Goal: Task Accomplishment & Management: Complete application form

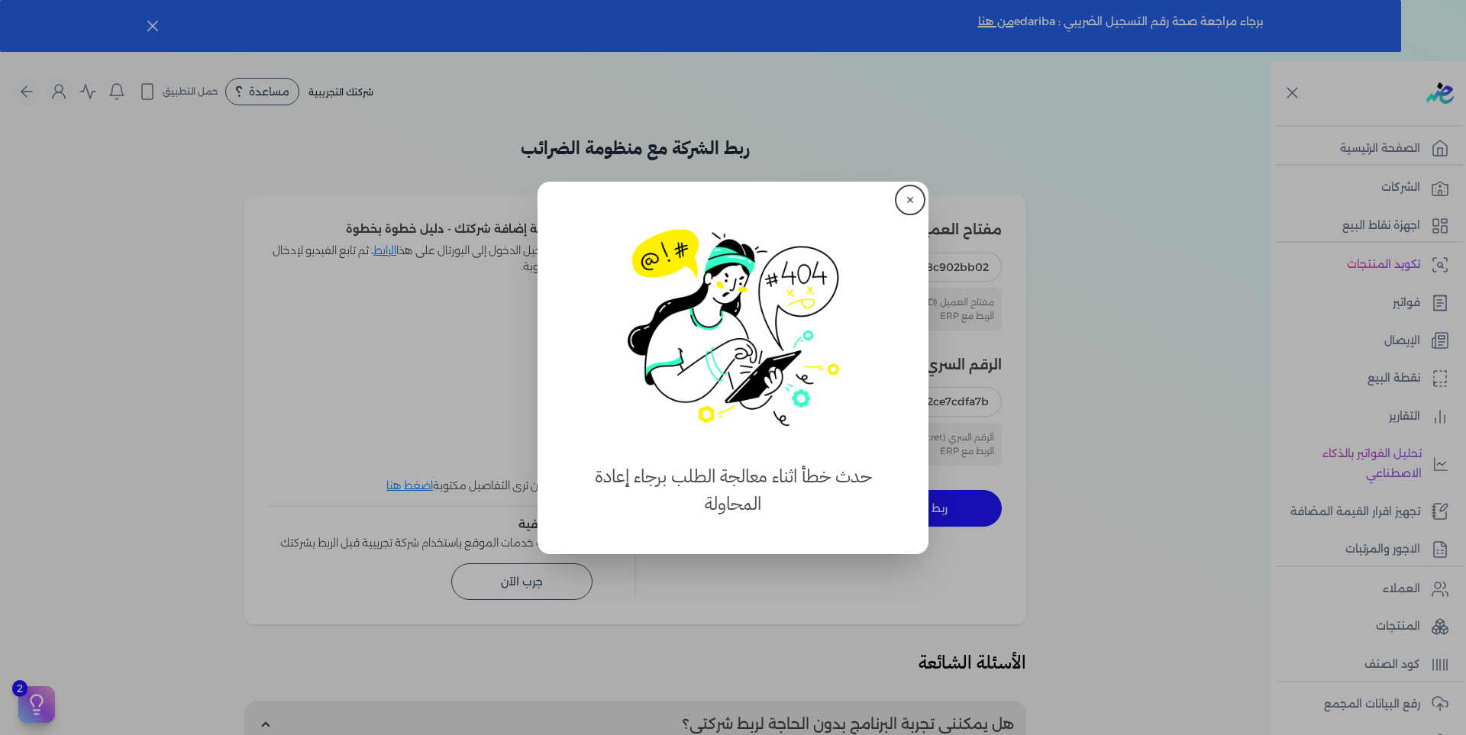
click at [87, 175] on button "close" at bounding box center [733, 367] width 1466 height 735
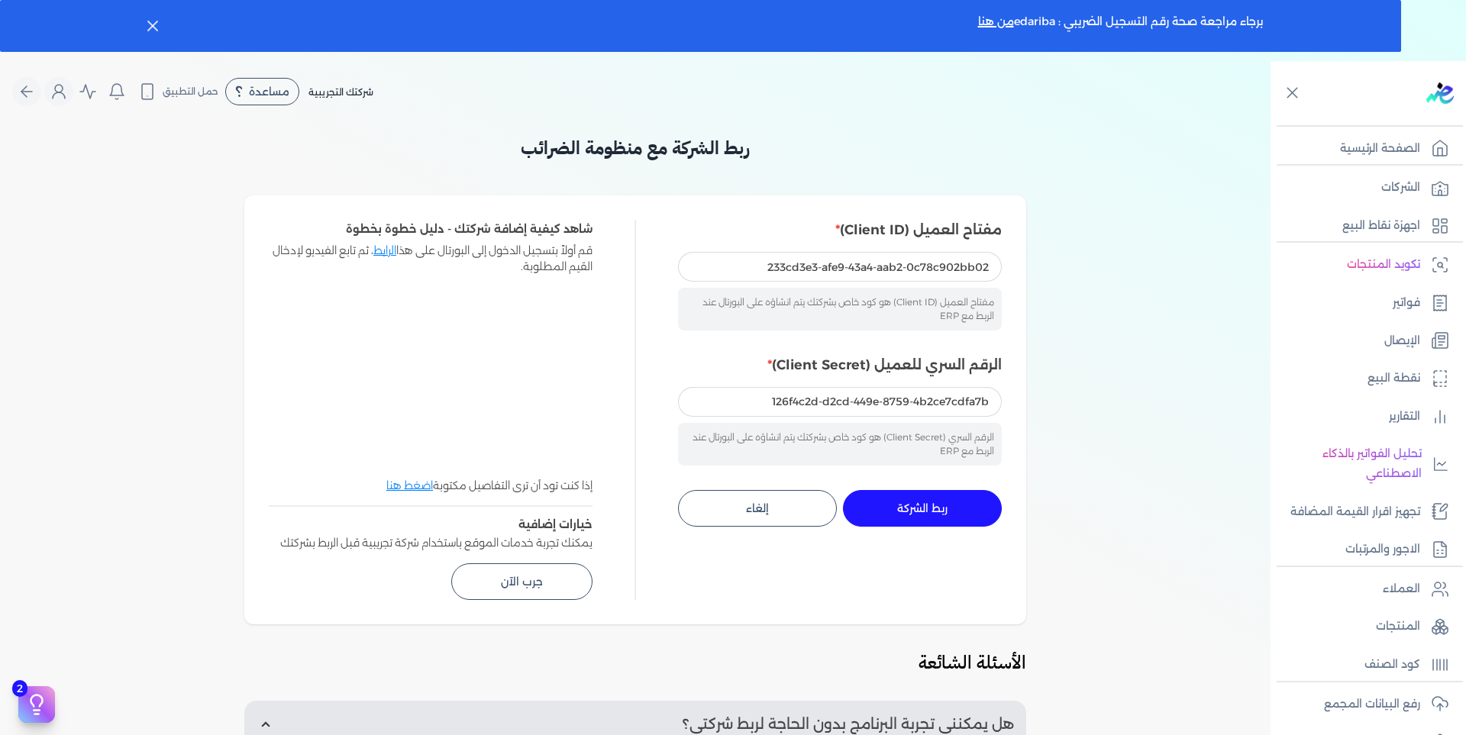
click at [907, 153] on h3 "ربط الشركة مع منظومة الضرائب" at bounding box center [635, 147] width 782 height 27
click at [36, 89] on icon "Global" at bounding box center [27, 91] width 18 height 18
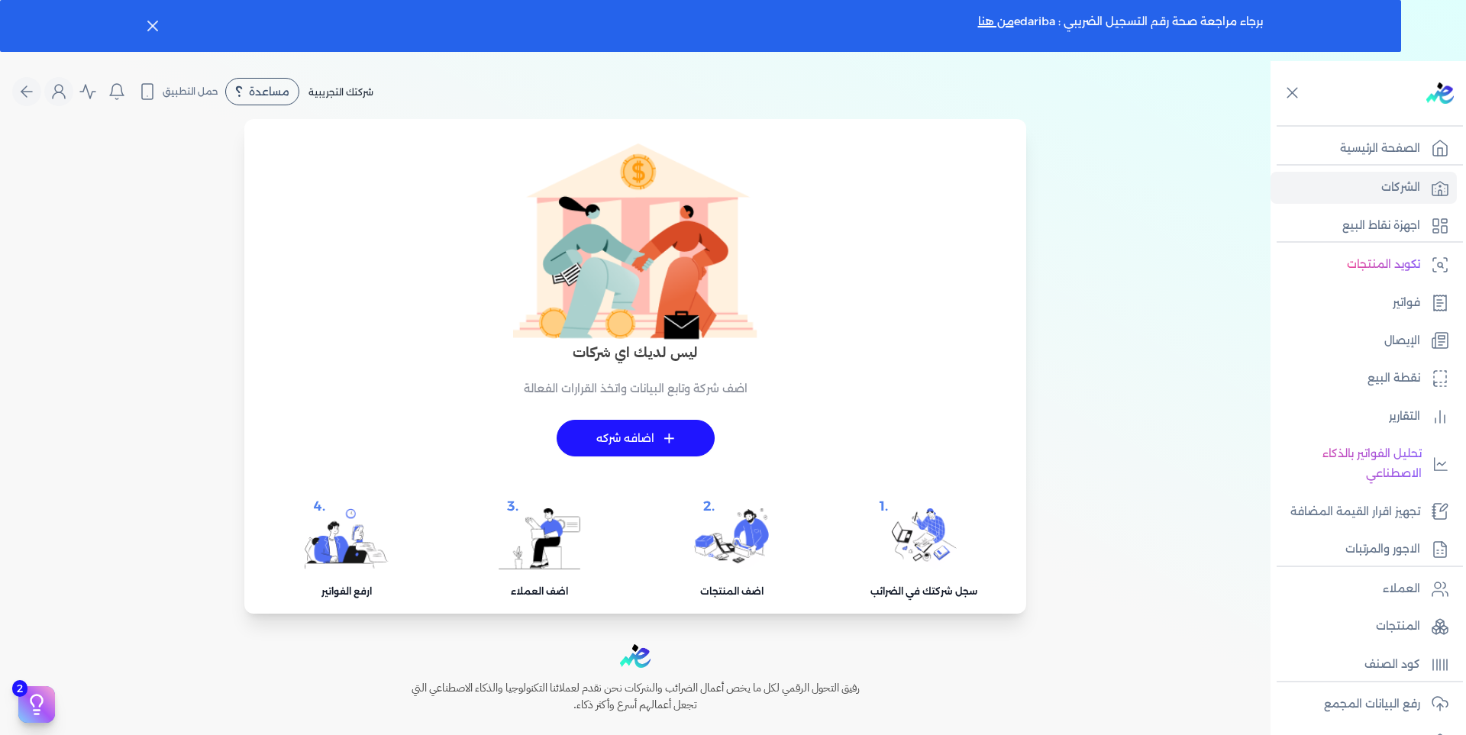
click at [58, 87] on icon "Global" at bounding box center [59, 91] width 18 height 18
click at [27, 90] on icon "Global" at bounding box center [23, 91] width 5 height 11
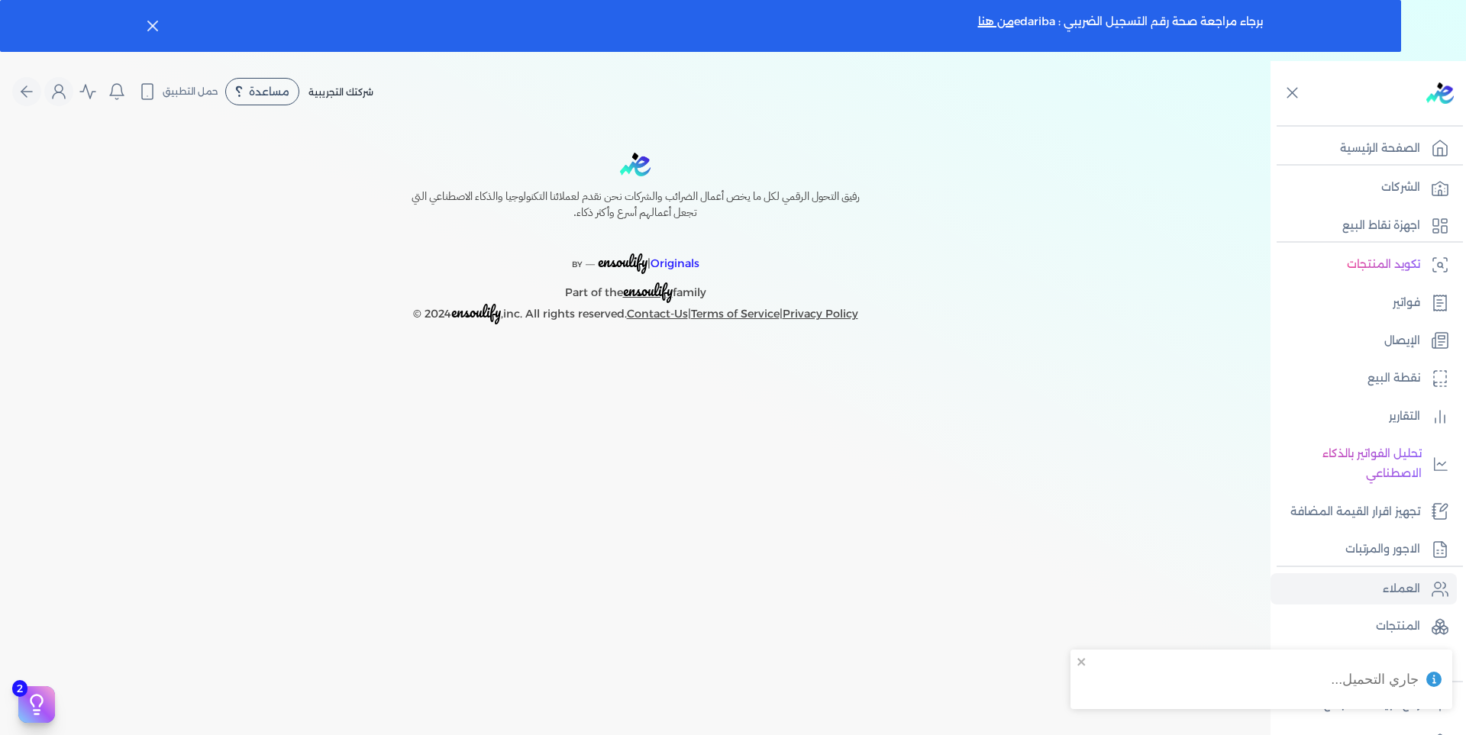
click at [1377, 152] on p "الصفحة الرئيسية" at bounding box center [1380, 149] width 80 height 20
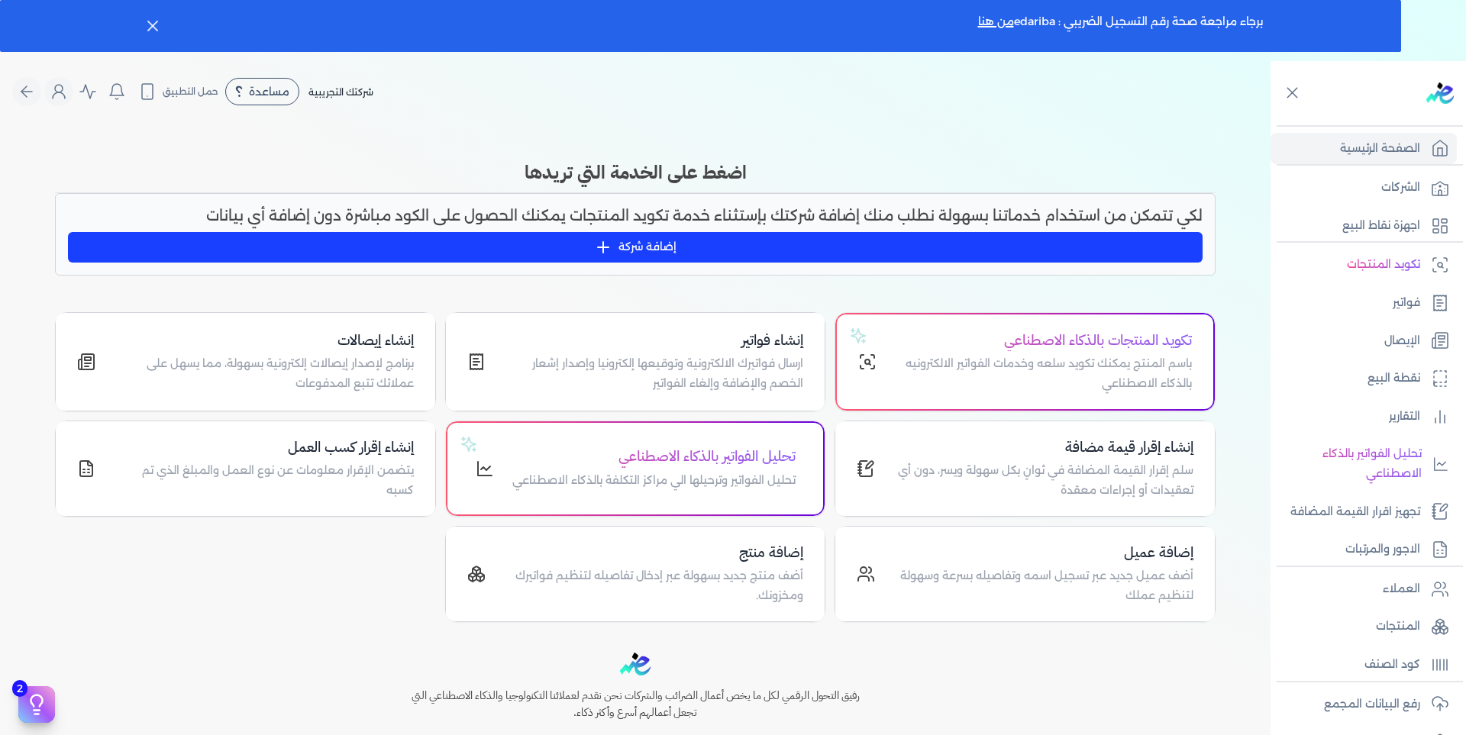
click at [58, 89] on icon "Global" at bounding box center [59, 91] width 18 height 18
click at [62, 98] on icon "Global" at bounding box center [59, 91] width 18 height 18
click at [41, 96] on button "Global" at bounding box center [26, 91] width 29 height 29
click at [59, 90] on icon "Global" at bounding box center [59, 91] width 18 height 18
click at [60, 90] on icon "Global" at bounding box center [59, 91] width 18 height 18
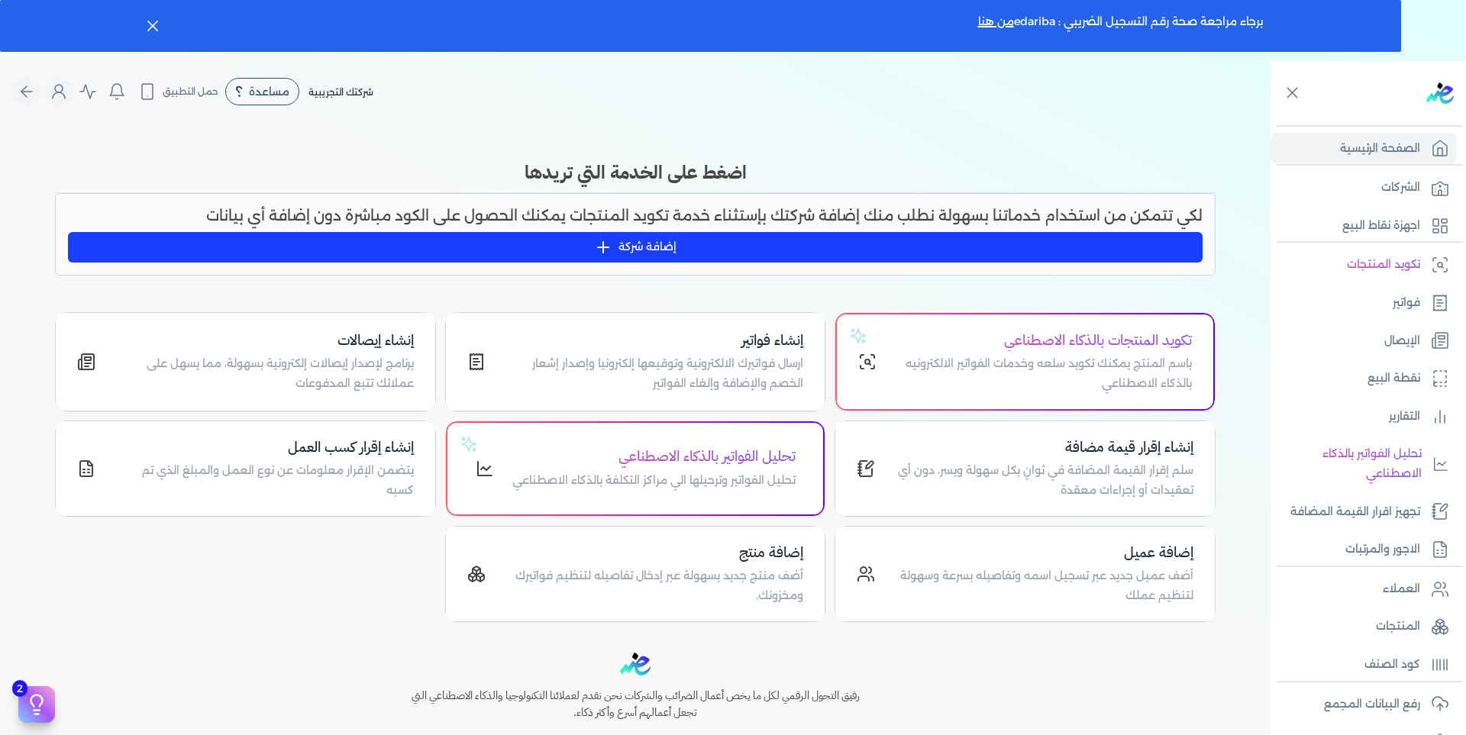
click at [63, 89] on icon "Global" at bounding box center [59, 91] width 18 height 18
click at [64, 89] on icon "Global" at bounding box center [59, 91] width 18 height 18
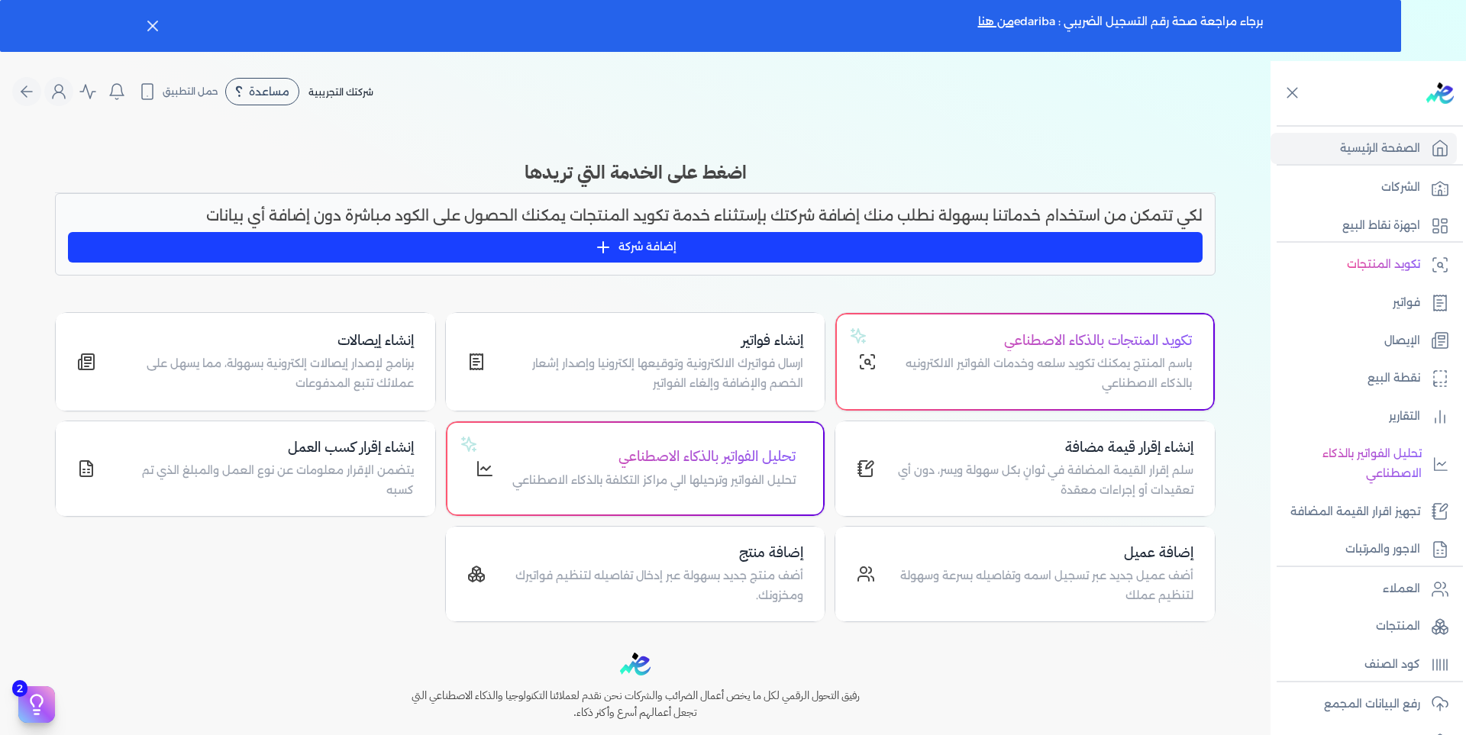
click at [60, 89] on icon "Global" at bounding box center [59, 91] width 18 height 18
click at [58, 87] on icon "Global" at bounding box center [59, 91] width 18 height 18
click at [58, 89] on icon "Global" at bounding box center [59, 91] width 18 height 18
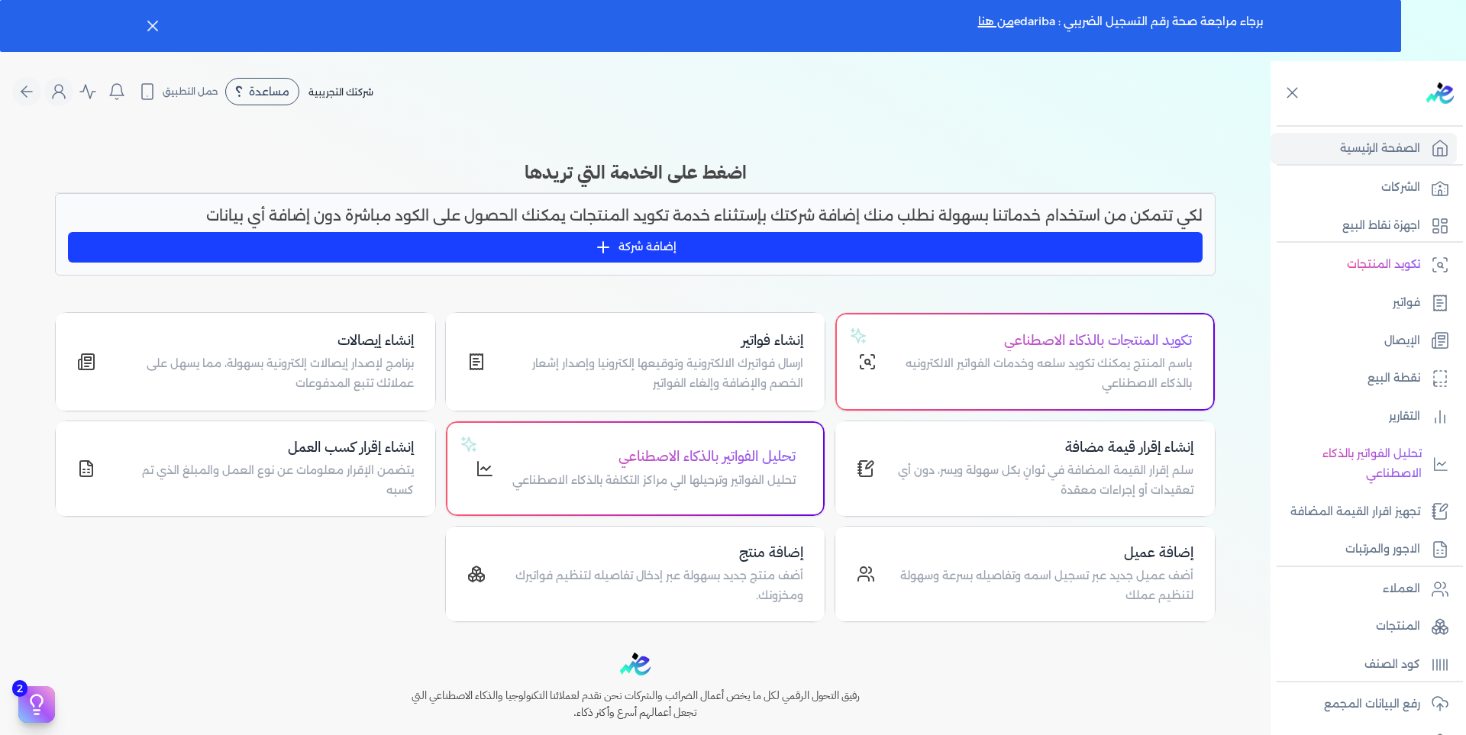
click at [58, 89] on icon "Global" at bounding box center [59, 91] width 18 height 18
click at [1417, 188] on p "الشركات" at bounding box center [1401, 188] width 39 height 20
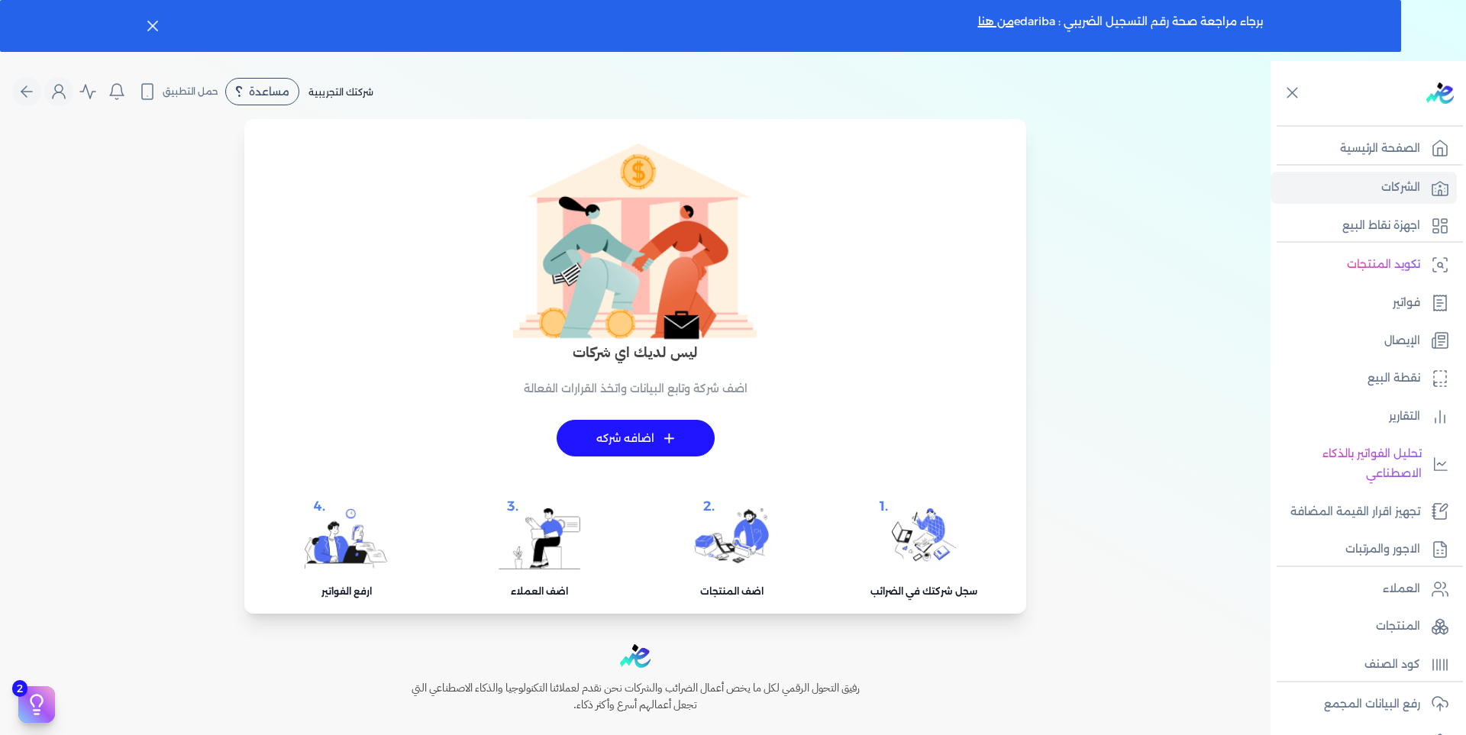
click at [68, 94] on icon "Global" at bounding box center [59, 91] width 18 height 18
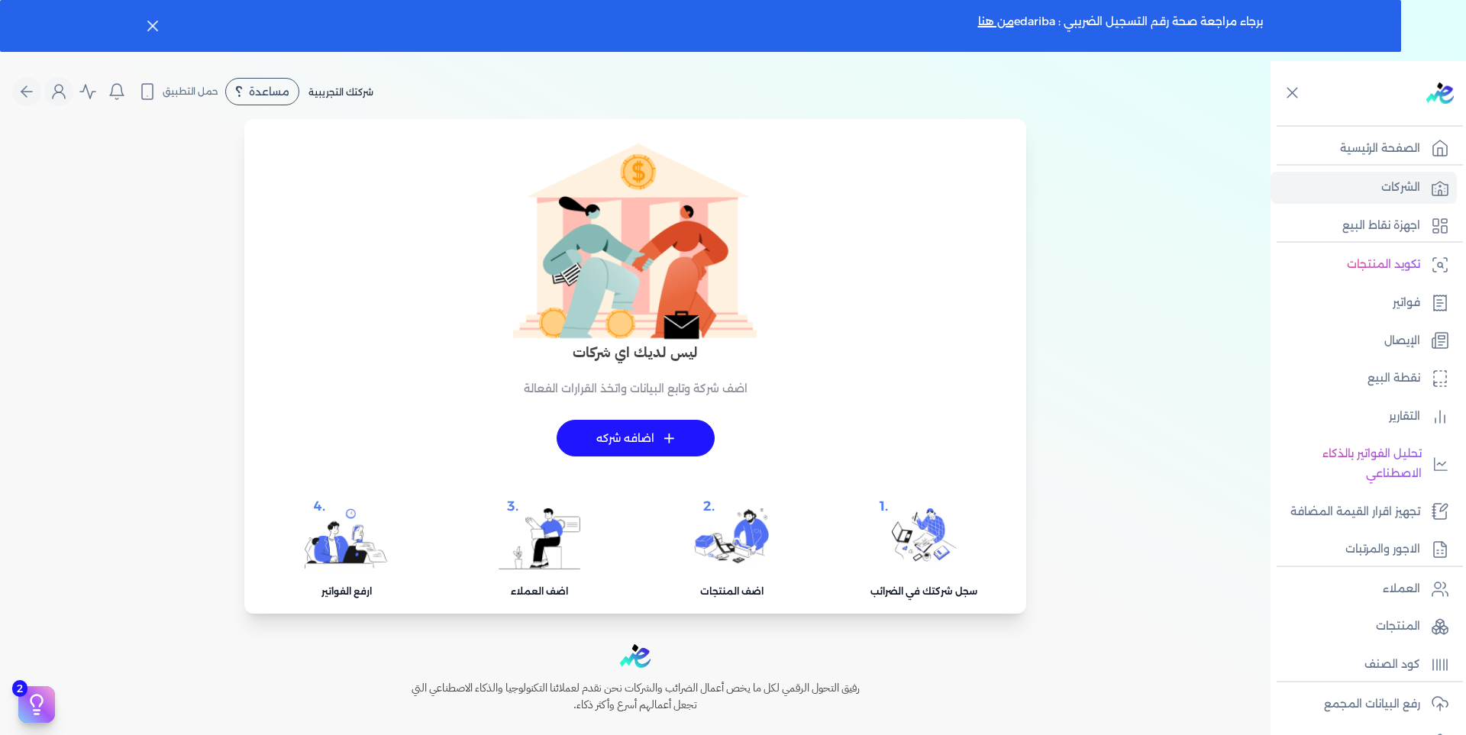
click at [68, 94] on icon "Global" at bounding box center [59, 91] width 18 height 18
click at [58, 97] on icon "Global" at bounding box center [59, 91] width 18 height 18
click at [58, 89] on icon "Global" at bounding box center [59, 91] width 18 height 18
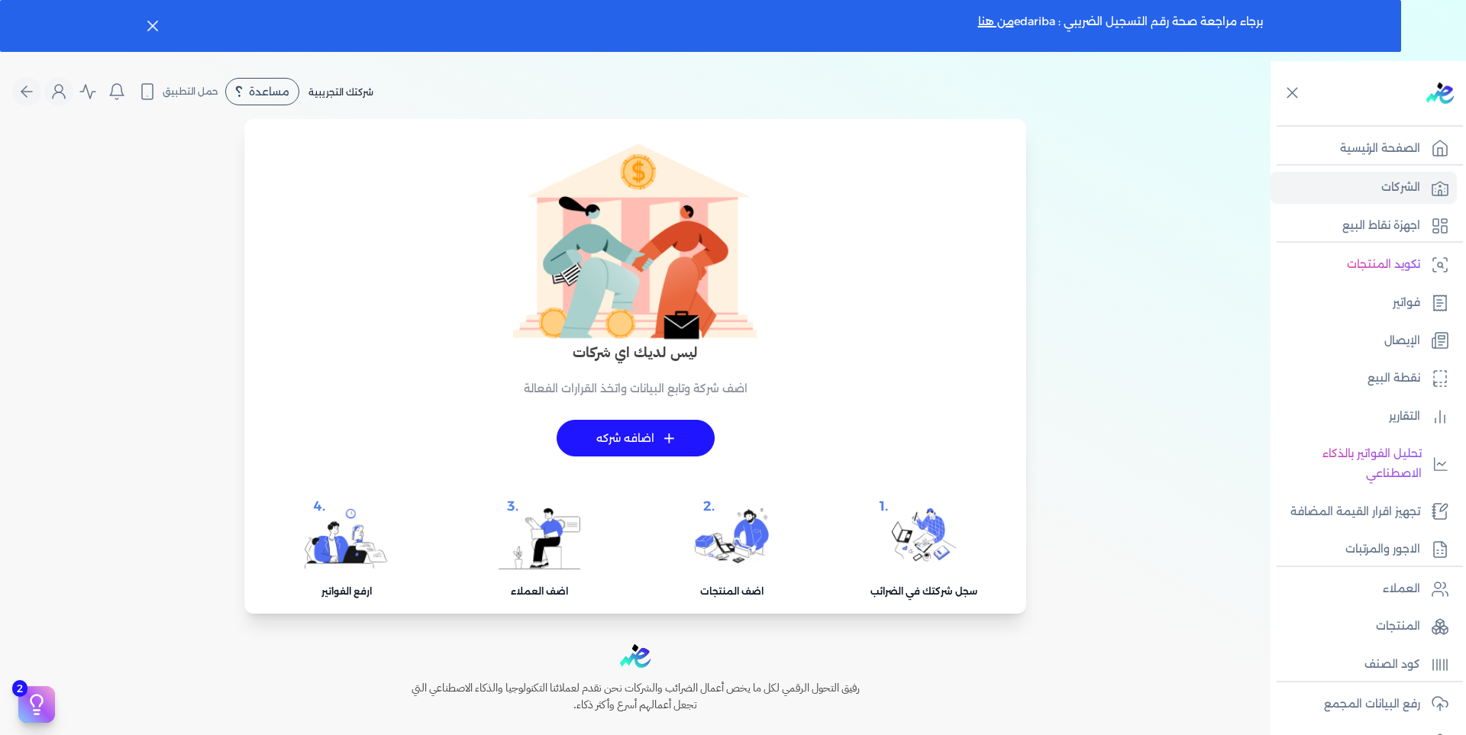
click at [59, 87] on icon "Global" at bounding box center [59, 91] width 18 height 18
click at [61, 89] on circle "Global" at bounding box center [59, 89] width 8 height 8
click at [66, 83] on icon "Global" at bounding box center [59, 91] width 18 height 18
click at [72, 77] on div "مرحباً Mostafa elsharkawy It@elshaheengroup.com الاشتراك المستخدمين الحساب تسجي…" at bounding box center [58, 91] width 29 height 29
click at [71, 77] on div "مرحباً Mostafa elsharkawy It@elshaheengroup.com الاشتراك المستخدمين الحساب تسجي…" at bounding box center [58, 91] width 29 height 29
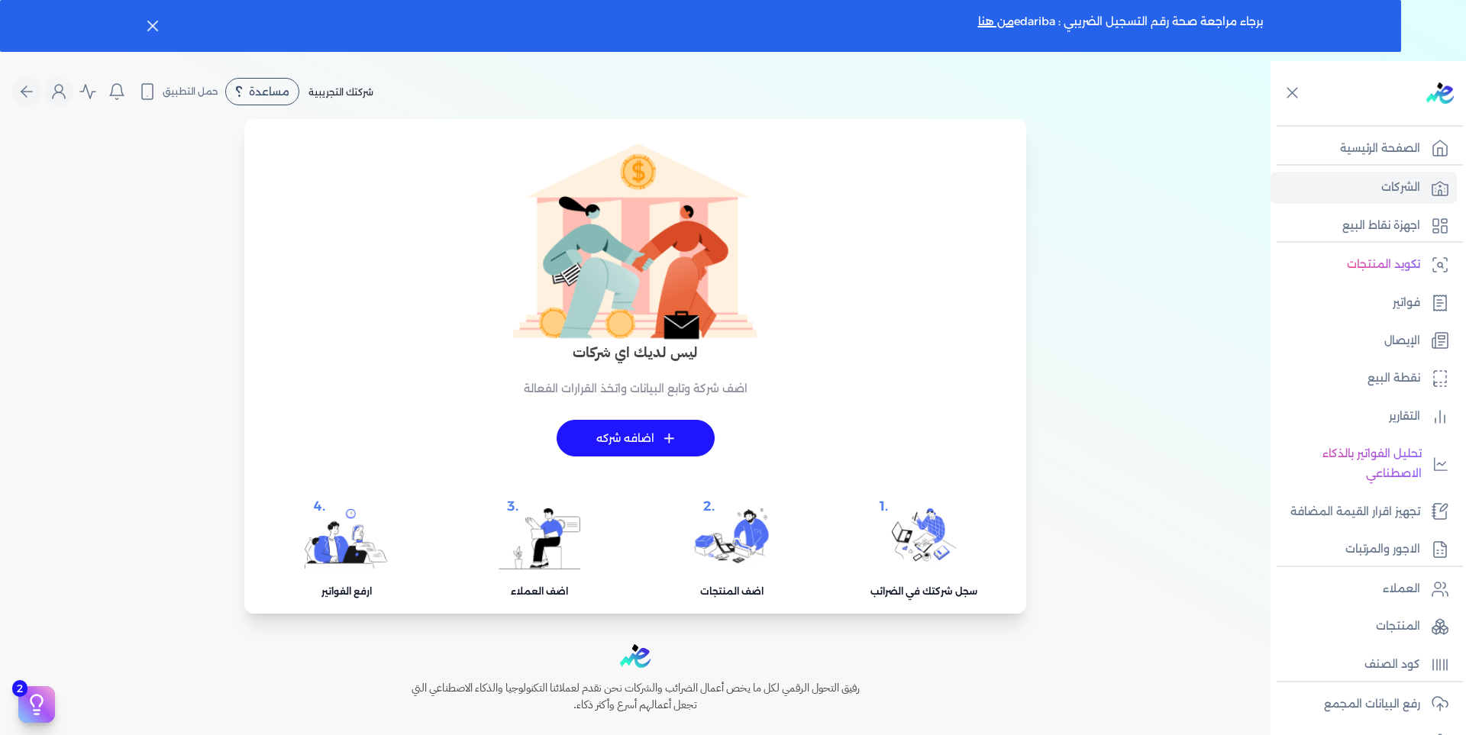
click at [71, 77] on div "مرحباً Mostafa elsharkawy It@elshaheengroup.com الاشتراك المستخدمين الحساب تسجي…" at bounding box center [58, 91] width 29 height 29
click at [67, 83] on icon "Global" at bounding box center [59, 91] width 18 height 18
click at [68, 84] on icon "Global" at bounding box center [59, 91] width 18 height 18
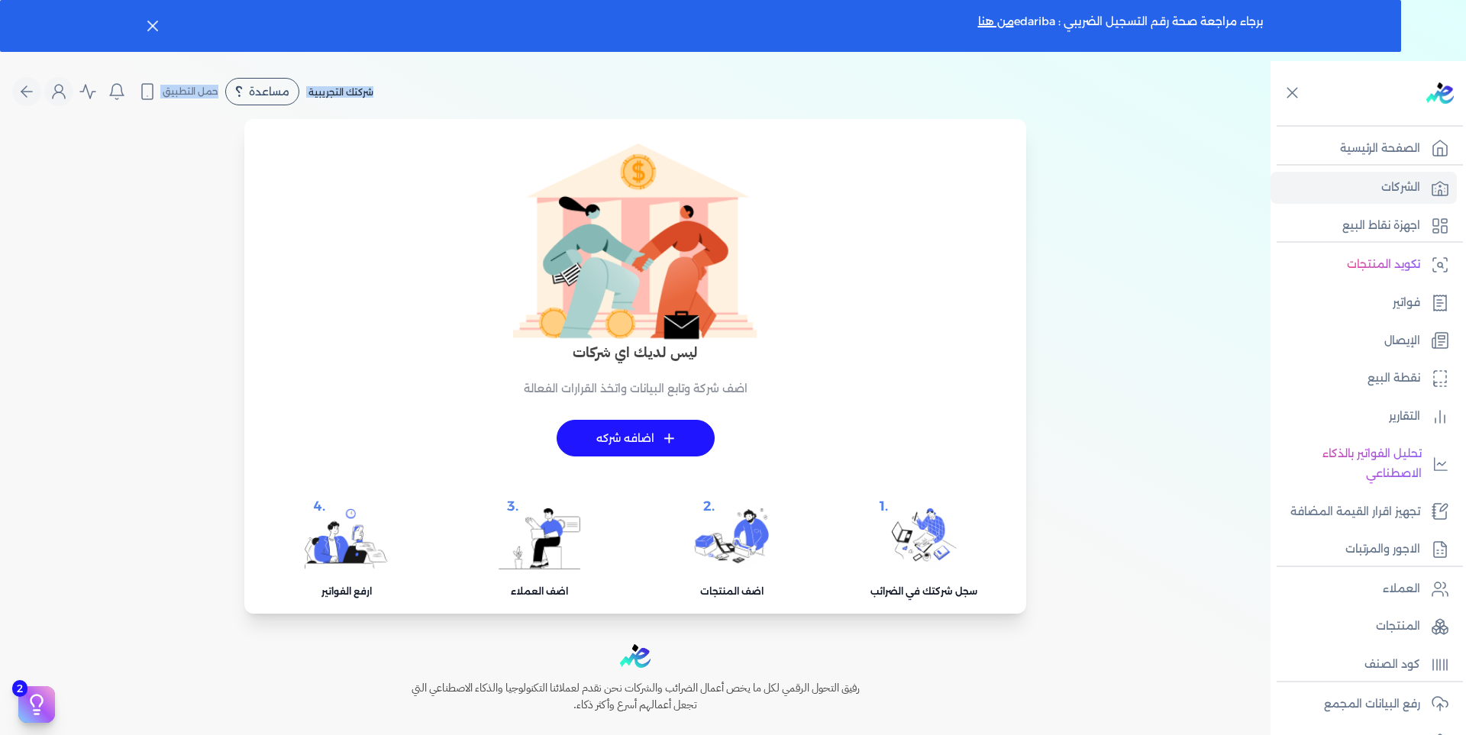
click at [63, 89] on circle "Global" at bounding box center [59, 89] width 8 height 8
click at [33, 90] on icon "Global" at bounding box center [27, 91] width 18 height 18
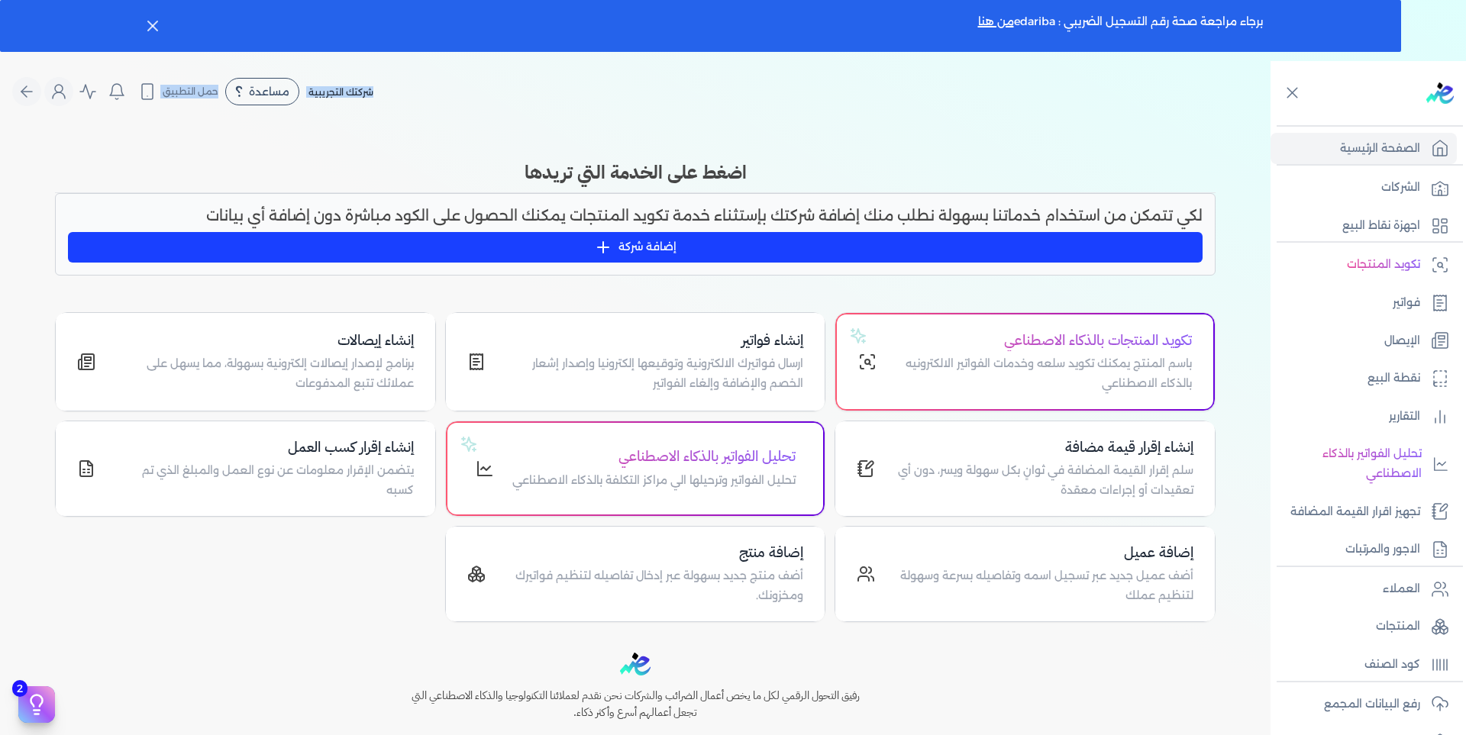
click at [33, 90] on icon "Global" at bounding box center [27, 91] width 18 height 18
click at [36, 85] on icon "Global" at bounding box center [27, 91] width 18 height 18
click at [68, 90] on icon "Global" at bounding box center [59, 91] width 18 height 18
click at [65, 95] on icon "Global" at bounding box center [59, 95] width 12 height 6
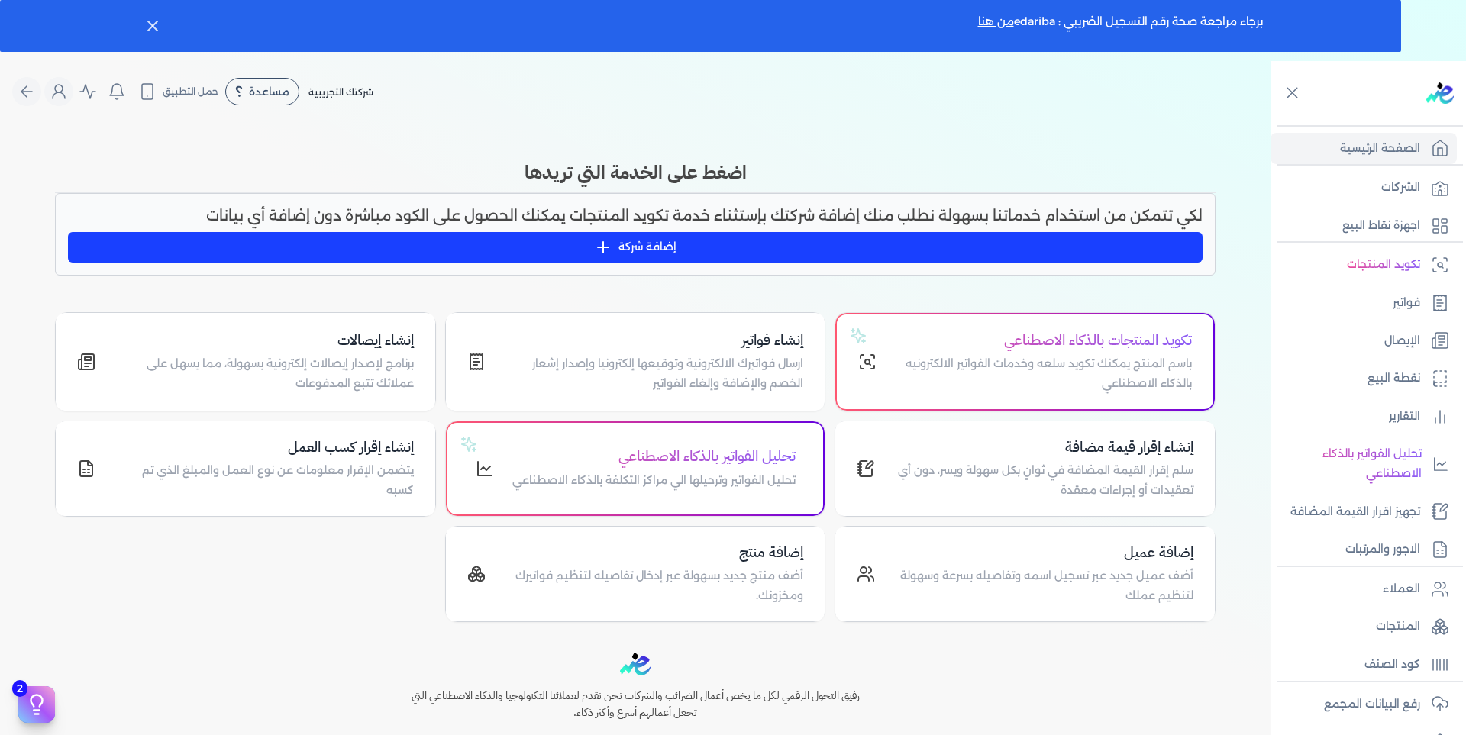
click at [1395, 292] on link "فواتير" at bounding box center [1364, 303] width 186 height 32
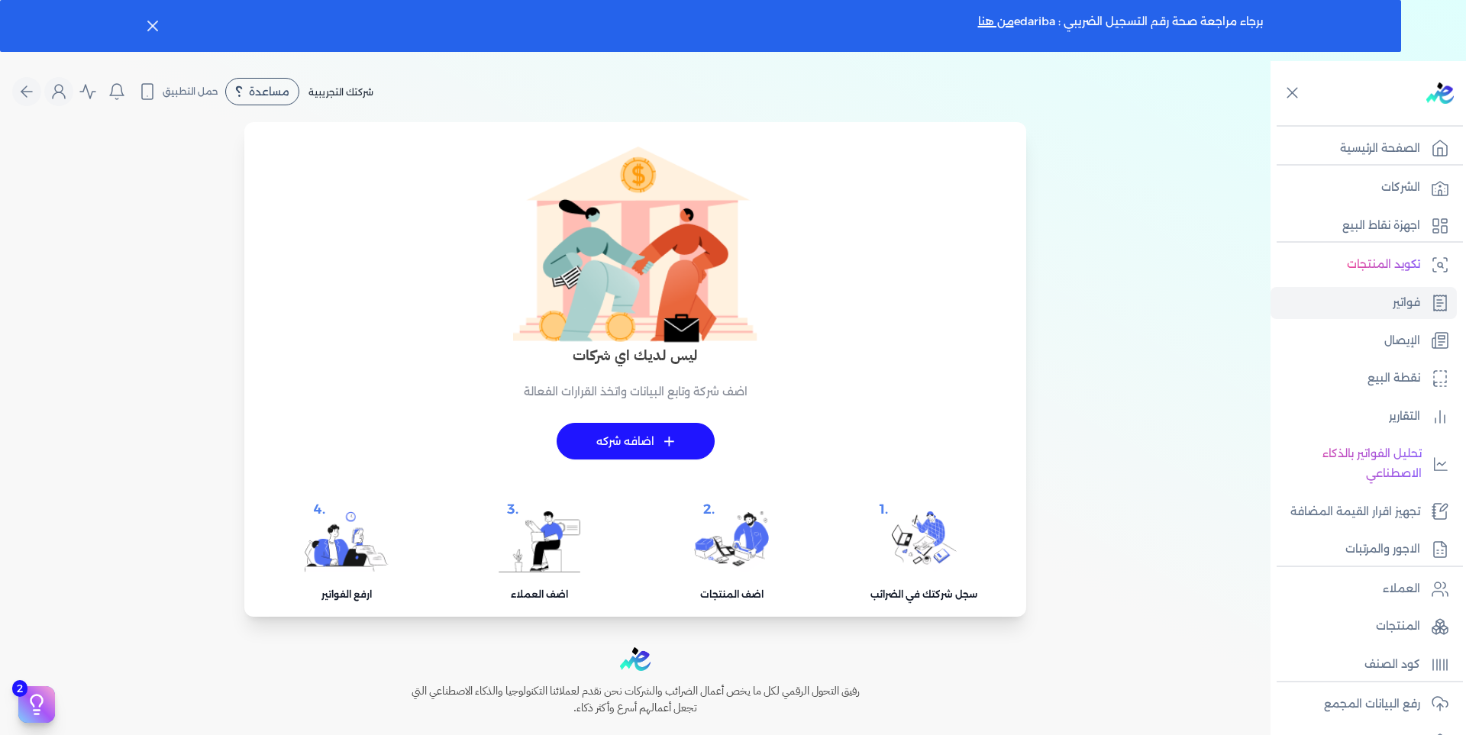
click at [608, 437] on link "+ اضافه شركه" at bounding box center [636, 441] width 158 height 37
click at [66, 83] on icon "Global" at bounding box center [59, 91] width 18 height 18
click at [62, 85] on icon "Global" at bounding box center [59, 91] width 18 height 18
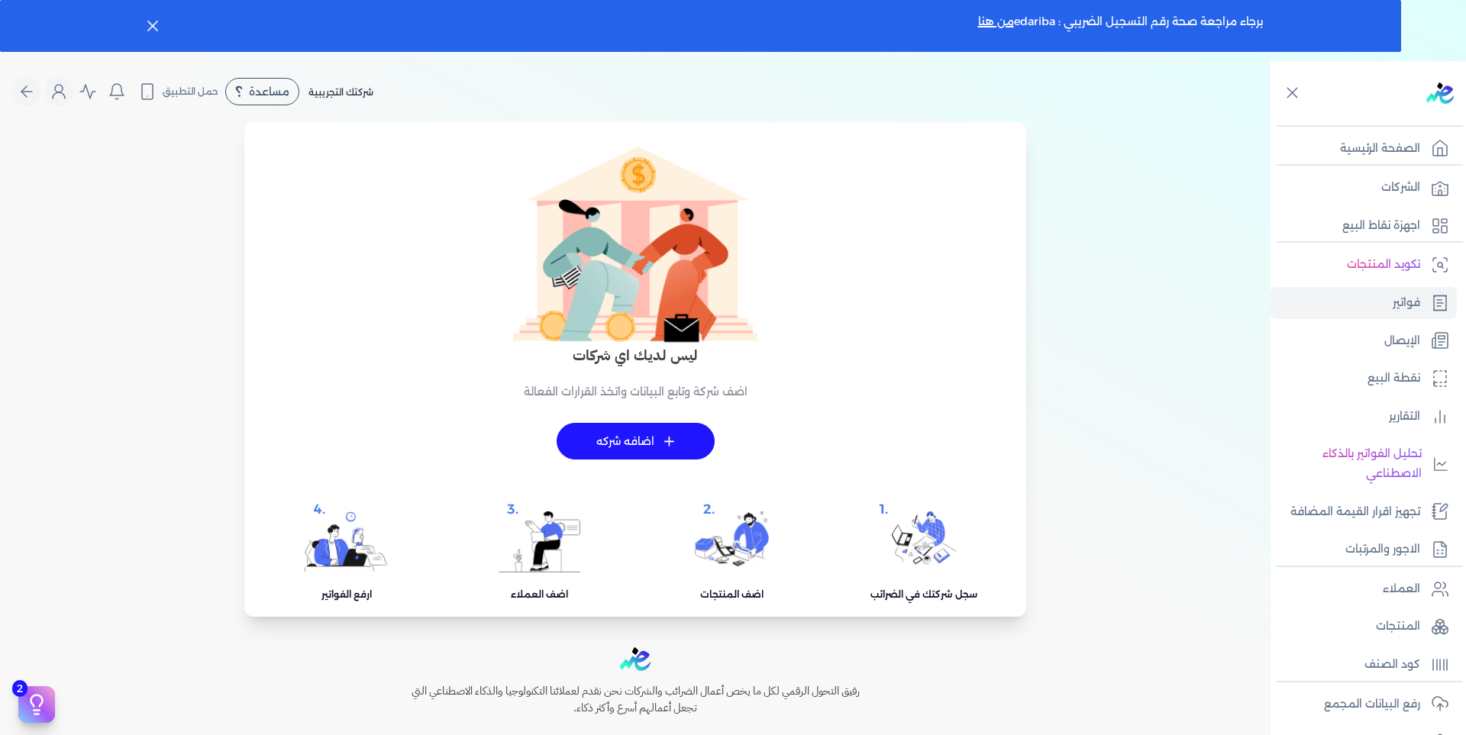
click at [62, 85] on icon "Global" at bounding box center [59, 91] width 18 height 18
click at [66, 86] on icon "Global" at bounding box center [59, 91] width 18 height 18
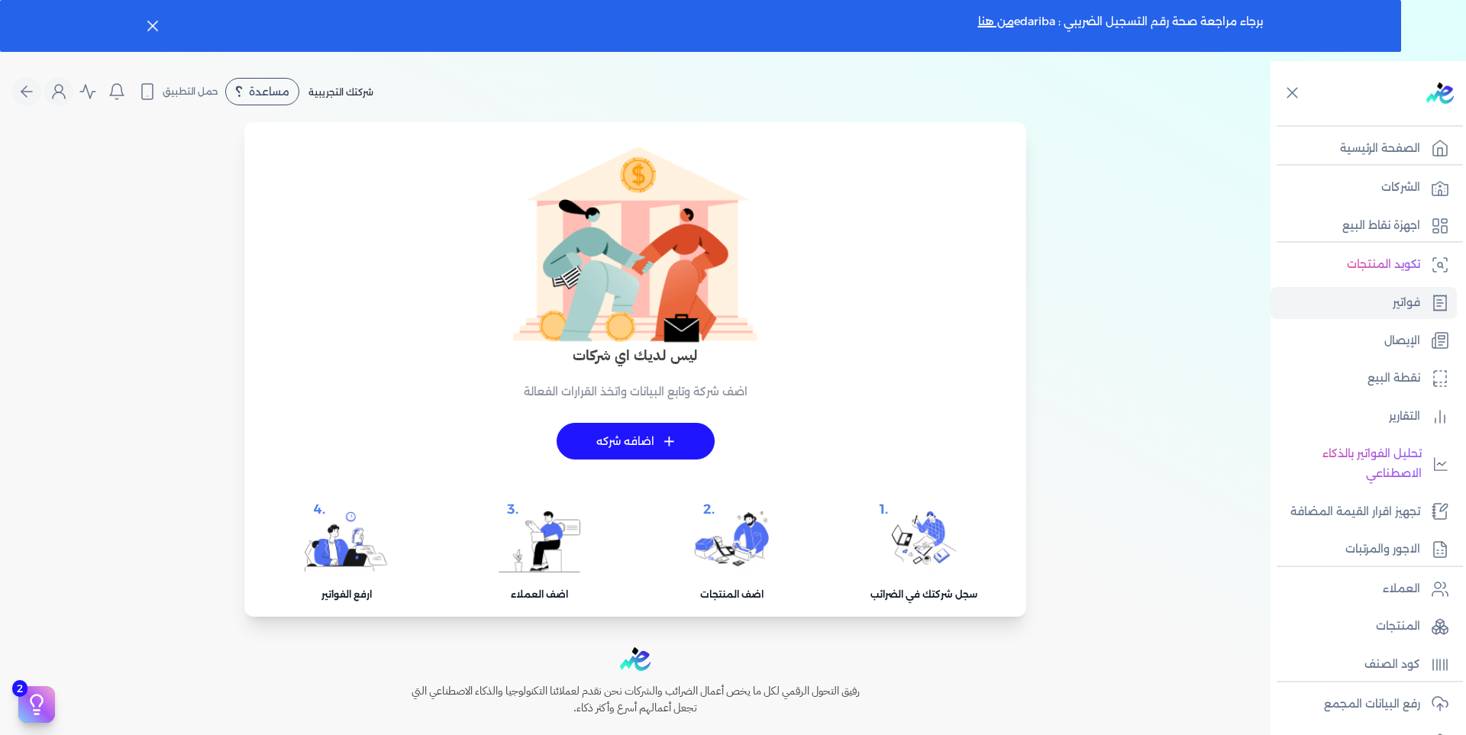
click at [66, 86] on icon "Global" at bounding box center [59, 91] width 18 height 18
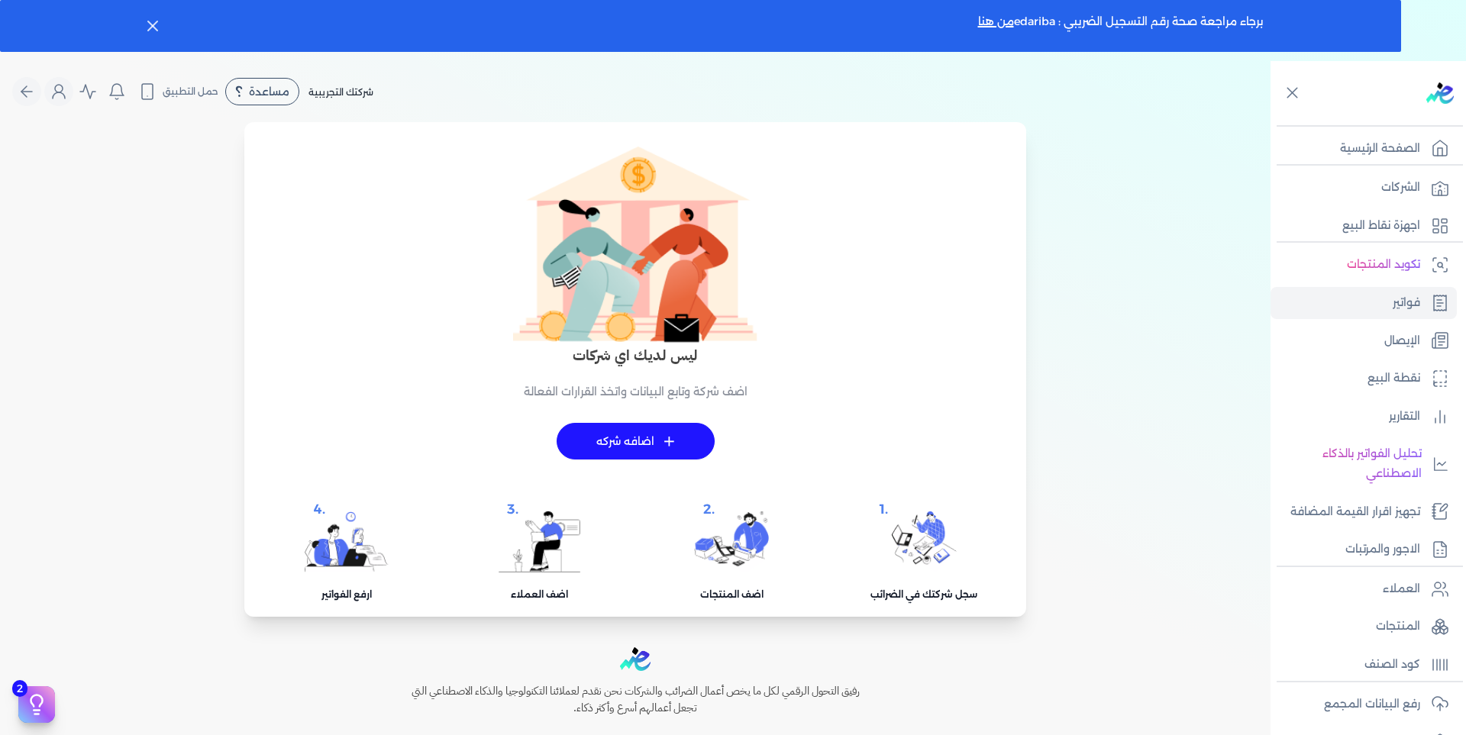
click at [66, 86] on icon "Global" at bounding box center [59, 91] width 18 height 18
click at [32, 90] on icon "Global" at bounding box center [27, 91] width 18 height 18
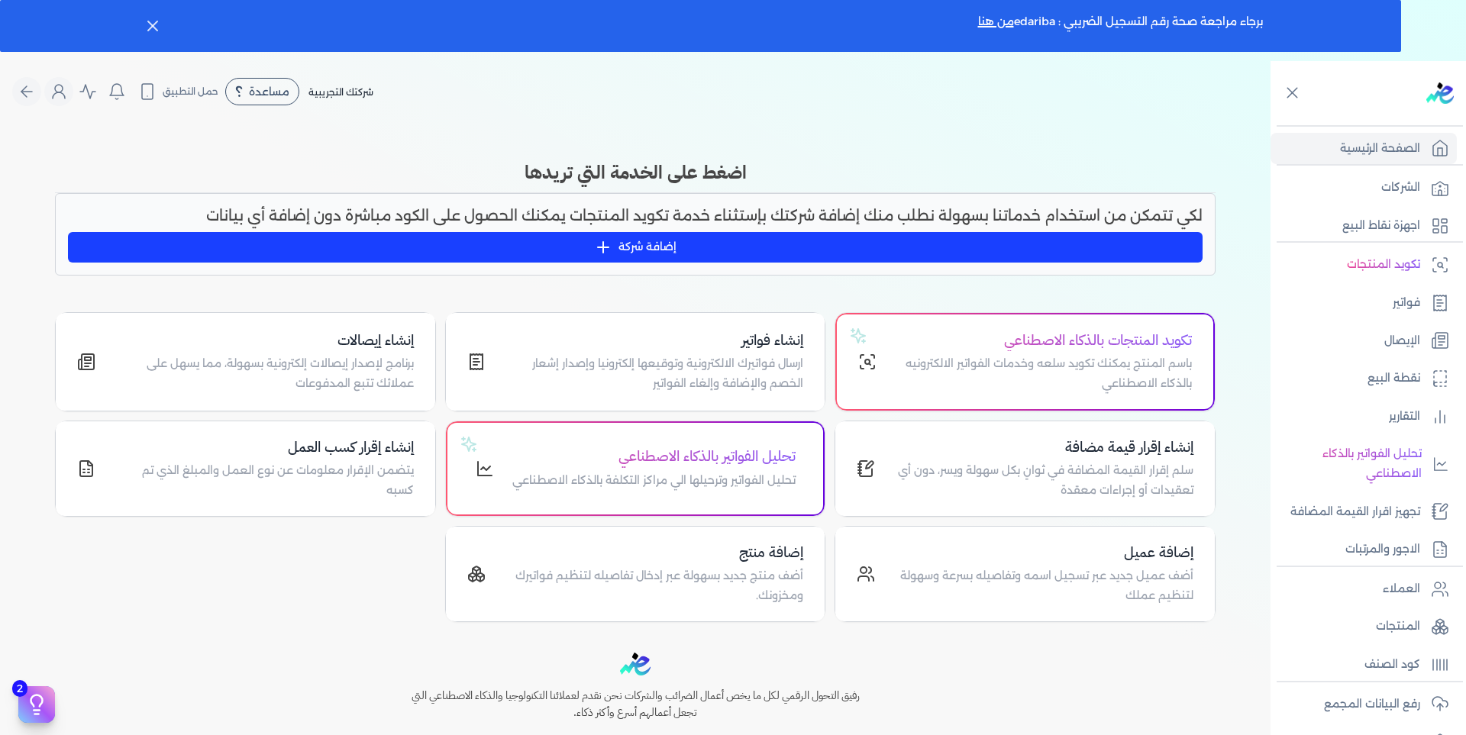
click at [32, 90] on icon "Global" at bounding box center [27, 91] width 18 height 18
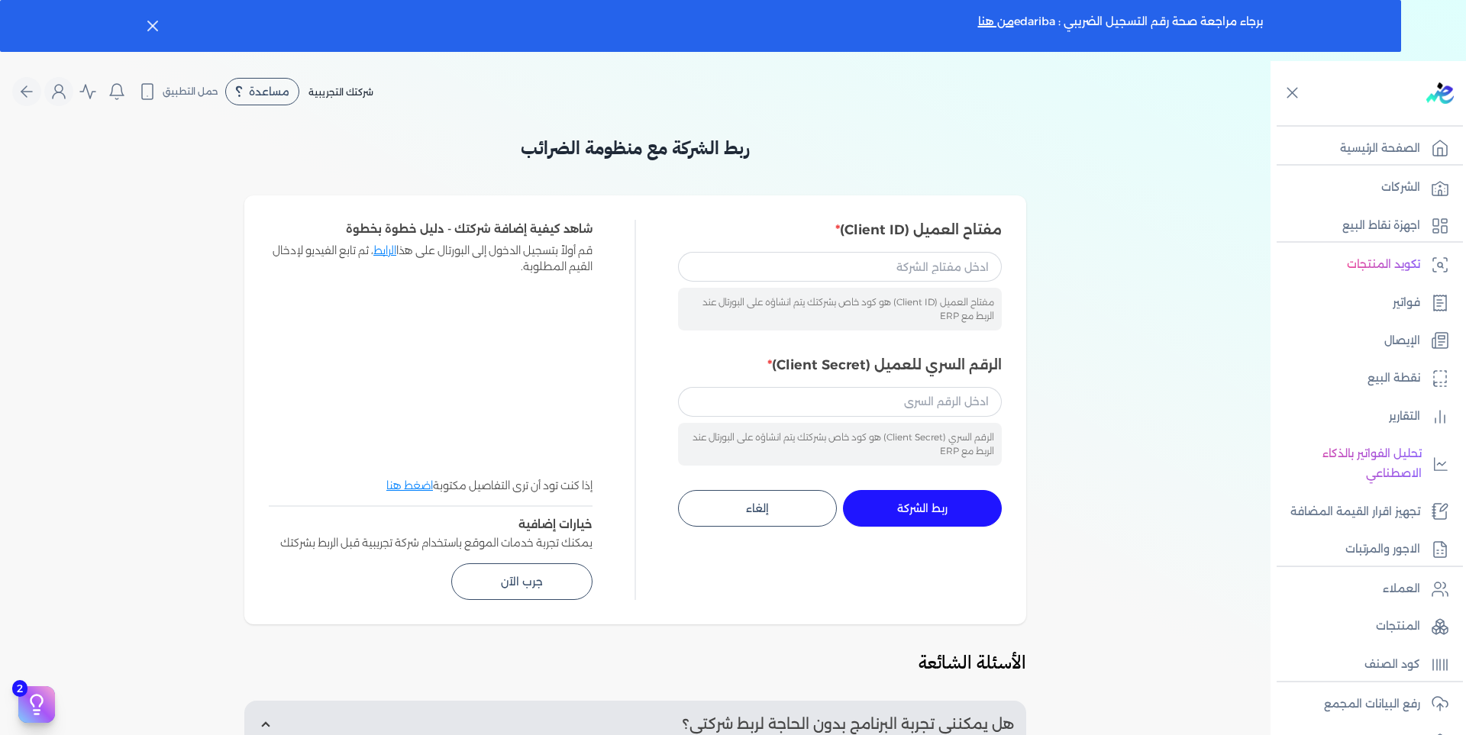
click at [25, 86] on icon "Global" at bounding box center [27, 91] width 18 height 18
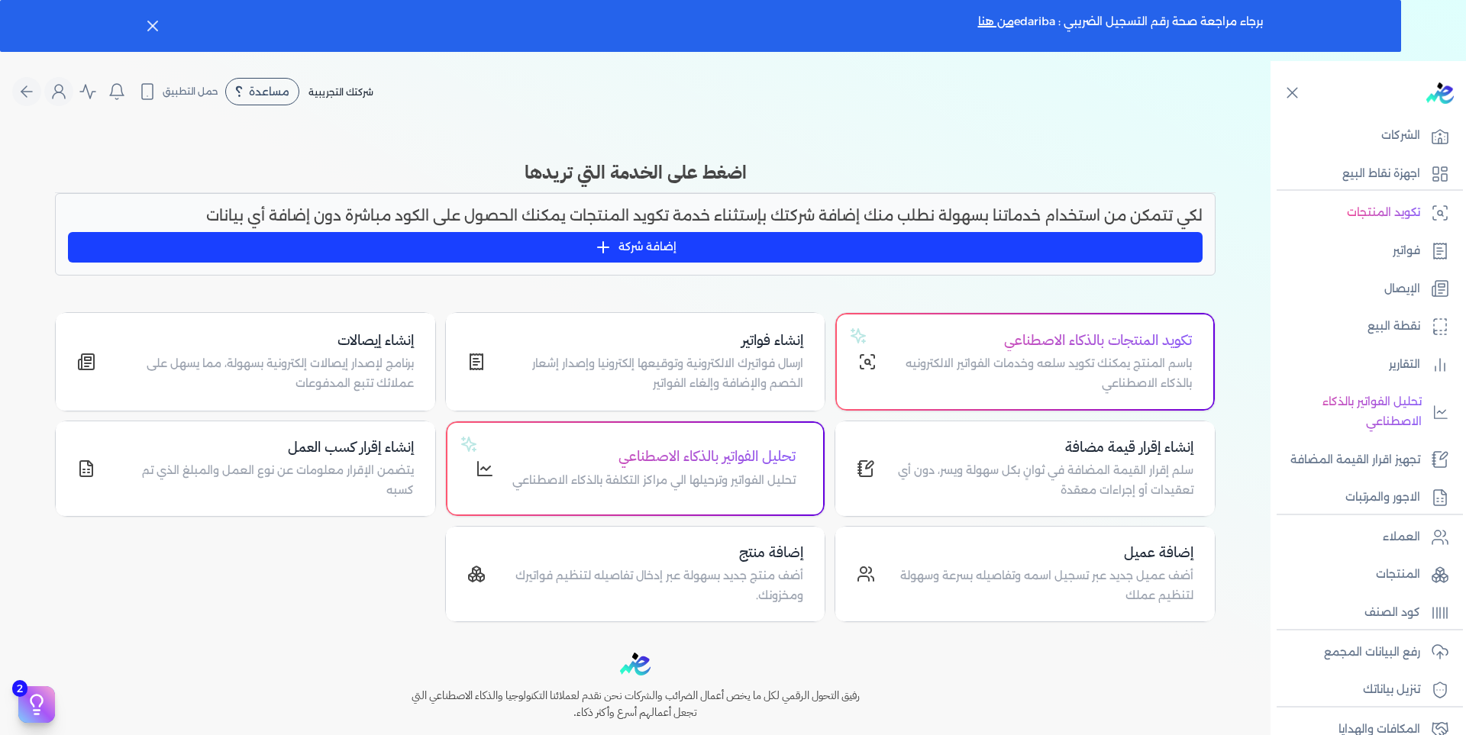
scroll to position [89, 0]
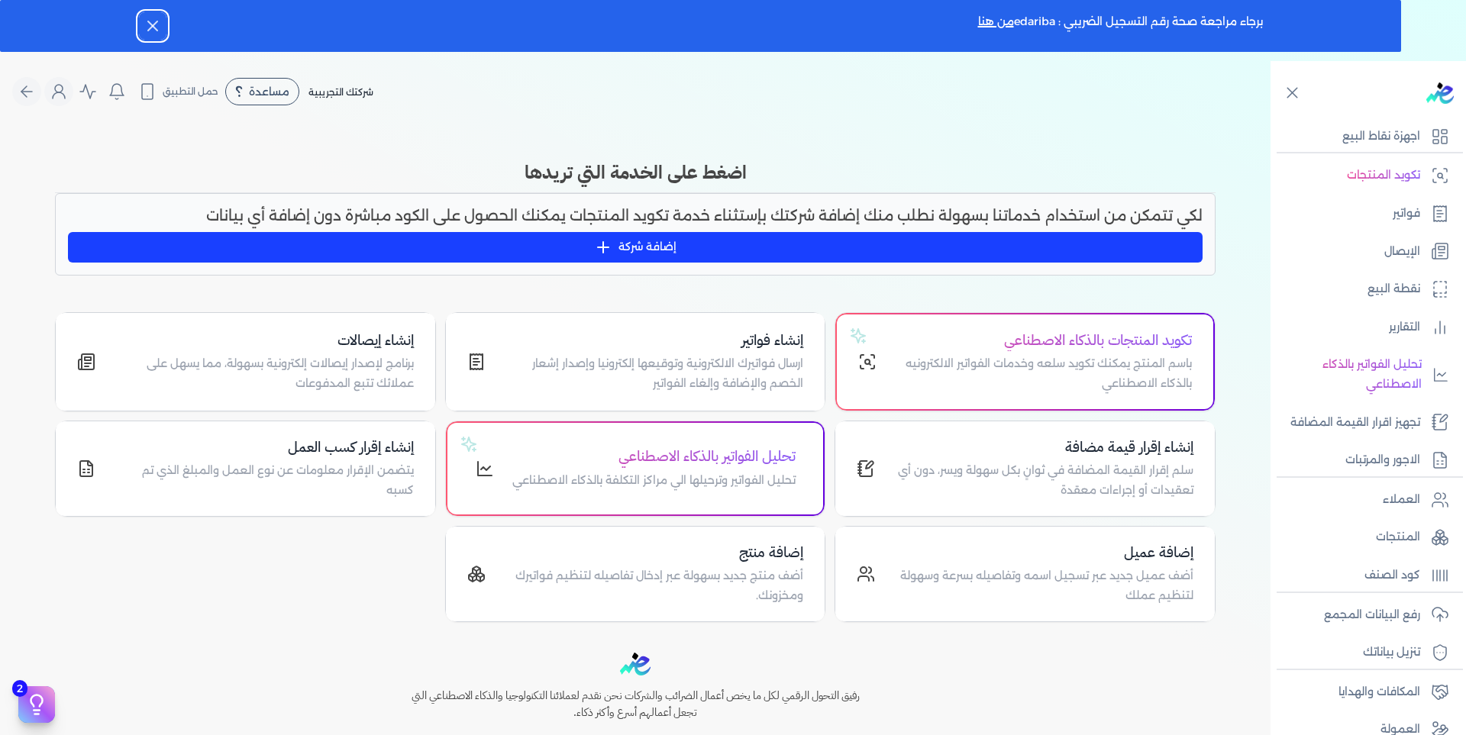
click at [147, 21] on button "Dismiss" at bounding box center [152, 25] width 27 height 27
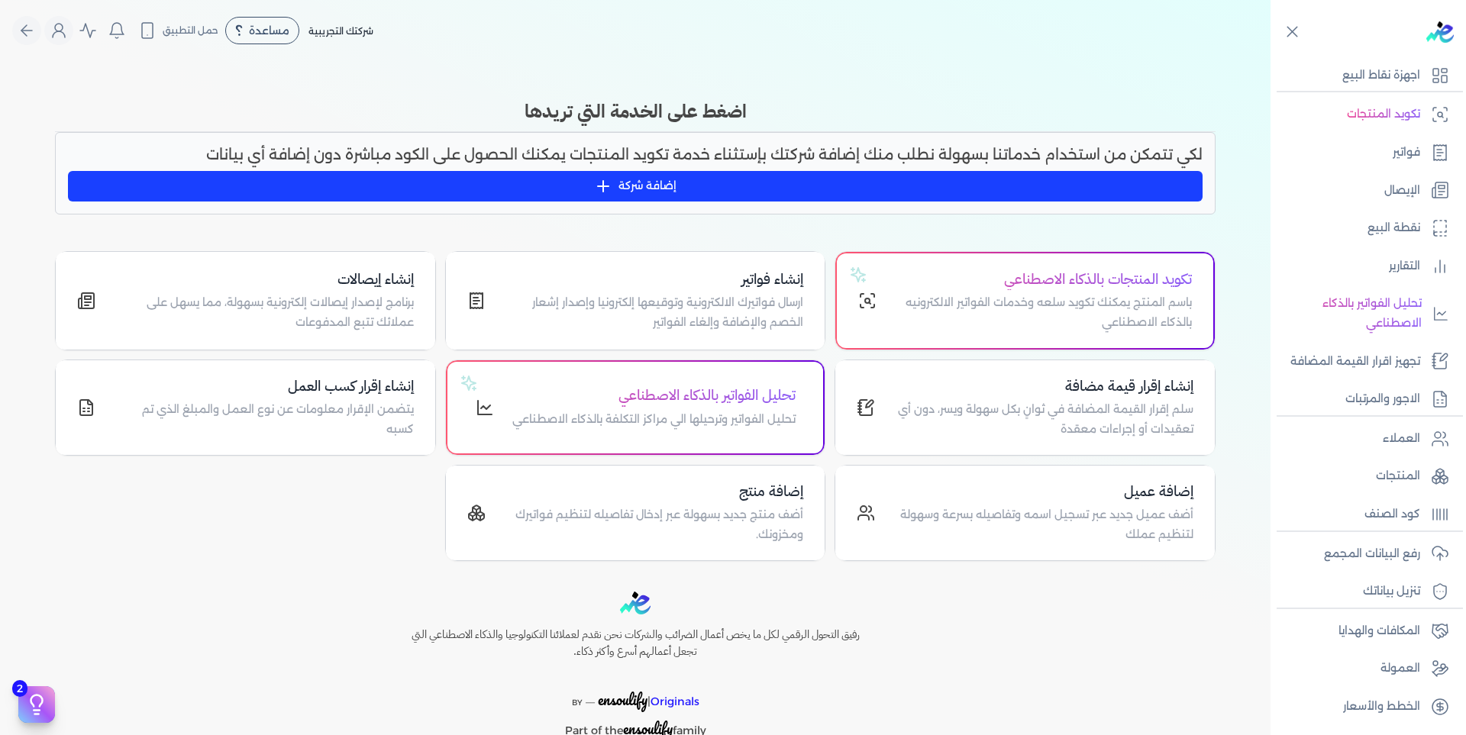
click at [124, 8] on nav "Toggle Navigation الاسعار العمولات مساعدة خدمة العملاء دليل المستخدم تسجيل الدخ…" at bounding box center [635, 30] width 1271 height 61
click at [66, 31] on icon "Global" at bounding box center [59, 30] width 18 height 18
click at [69, 20] on button "Global" at bounding box center [58, 30] width 29 height 29
click at [628, 187] on button "إضافة شركة" at bounding box center [635, 186] width 1135 height 31
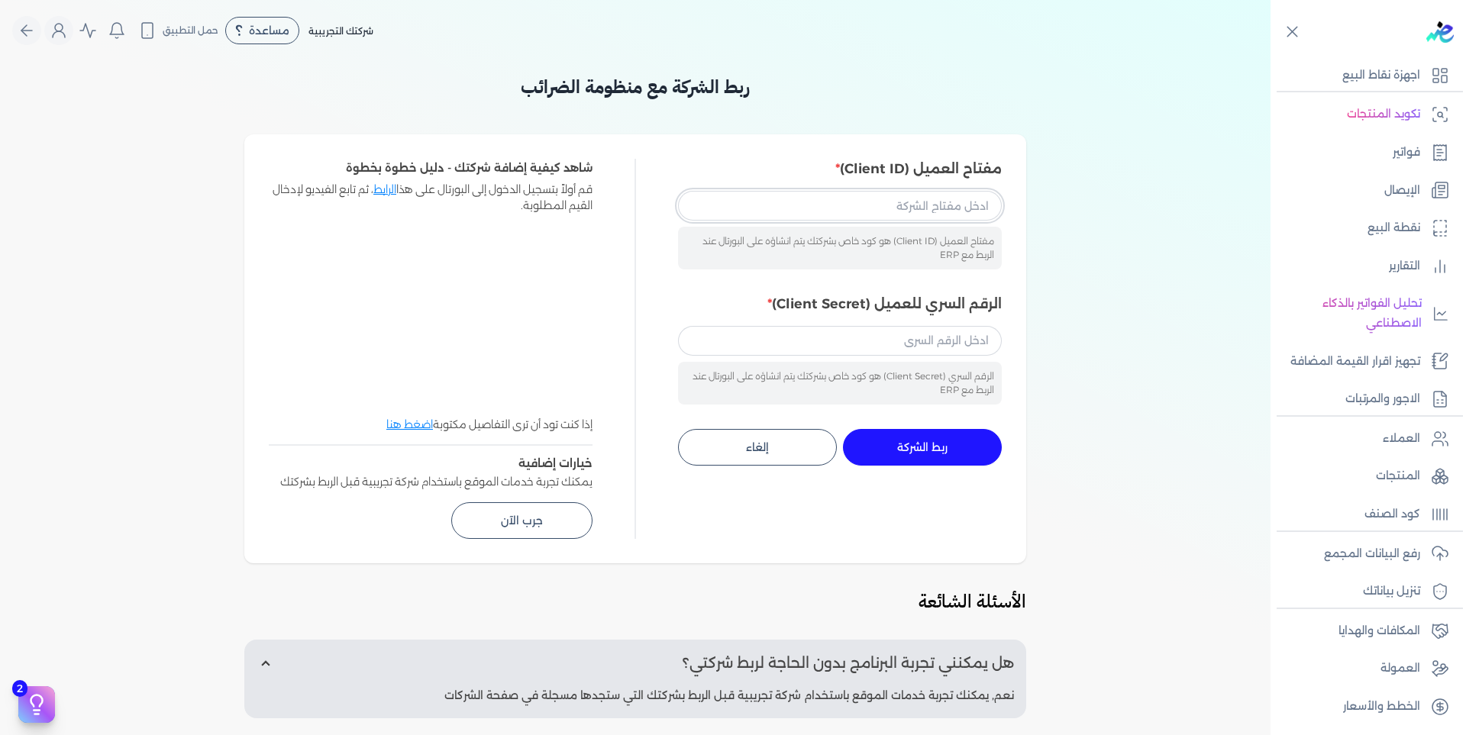
click at [885, 203] on input "مفتاح العميل (Client ID)" at bounding box center [840, 205] width 324 height 29
click at [332, 68] on div "Toggle Navigation الاسعار العمولات مساعدة خدمة العملاء دليل المستخدم تسجيل الدخ…" at bounding box center [635, 367] width 1271 height 735
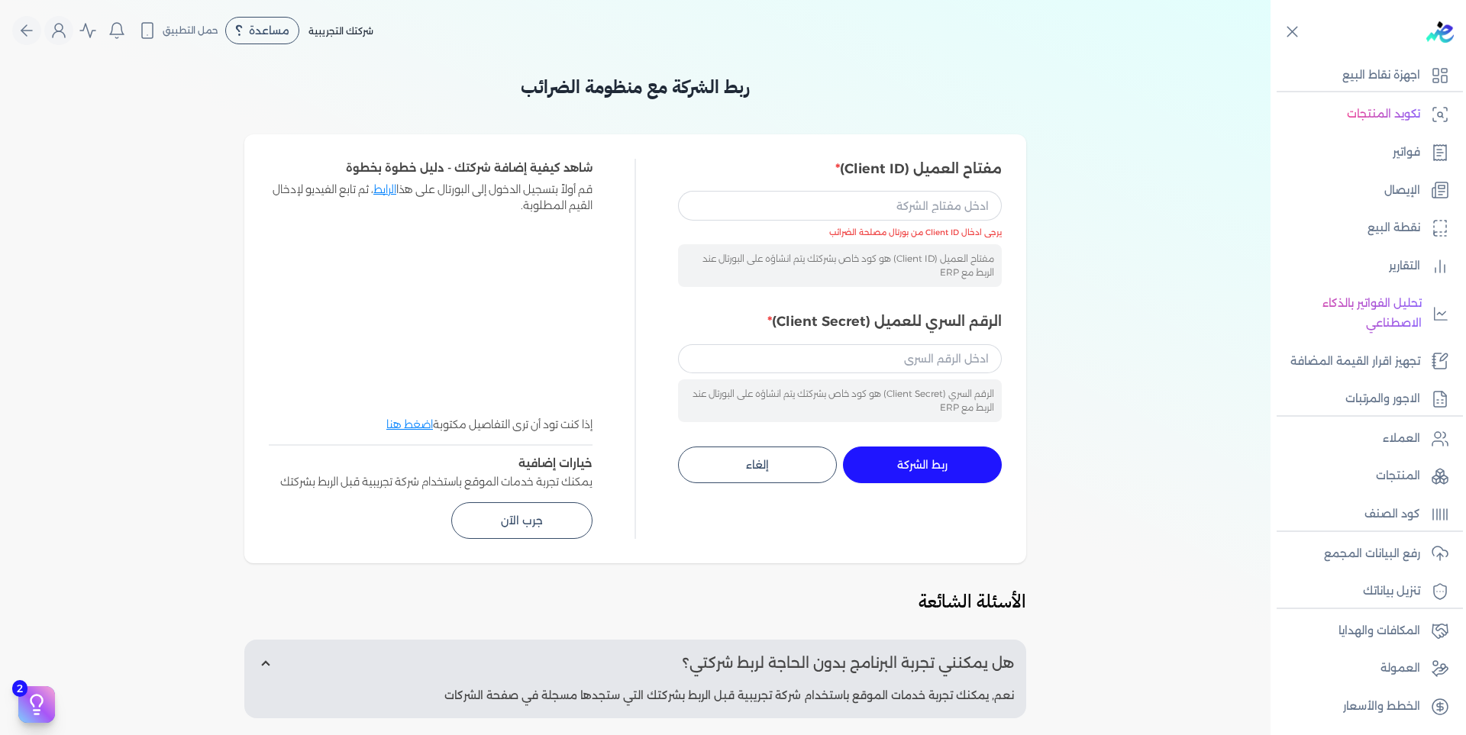
click at [29, 27] on icon "Global" at bounding box center [27, 30] width 18 height 18
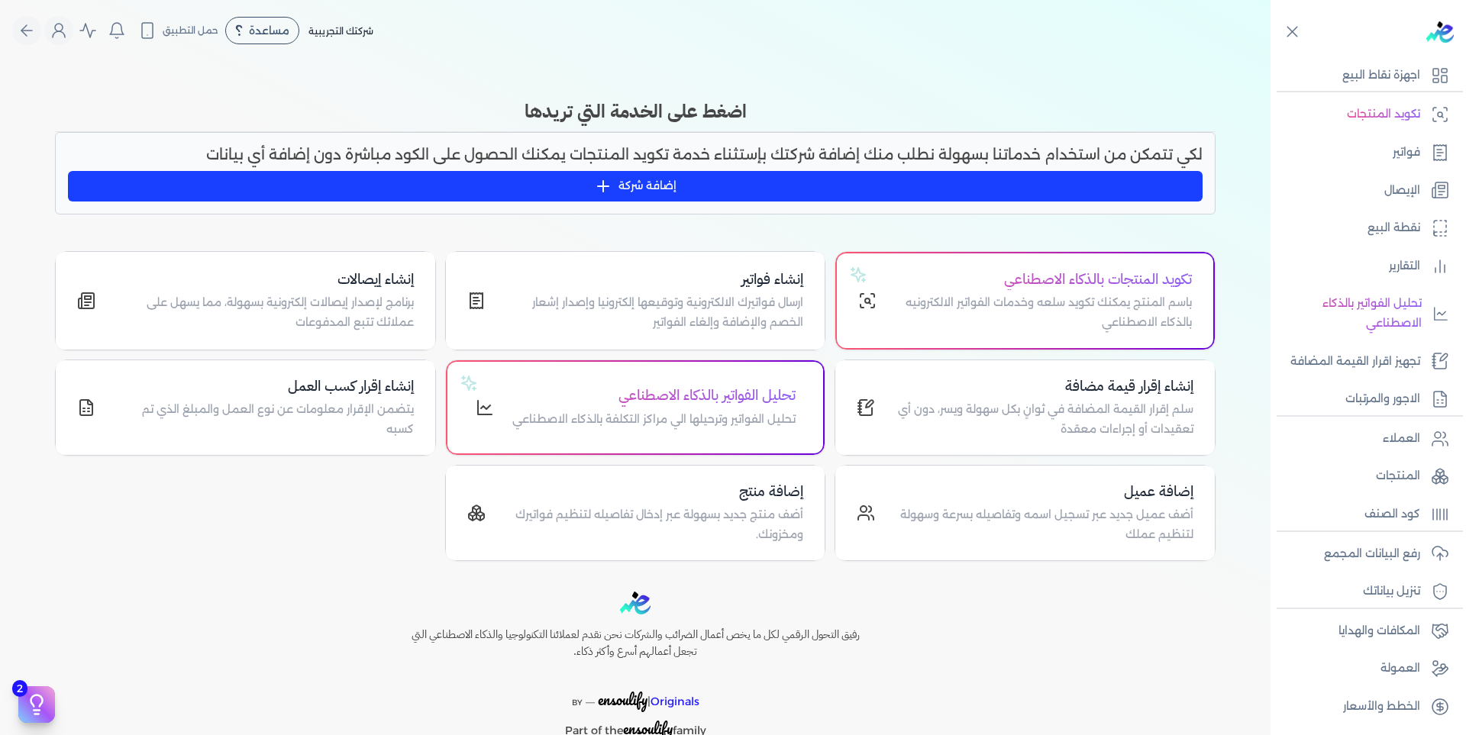
click at [1301, 32] on icon at bounding box center [1292, 31] width 19 height 19
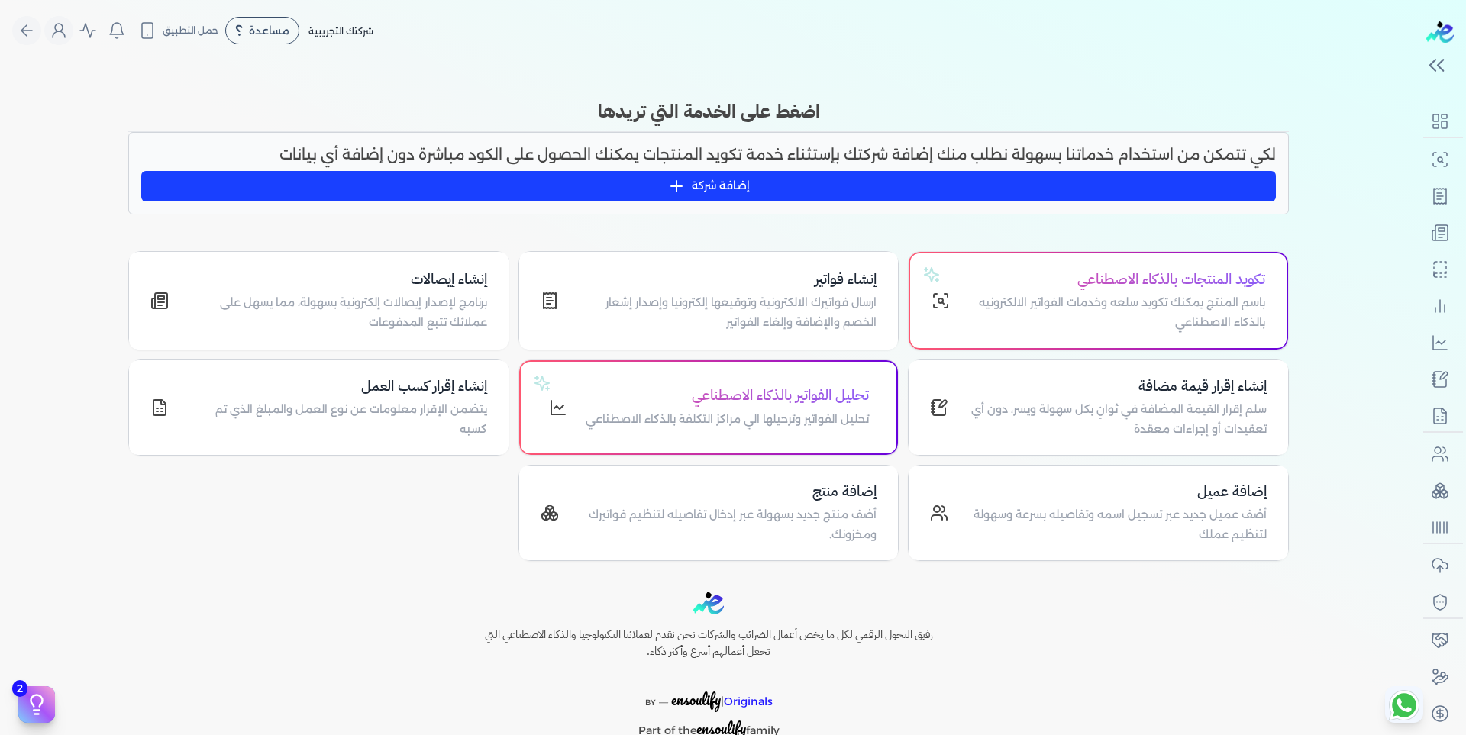
scroll to position [76, 0]
click at [68, 34] on icon "Global" at bounding box center [59, 30] width 18 height 18
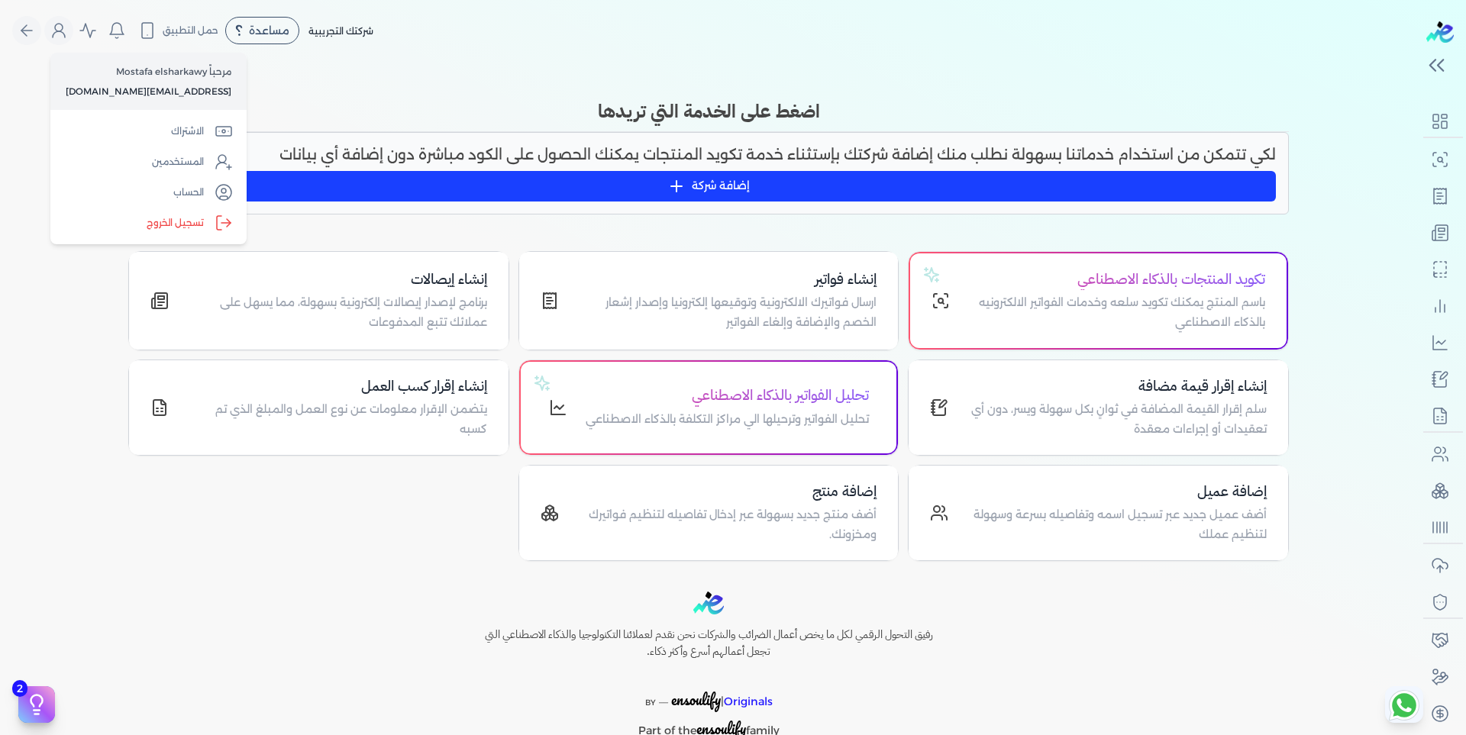
click at [160, 223] on label "تسجيل الخروج" at bounding box center [149, 223] width 184 height 31
click at [1417, 61] on input "Close" at bounding box center [1417, 61] width 0 height 0
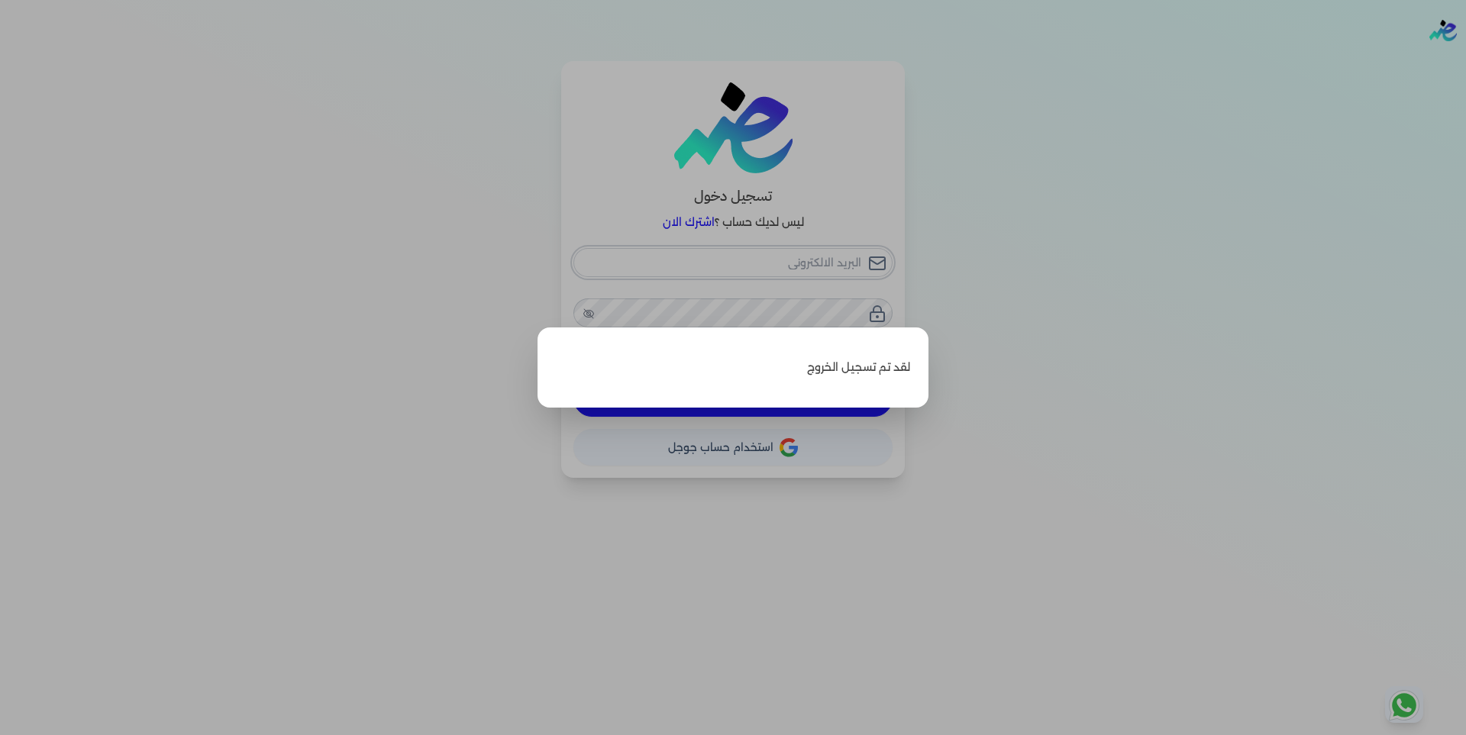
type input "[EMAIL_ADDRESS][DOMAIN_NAME]"
checkbox input "false"
click at [797, 258] on label "Close" at bounding box center [733, 367] width 1466 height 735
click at [1466, 61] on input "Close" at bounding box center [1466, 61] width 0 height 0
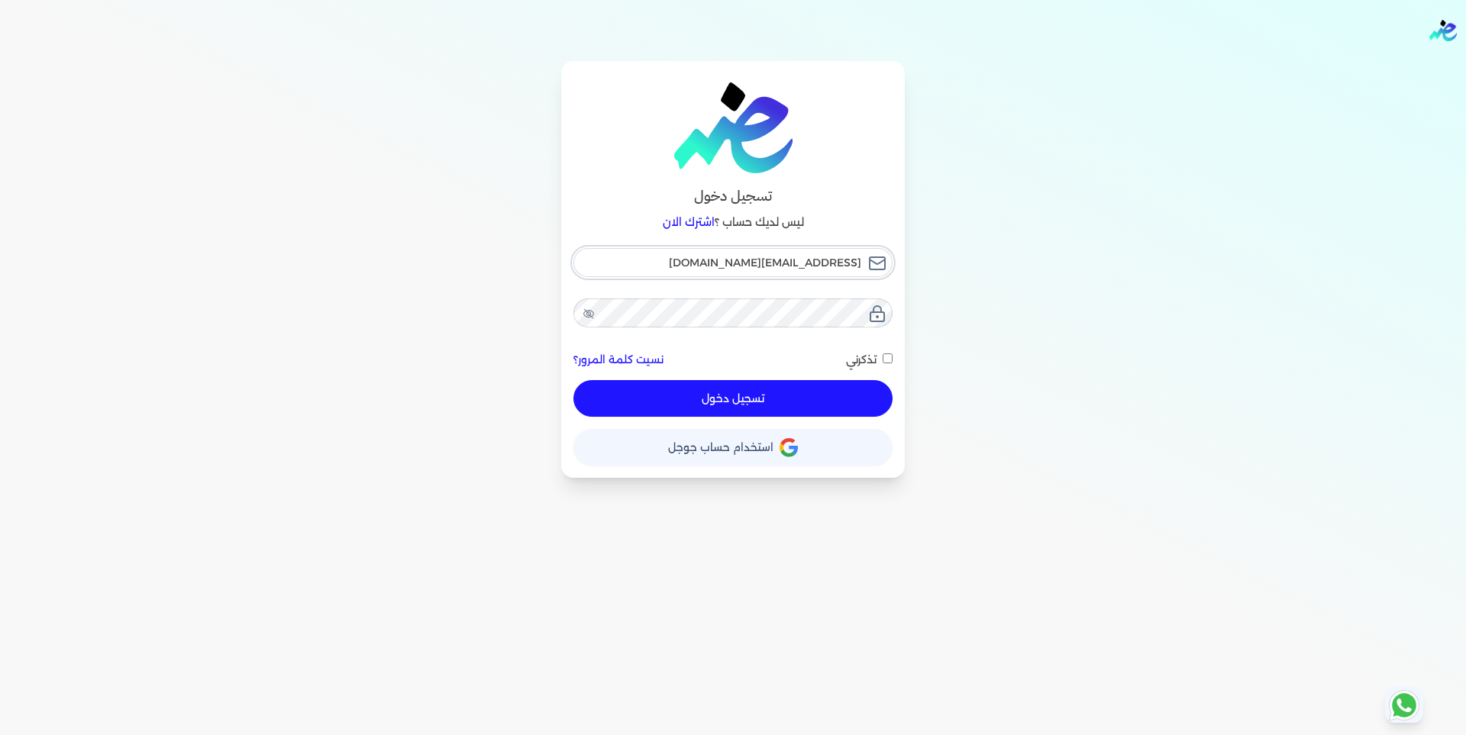
click at [806, 267] on input "[EMAIL_ADDRESS][DOMAIN_NAME]" at bounding box center [733, 262] width 319 height 29
paste input "[PERSON_NAME].abdo@sgfinternational"
type input "[PERSON_NAME][EMAIL_ADDRESS][DOMAIN_NAME]"
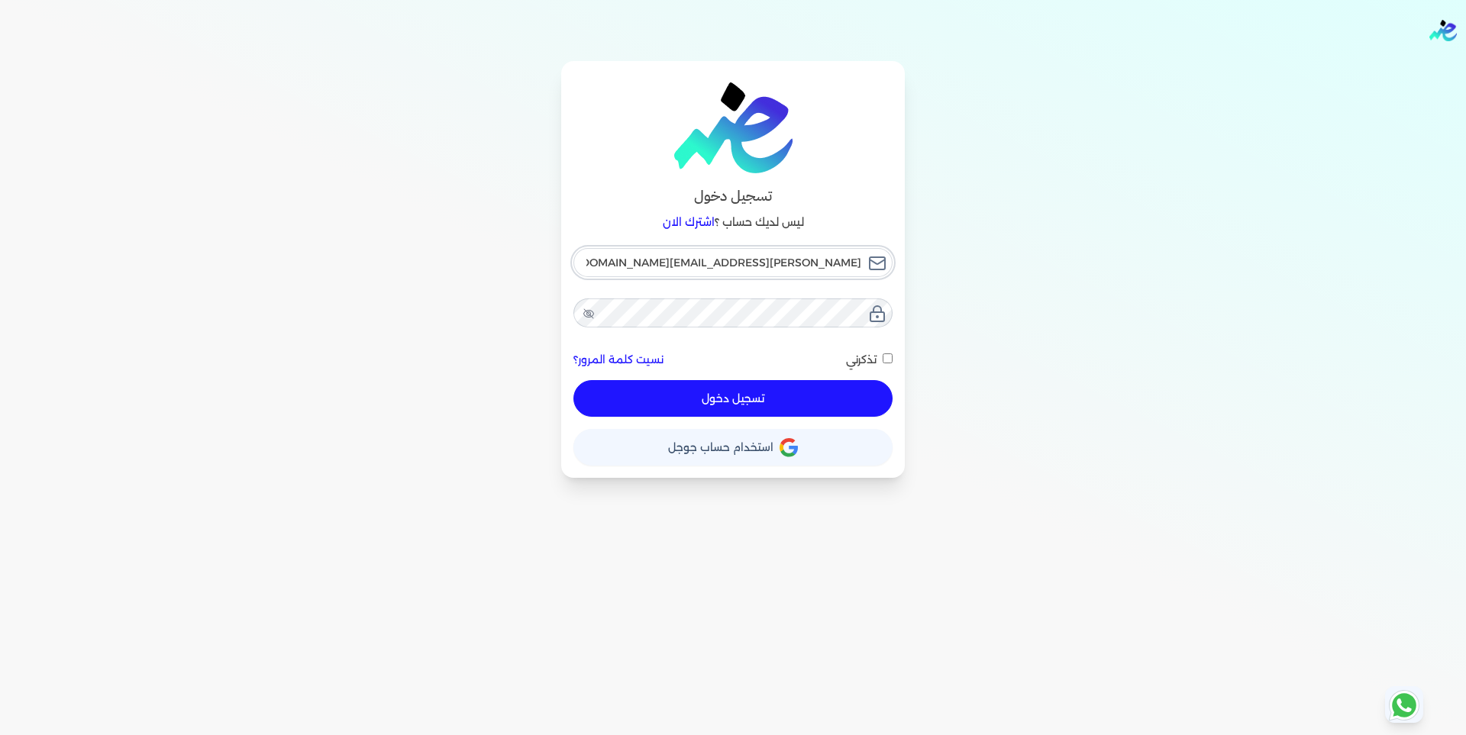
checkbox input "false"
type input "[PERSON_NAME][EMAIL_ADDRESS][DOMAIN_NAME]"
click at [766, 286] on div "[PERSON_NAME][EMAIL_ADDRESS][DOMAIN_NAME] نسيت كلمة المرور؟ تذكرني تسجيل دخول" at bounding box center [733, 333] width 319 height 170
click at [848, 396] on button "تسجيل دخول" at bounding box center [733, 398] width 319 height 37
checkbox input "false"
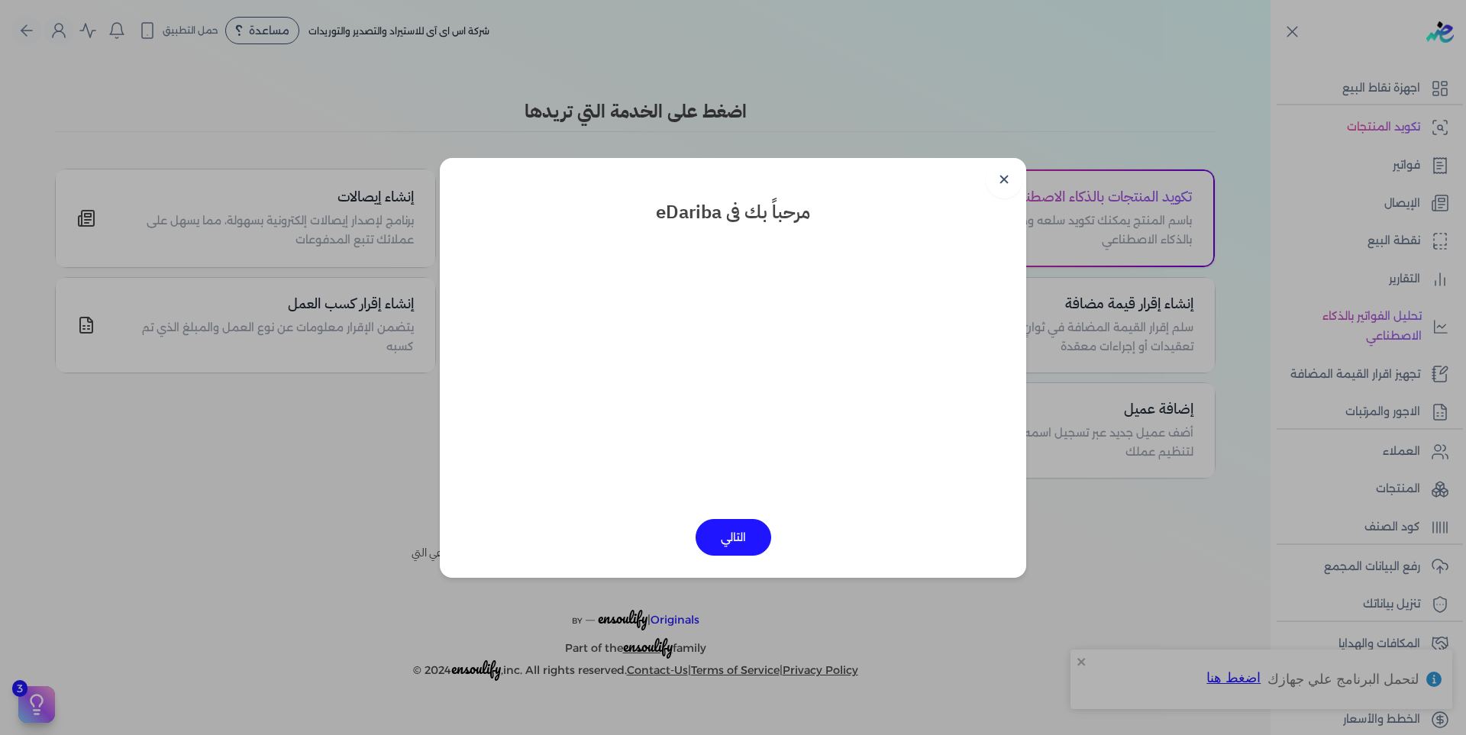
click at [1012, 178] on link "✕" at bounding box center [1004, 180] width 37 height 37
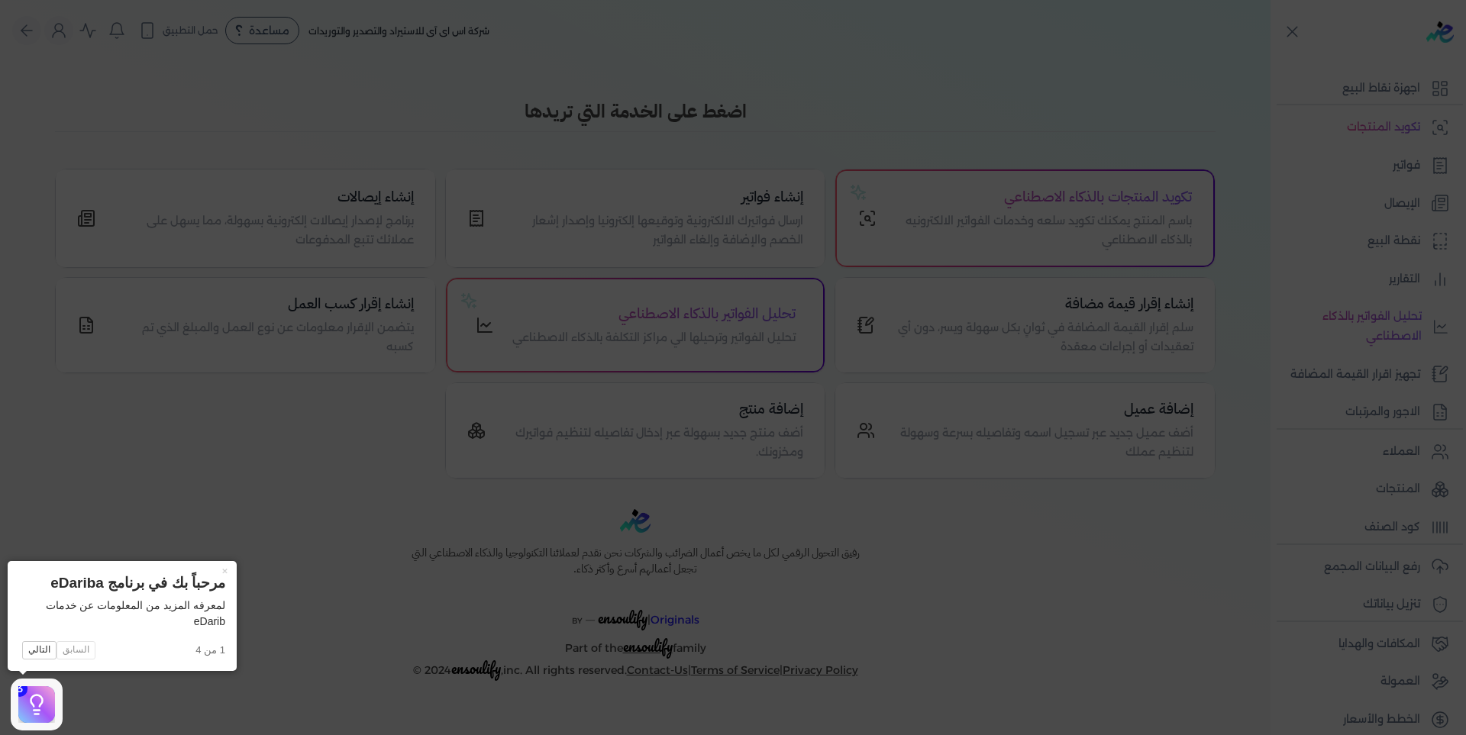
click at [1059, 89] on icon at bounding box center [733, 367] width 1466 height 735
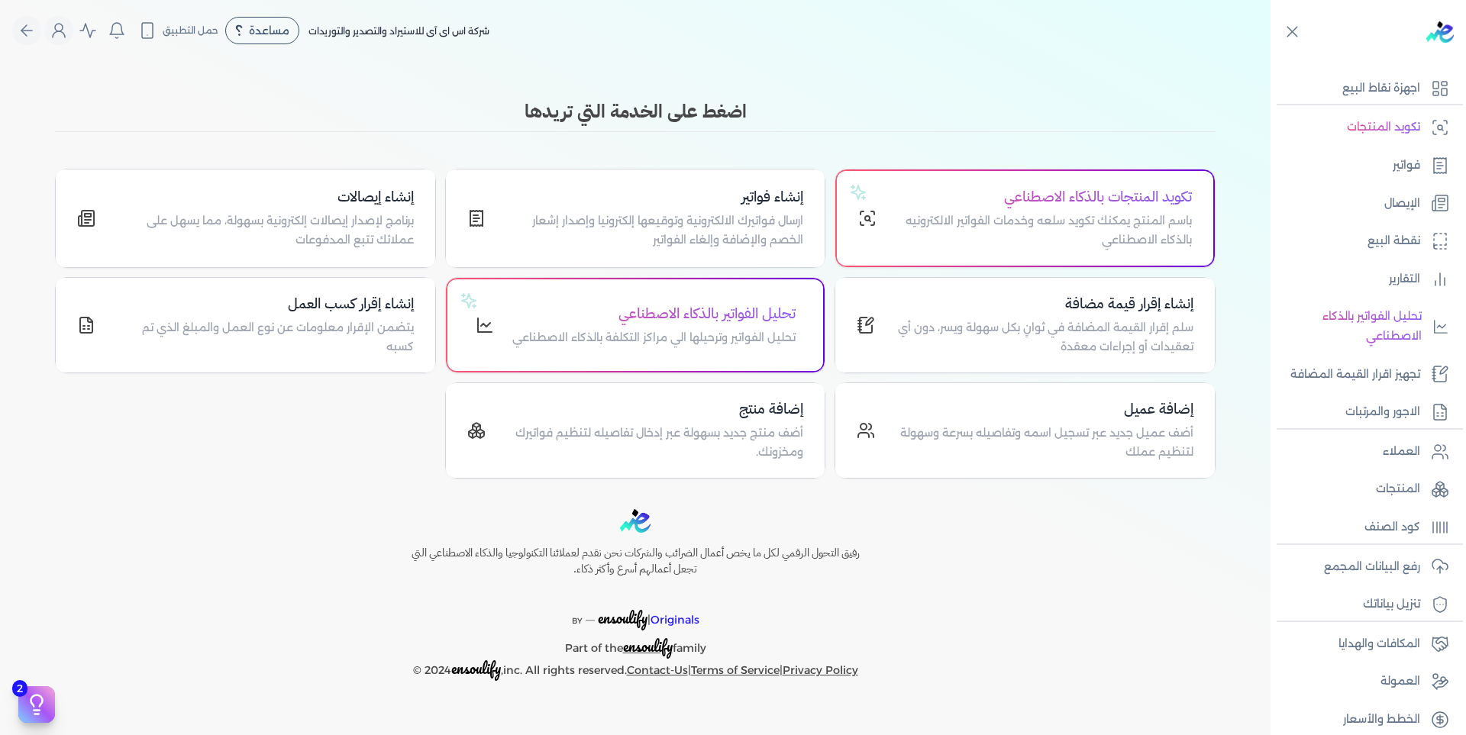
click at [1404, 170] on p "فواتير" at bounding box center [1406, 166] width 27 height 20
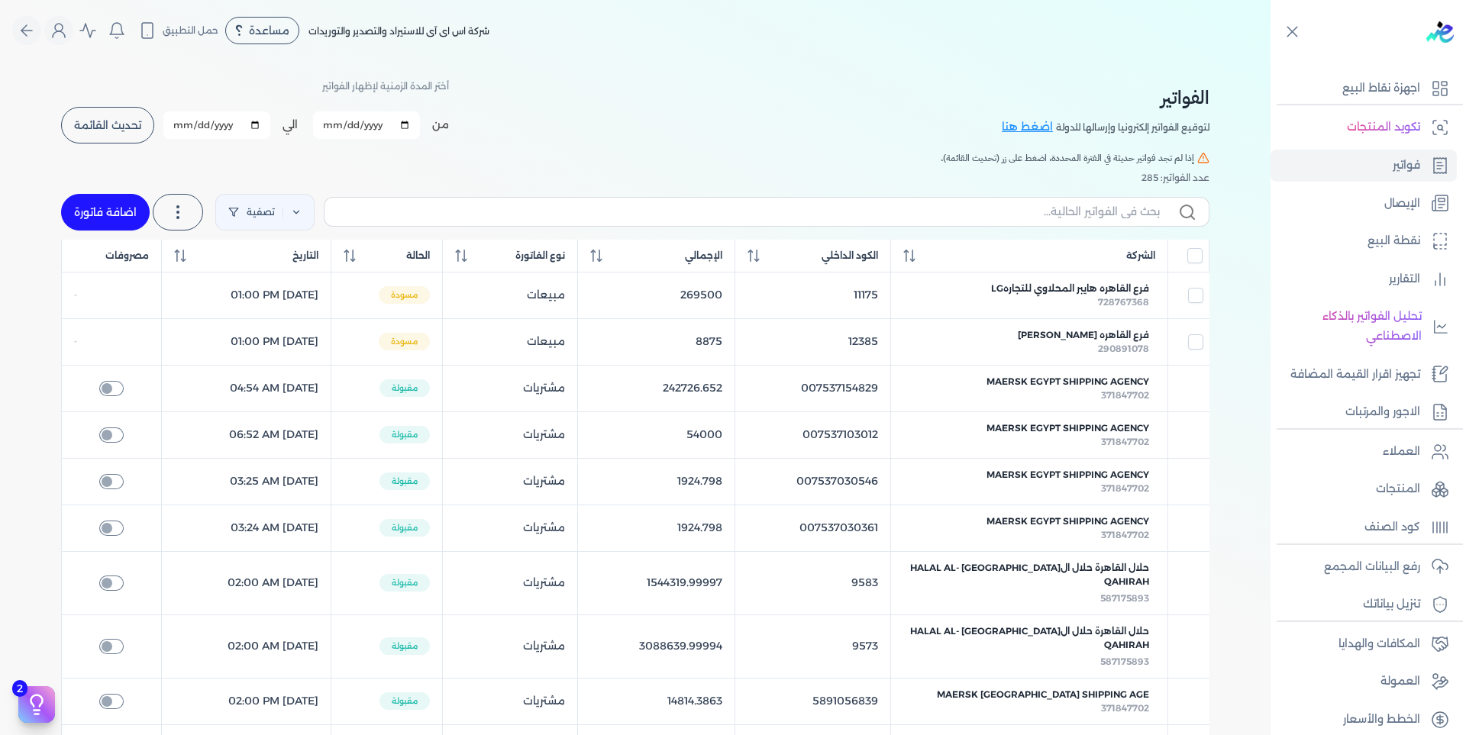
click at [1065, 290] on span "فرع القاهره هايبر المحلاوي للتجارهLG" at bounding box center [1070, 289] width 158 height 14
checkbox input "true"
checkbox input "false"
select select "EGP"
select select "B"
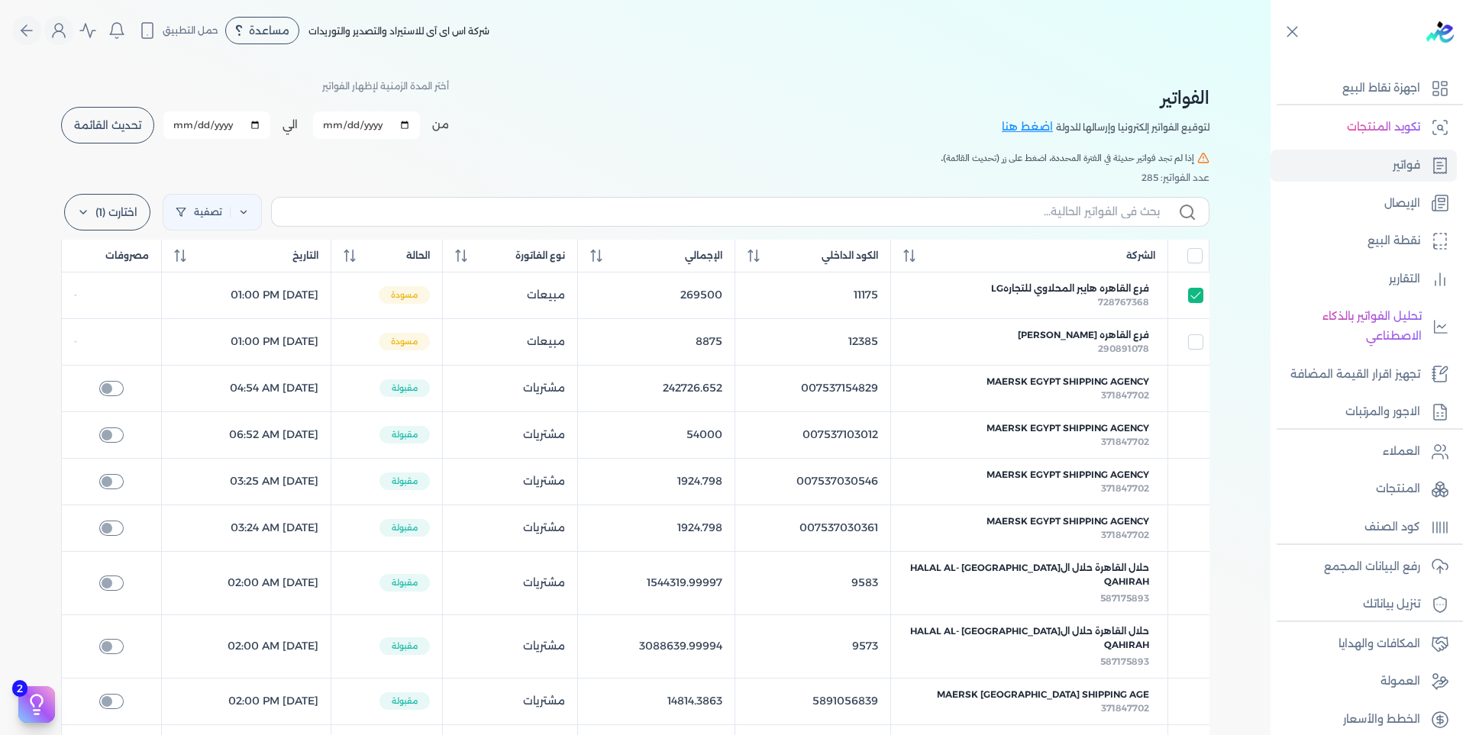
select select "EGS"
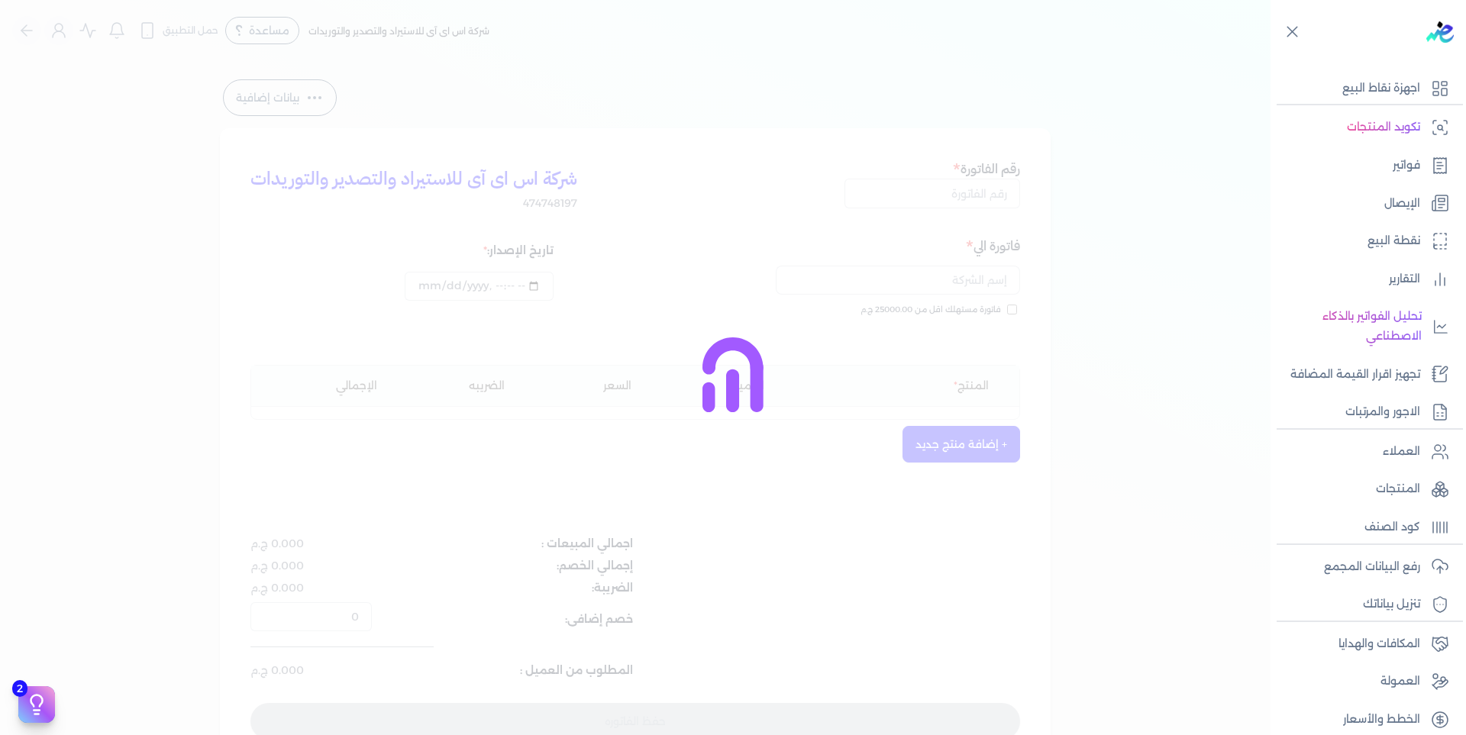
type input "11175"
type input "فرع القاهره هايبر المحلاوي للتجارهLG"
type input "[DATE]T14:00:12"
type input "[DATE]"
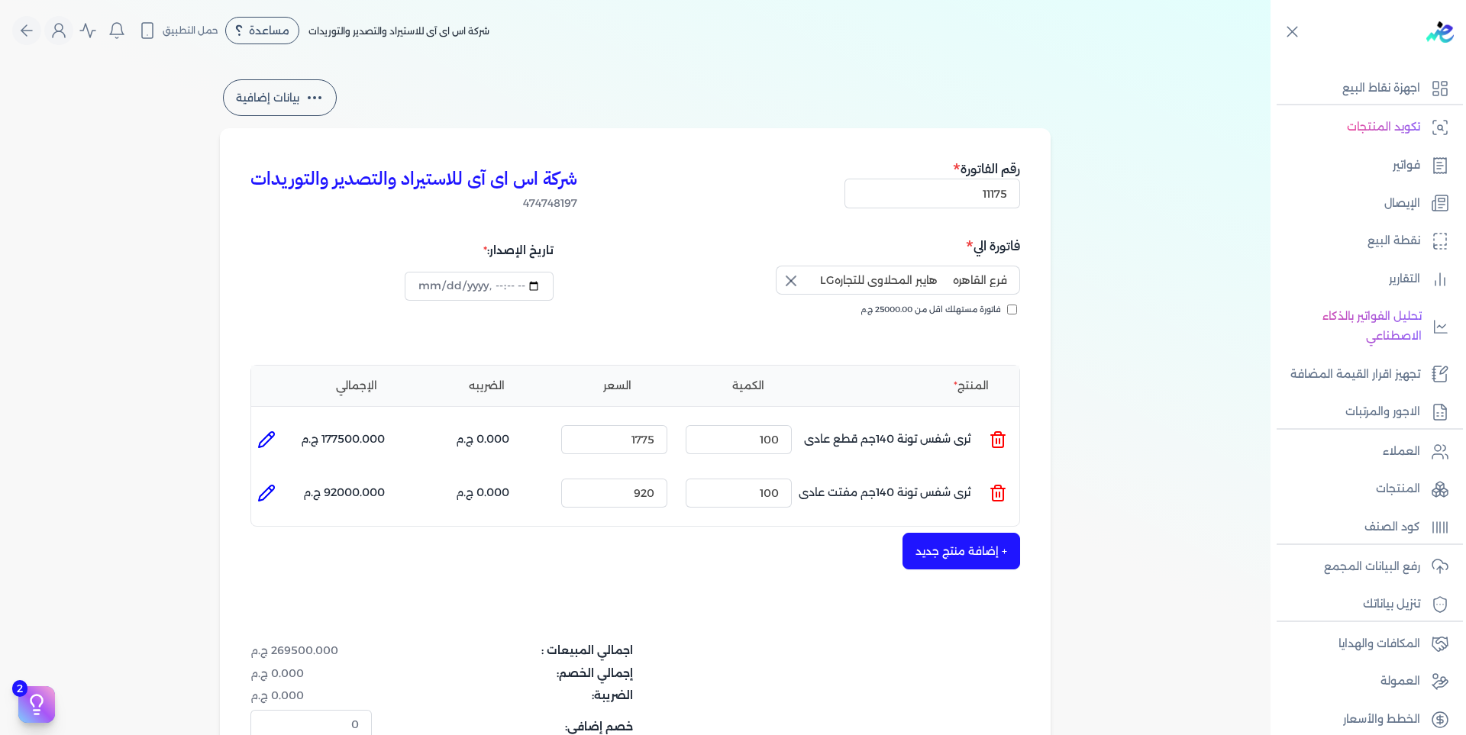
click at [1410, 456] on p "العملاء" at bounding box center [1401, 452] width 37 height 20
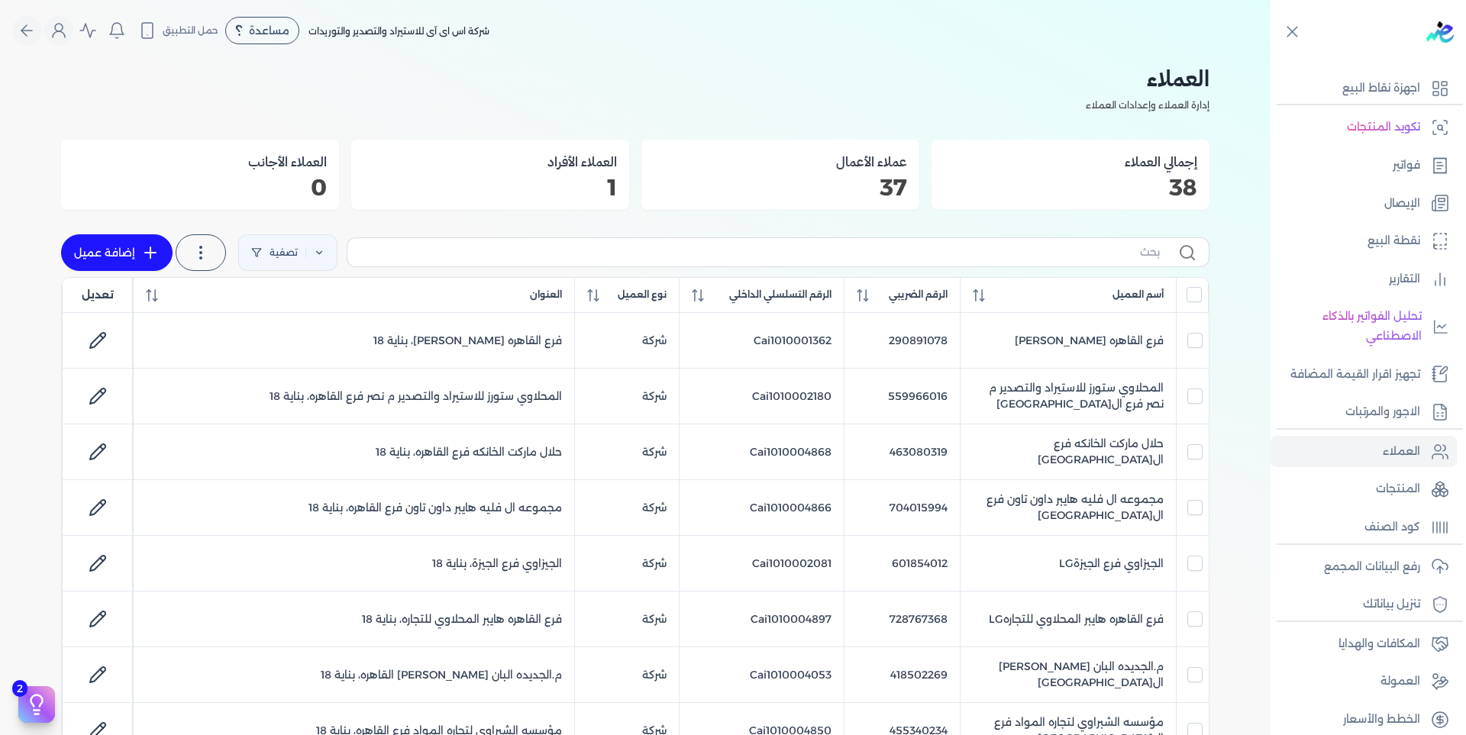
click at [1144, 617] on td "فرع القاهره هايبر المحلاوي للتجارهLG" at bounding box center [1068, 620] width 216 height 56
checkbox input "false"
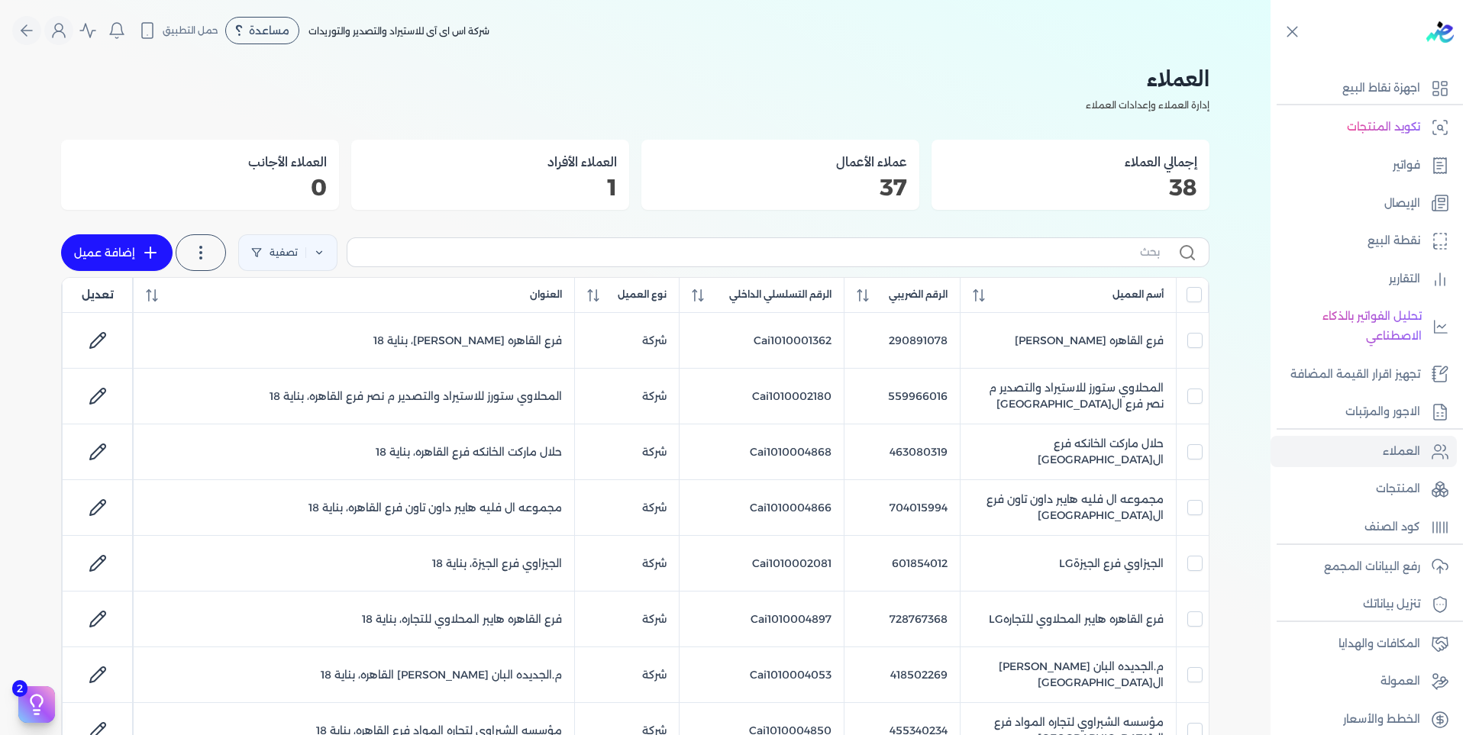
checkbox input "false"
checkbox input "true"
checkbox input "false"
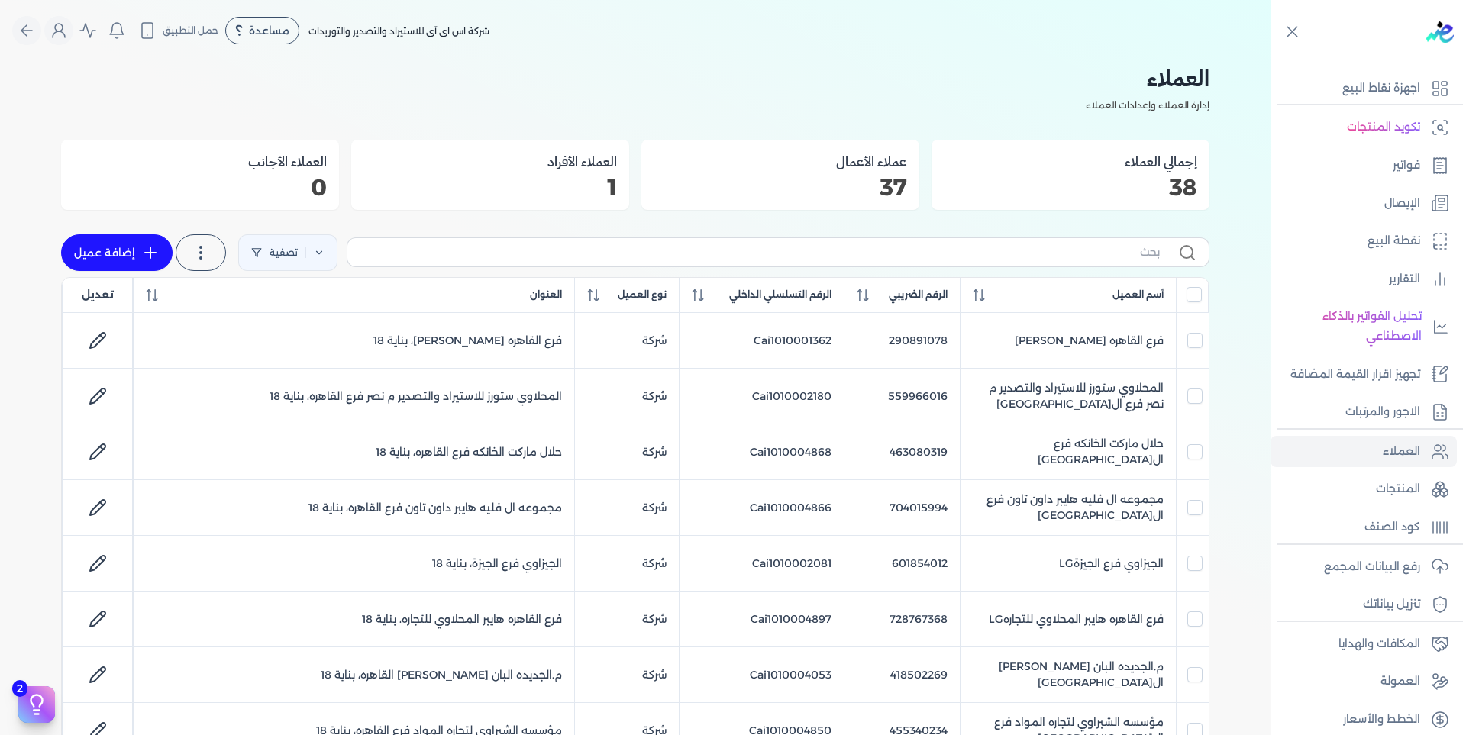
checkbox input "false"
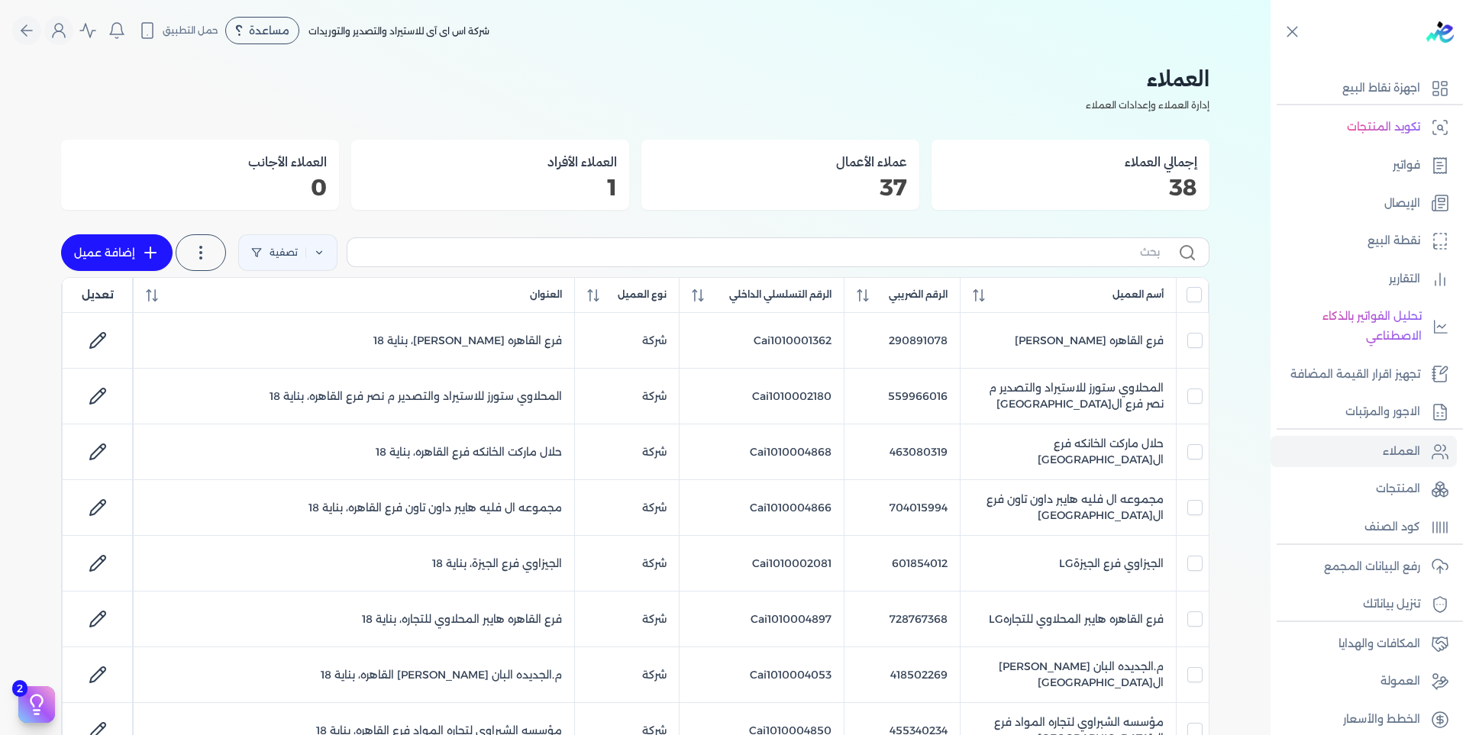
checkbox input "false"
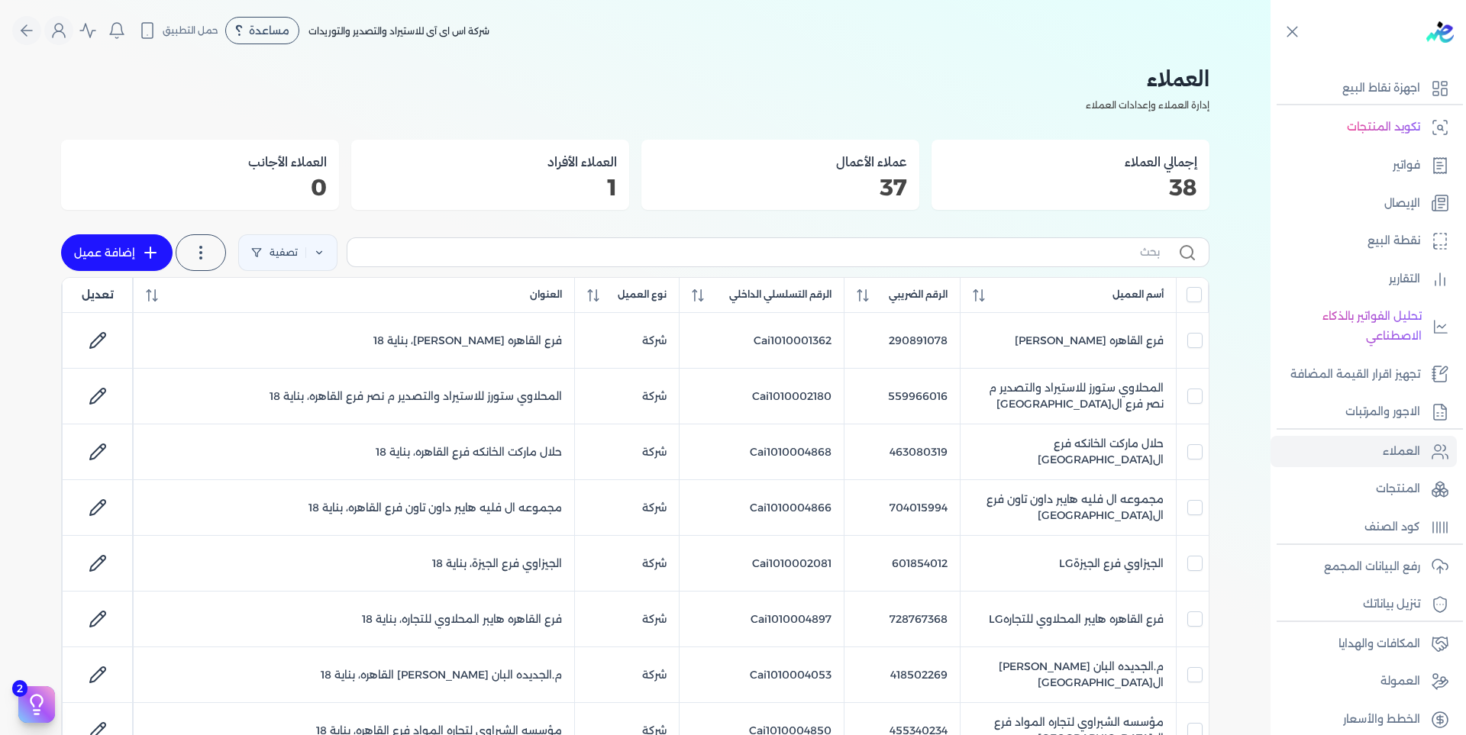
checkbox input "false"
click at [1106, 610] on td "فرع القاهره هايبر المحلاوي للتجارهLG" at bounding box center [1068, 620] width 216 height 56
checkbox input "false"
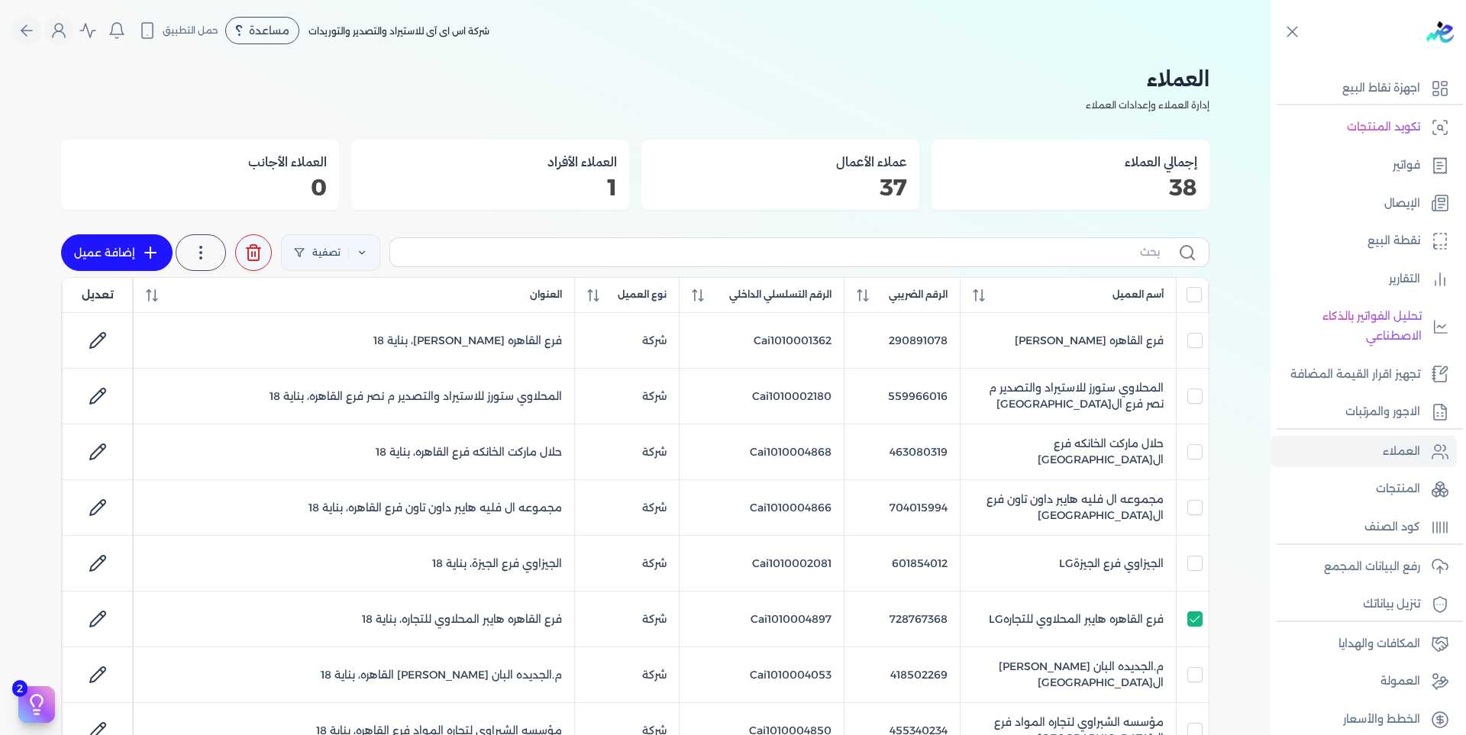
checkbox input "false"
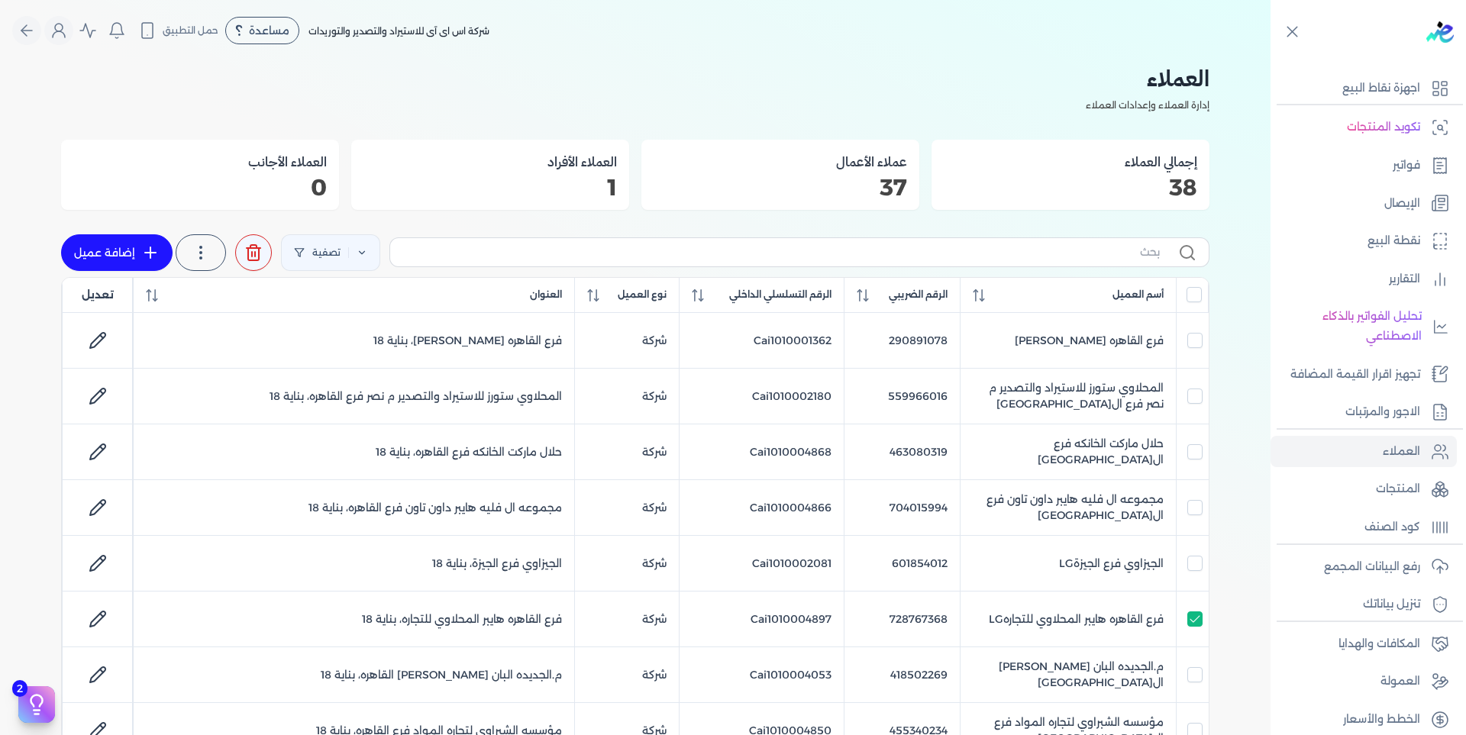
checkbox input "false"
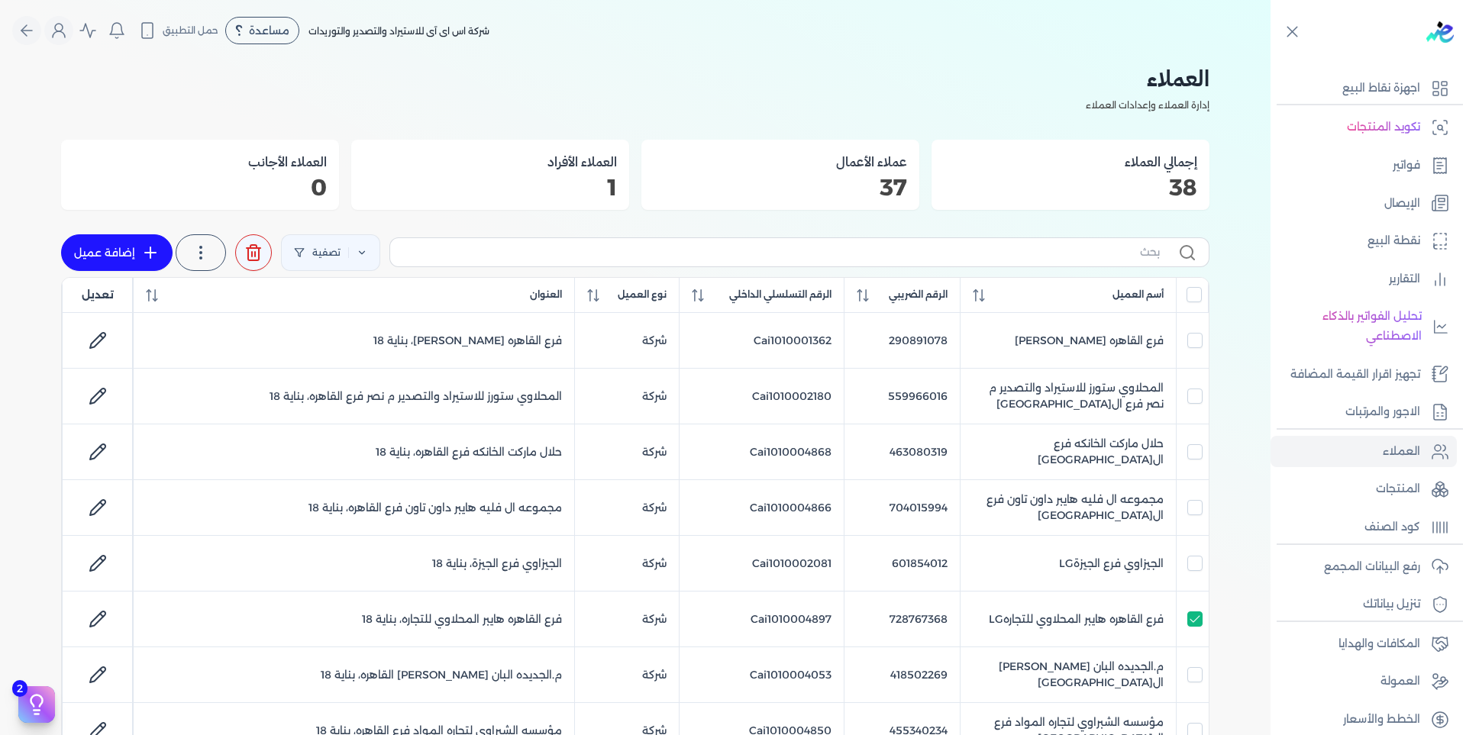
checkbox input "false"
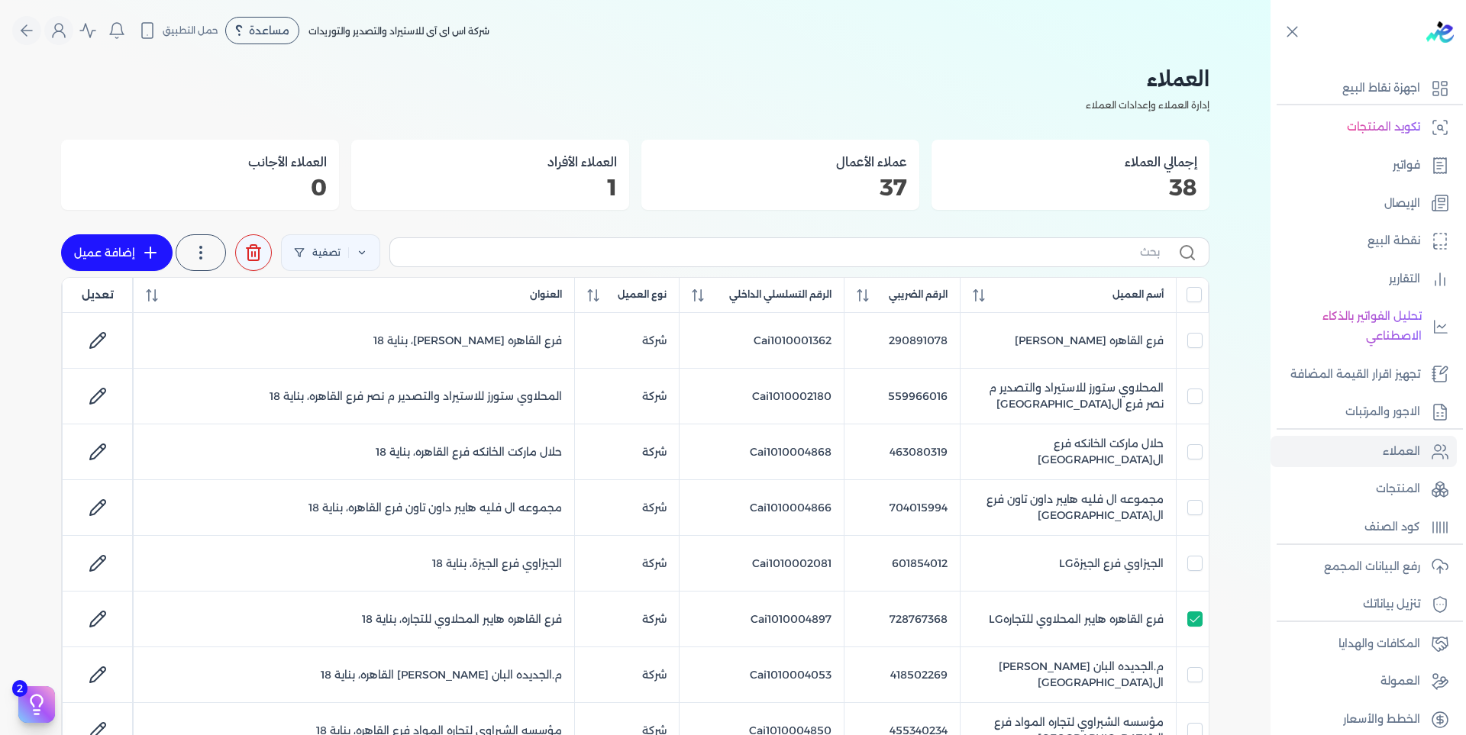
checkbox input "false"
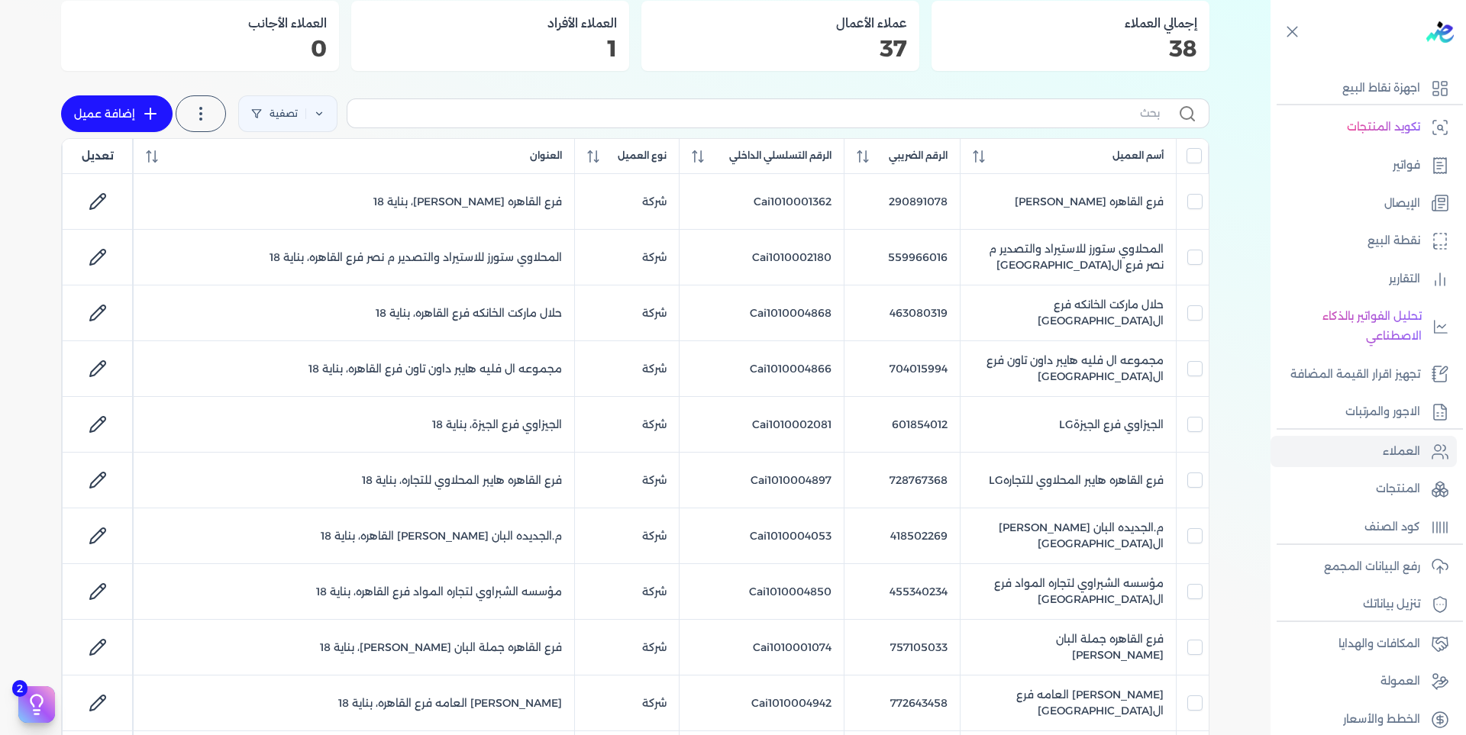
scroll to position [153, 0]
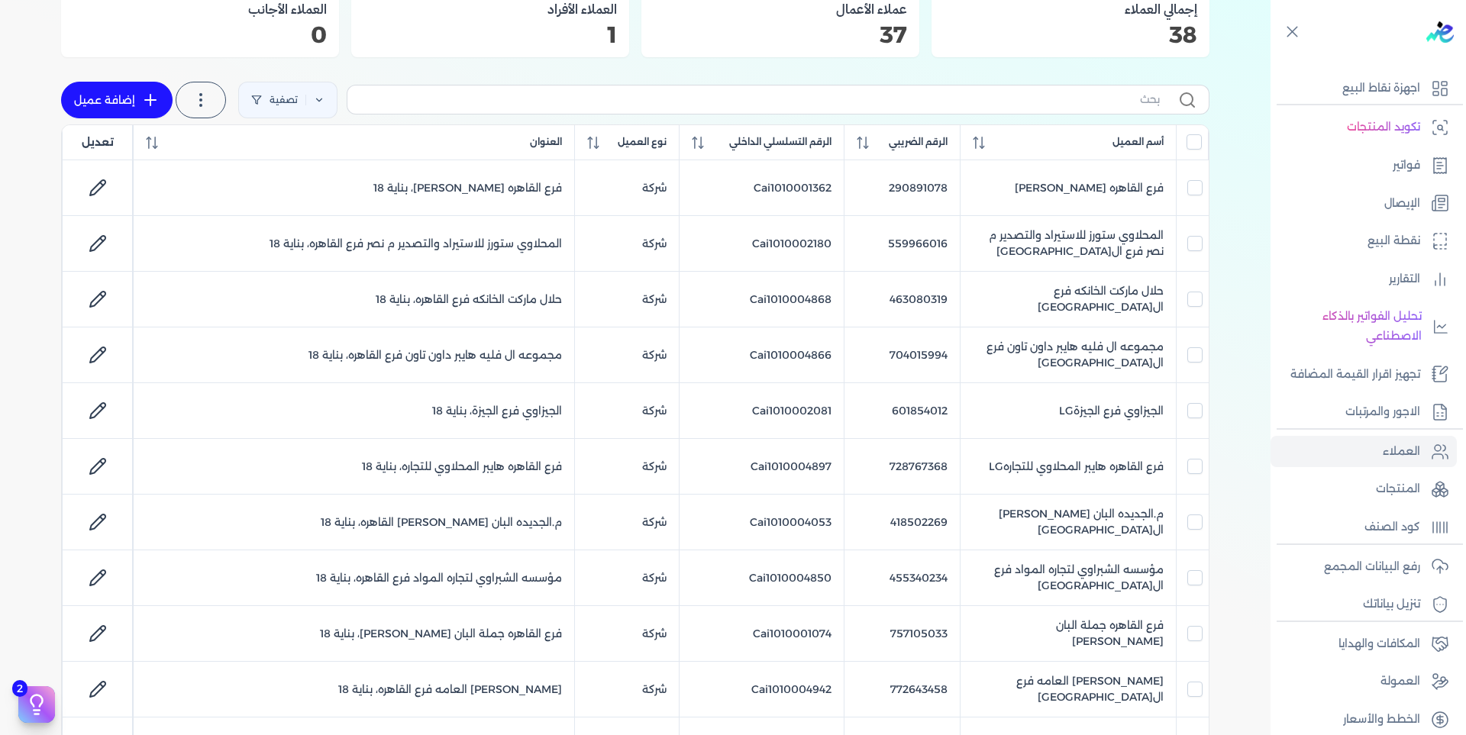
click at [105, 469] on icon at bounding box center [98, 466] width 18 height 18
select select "B"
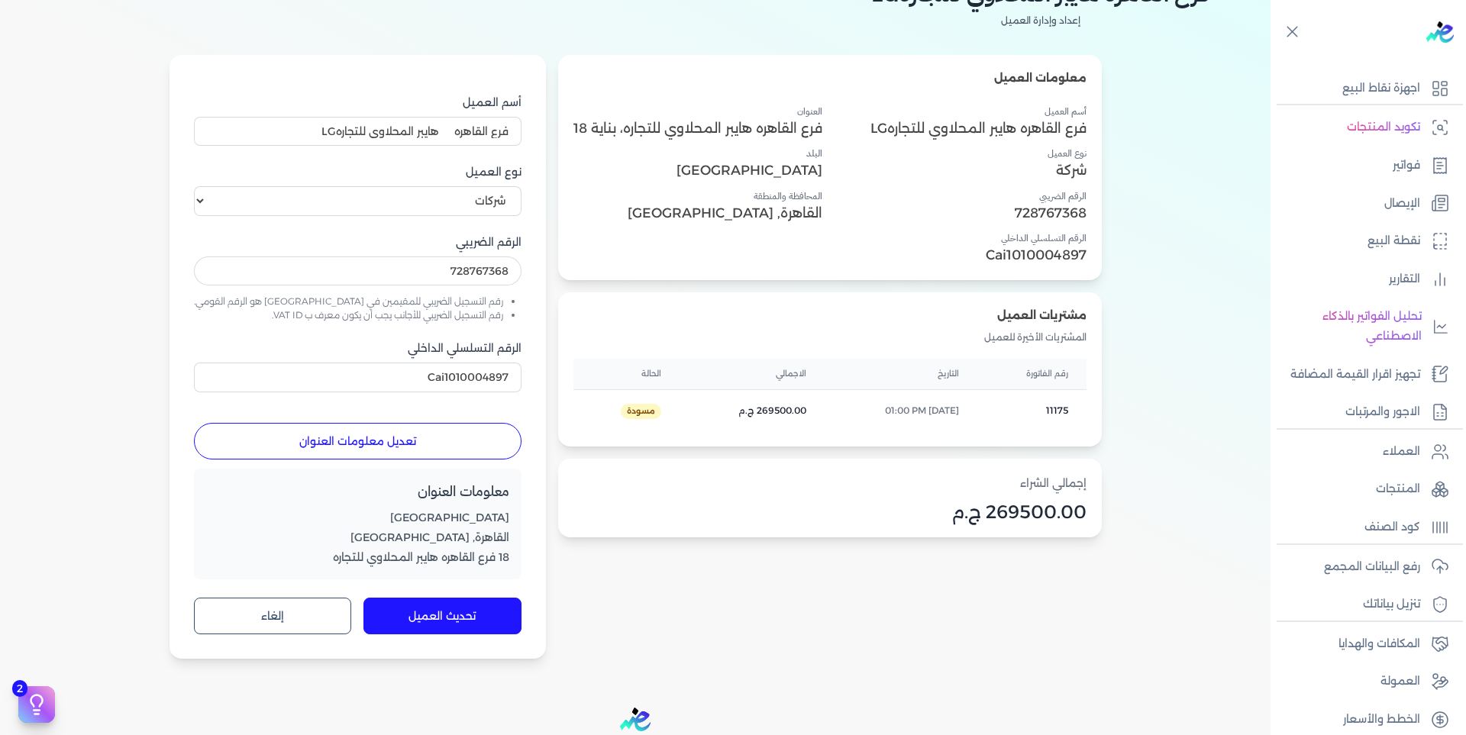
scroll to position [76, 0]
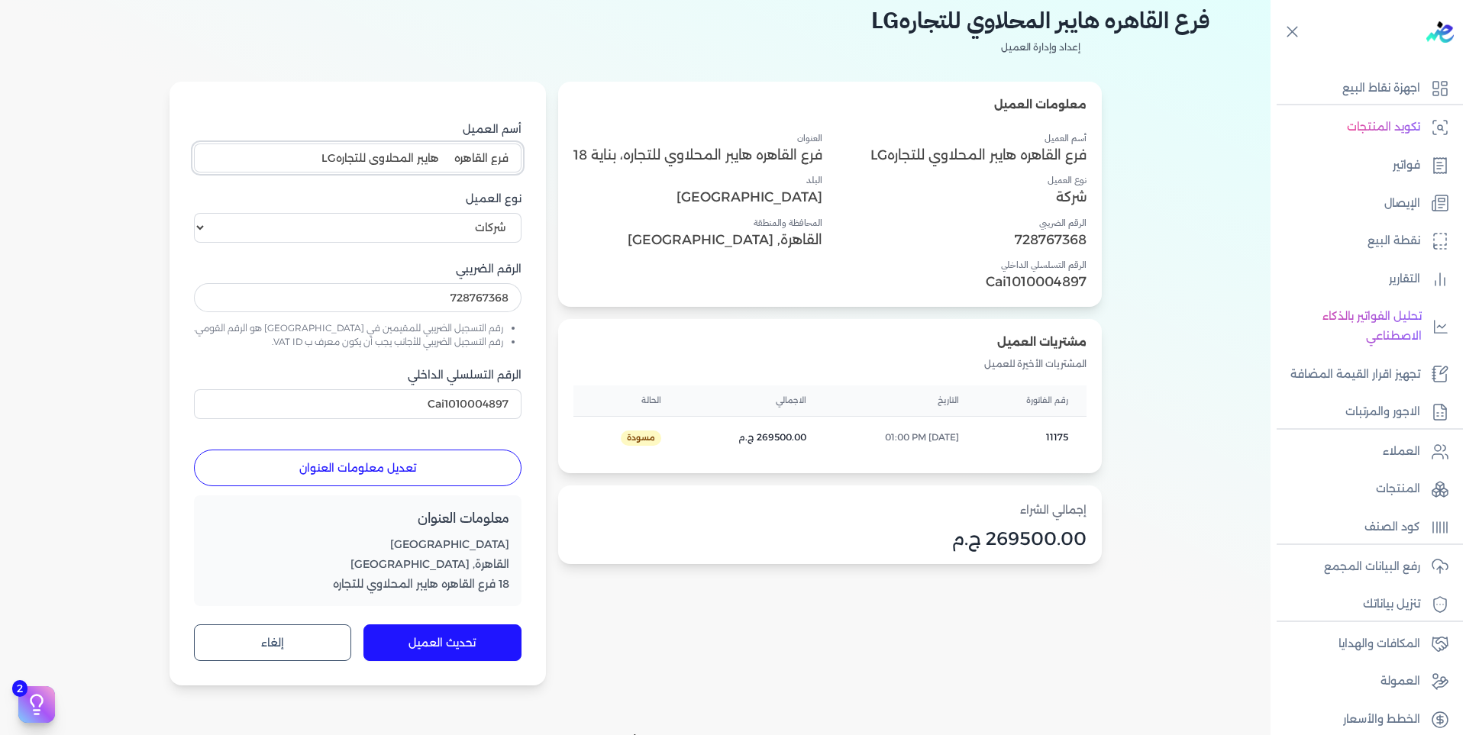
click at [408, 155] on input "فرع القاهره هايبر المحلاوي للتجارهLG" at bounding box center [358, 158] width 328 height 29
drag, startPoint x: 405, startPoint y: 155, endPoint x: 414, endPoint y: 156, distance: 9.2
click at [414, 156] on input "فرع القاهره هايبر المحلاوي للتجارهLG" at bounding box center [358, 158] width 328 height 29
click at [313, 152] on input "فرع القاهره هايبر المحلاوي للتجارهLG" at bounding box center [358, 158] width 328 height 29
click at [312, 156] on input "فرع القاهره هايبر المحلاوي للتجارهLG" at bounding box center [358, 158] width 328 height 29
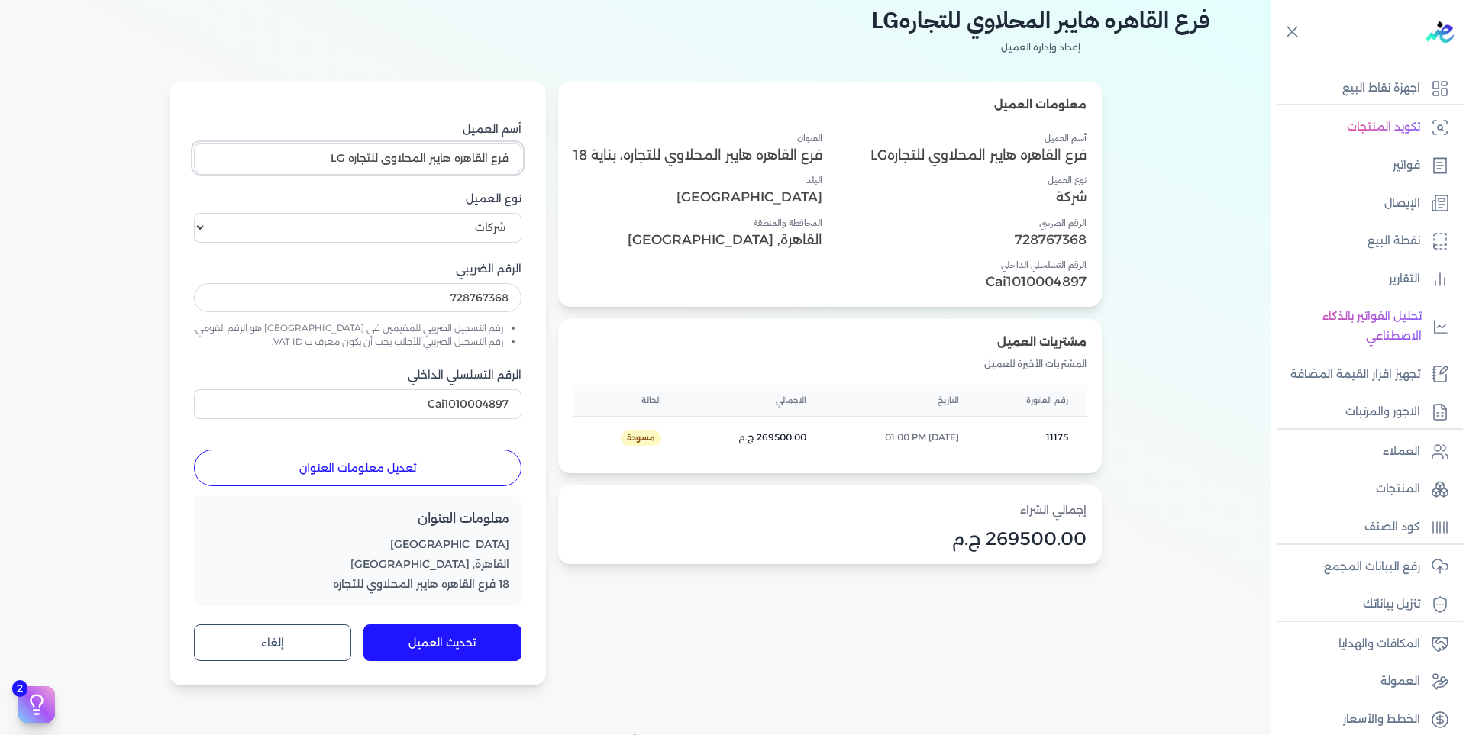
type input "فرع القاهره هايبر المحلاوي للتجاره LG"
click at [422, 530] on div "معلومات العنوان مصر ال[GEOGRAPHIC_DATA], ال[GEOGRAPHIC_DATA] 18 فرع ال[GEOGRAPH…" at bounding box center [358, 552] width 328 height 112
click at [415, 457] on button "تعديل معلومات العنوان" at bounding box center [358, 468] width 328 height 37
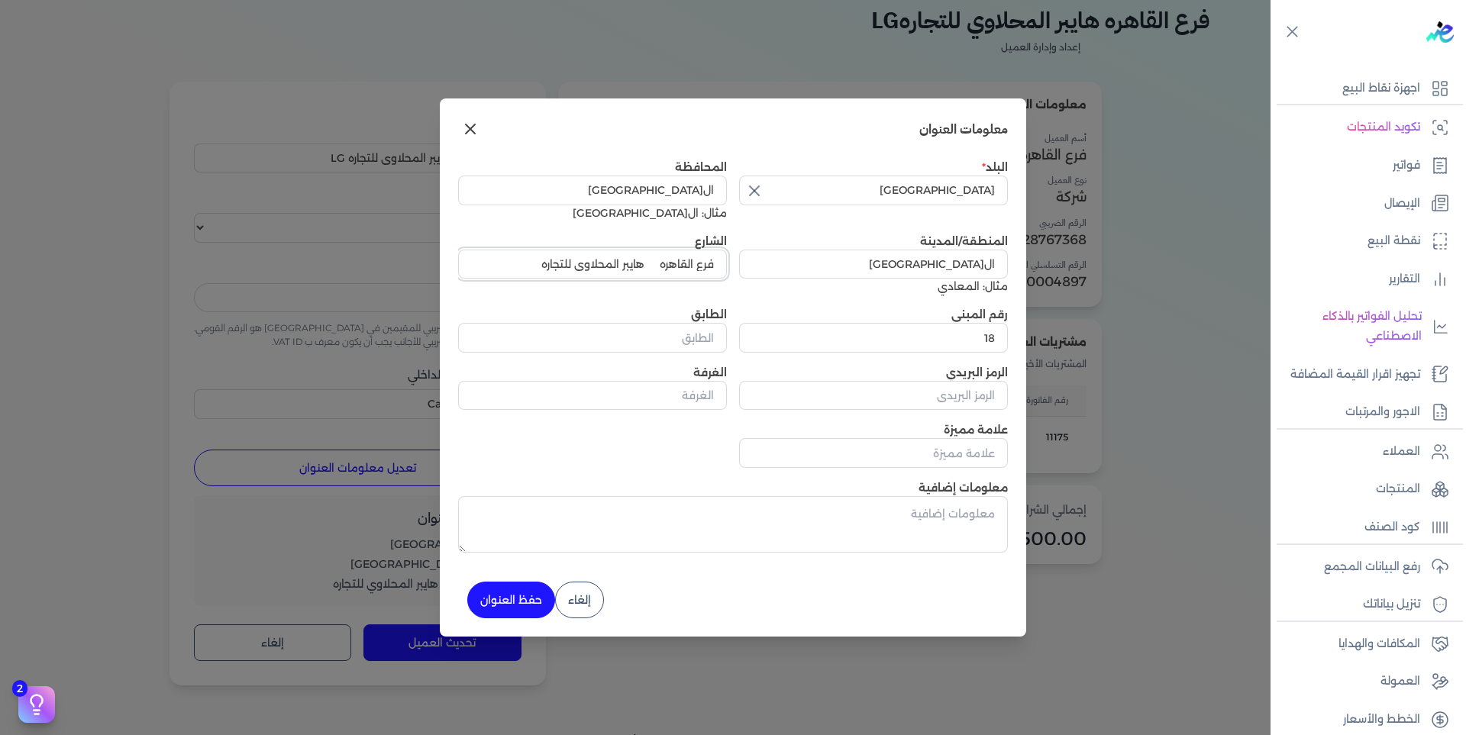
drag, startPoint x: 646, startPoint y: 261, endPoint x: 659, endPoint y: 261, distance: 13.0
click at [659, 261] on input "فرع القاهره هايبر المحلاوي للتجاره" at bounding box center [592, 264] width 269 height 29
type input "فرع القاهرههايبر المحلاوي للتجاره"
type input "فرع القاهره هايبر المحلاوي للتجارهLG"
type input "فرع القاهره هايبر المحلاوي للتجاره"
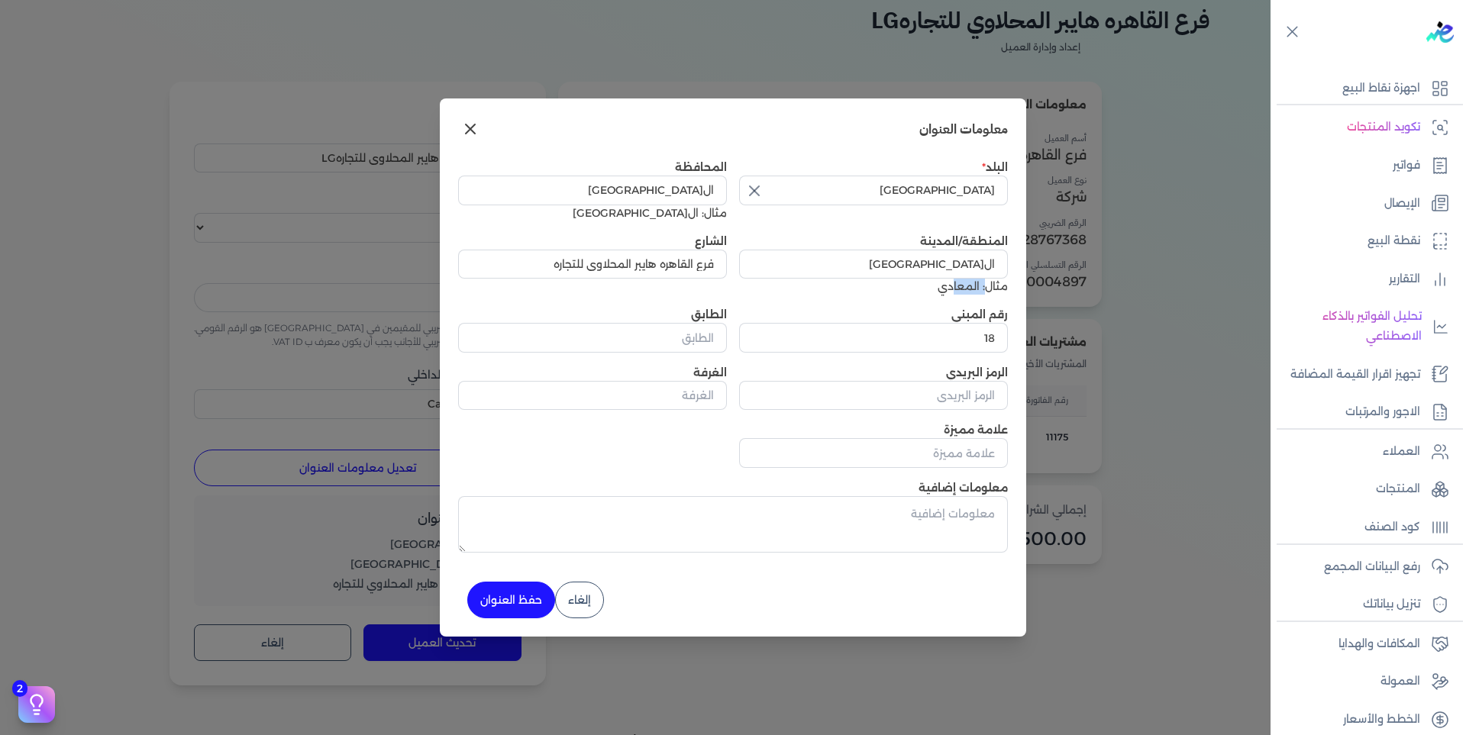
drag, startPoint x: 953, startPoint y: 280, endPoint x: 976, endPoint y: 274, distance: 23.7
click at [986, 280] on div "مثال: المعادي" at bounding box center [873, 287] width 269 height 16
drag, startPoint x: 968, startPoint y: 262, endPoint x: 998, endPoint y: 270, distance: 31.5
click at [1007, 270] on input "ال[GEOGRAPHIC_DATA]" at bounding box center [873, 264] width 269 height 29
type input "ا"
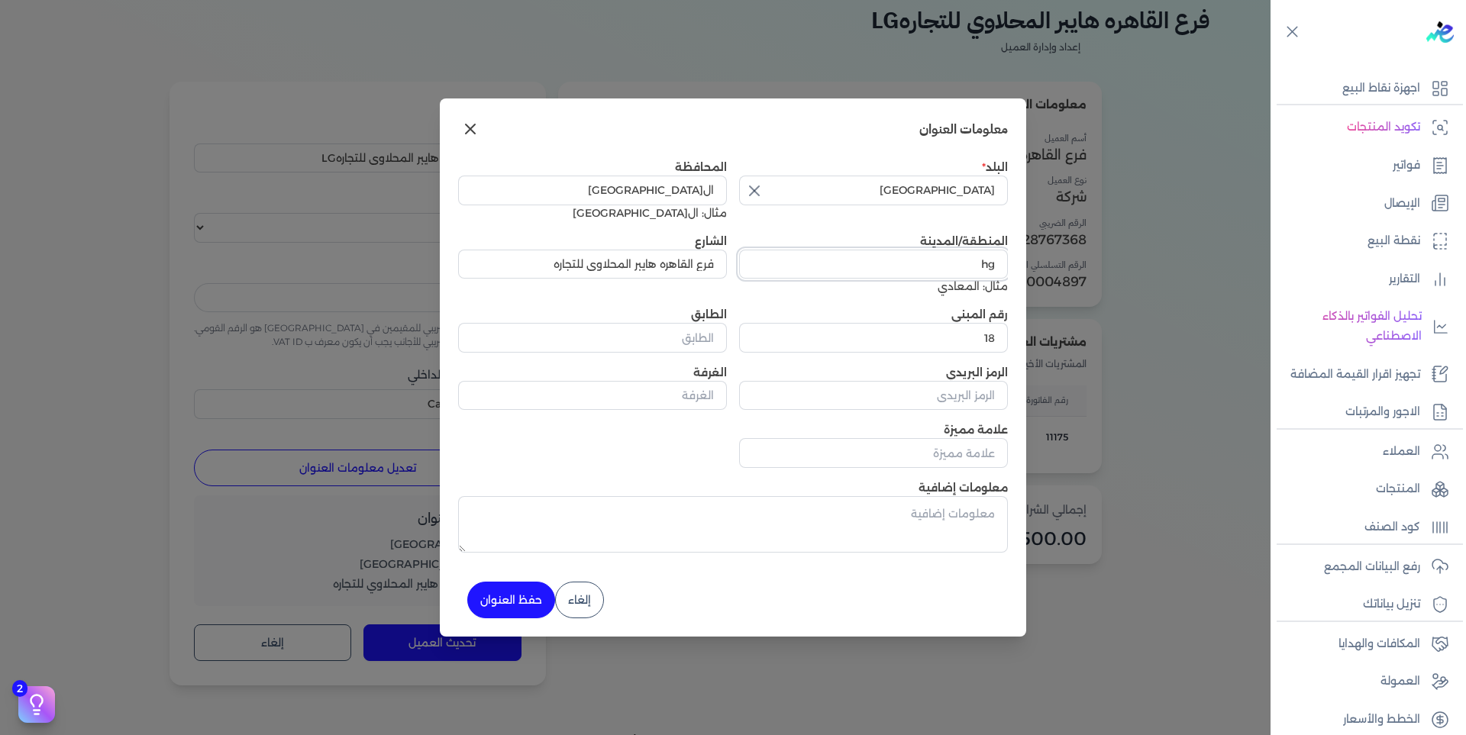
type input "h"
type input "العبور"
click at [506, 590] on button "حفظ العنوان" at bounding box center [511, 600] width 88 height 37
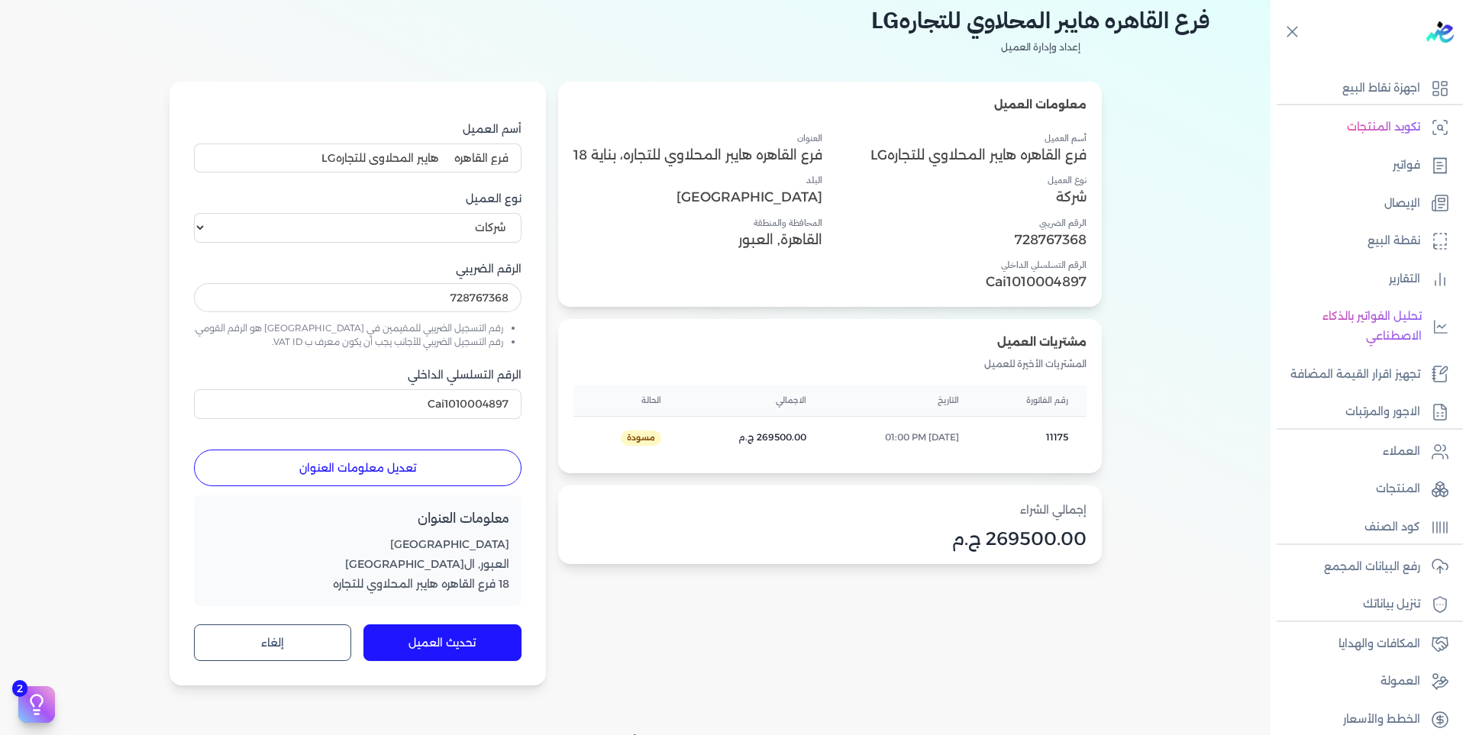
click at [428, 646] on button "تحديث العميل" at bounding box center [443, 643] width 158 height 37
click at [459, 635] on button "تحديث العميل" at bounding box center [443, 643] width 158 height 37
click at [1421, 176] on link "فواتير" at bounding box center [1364, 166] width 186 height 32
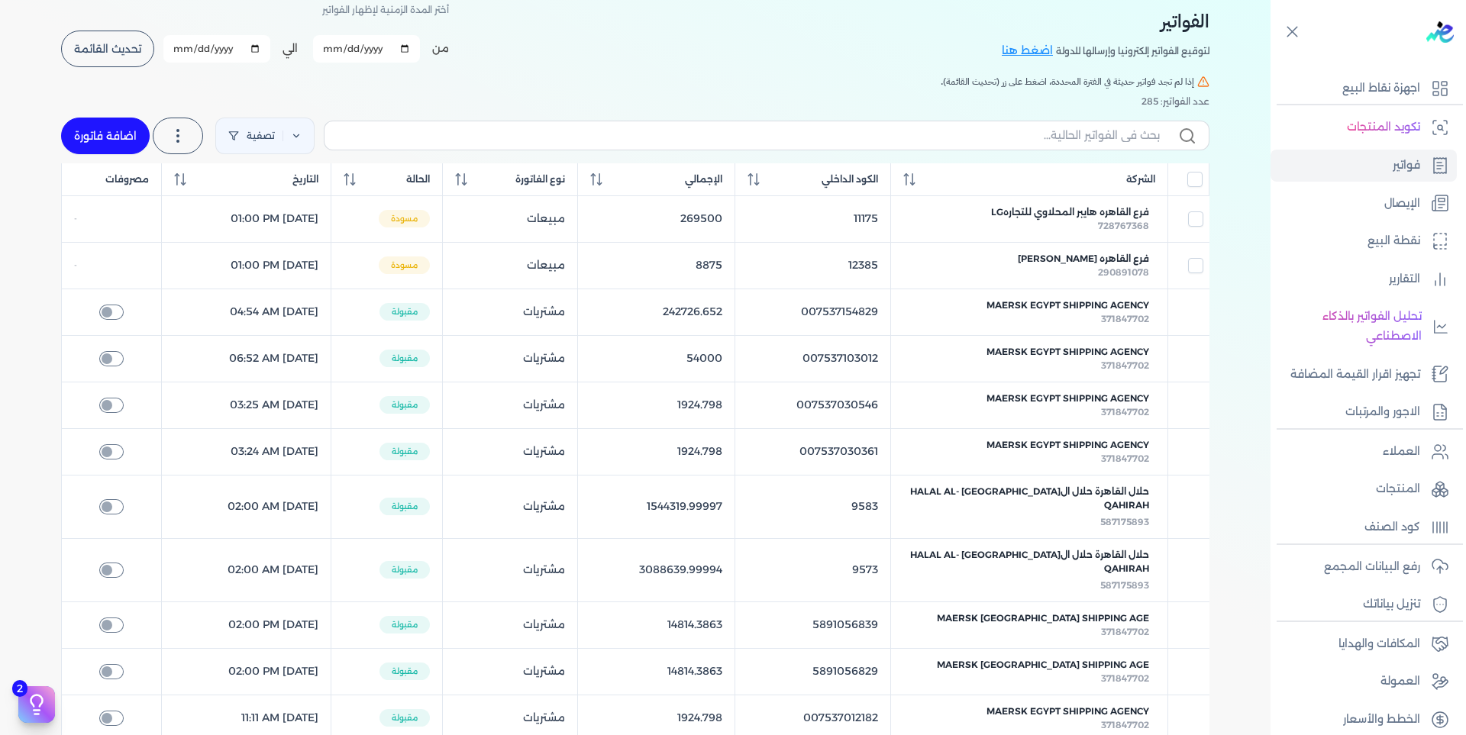
click at [913, 37] on div "الفواتير لتوقيع الفواتير إلكترونيا وإرسالها للدولة اضغط هنا أختر المدة الزمنية …" at bounding box center [635, 34] width 1149 height 69
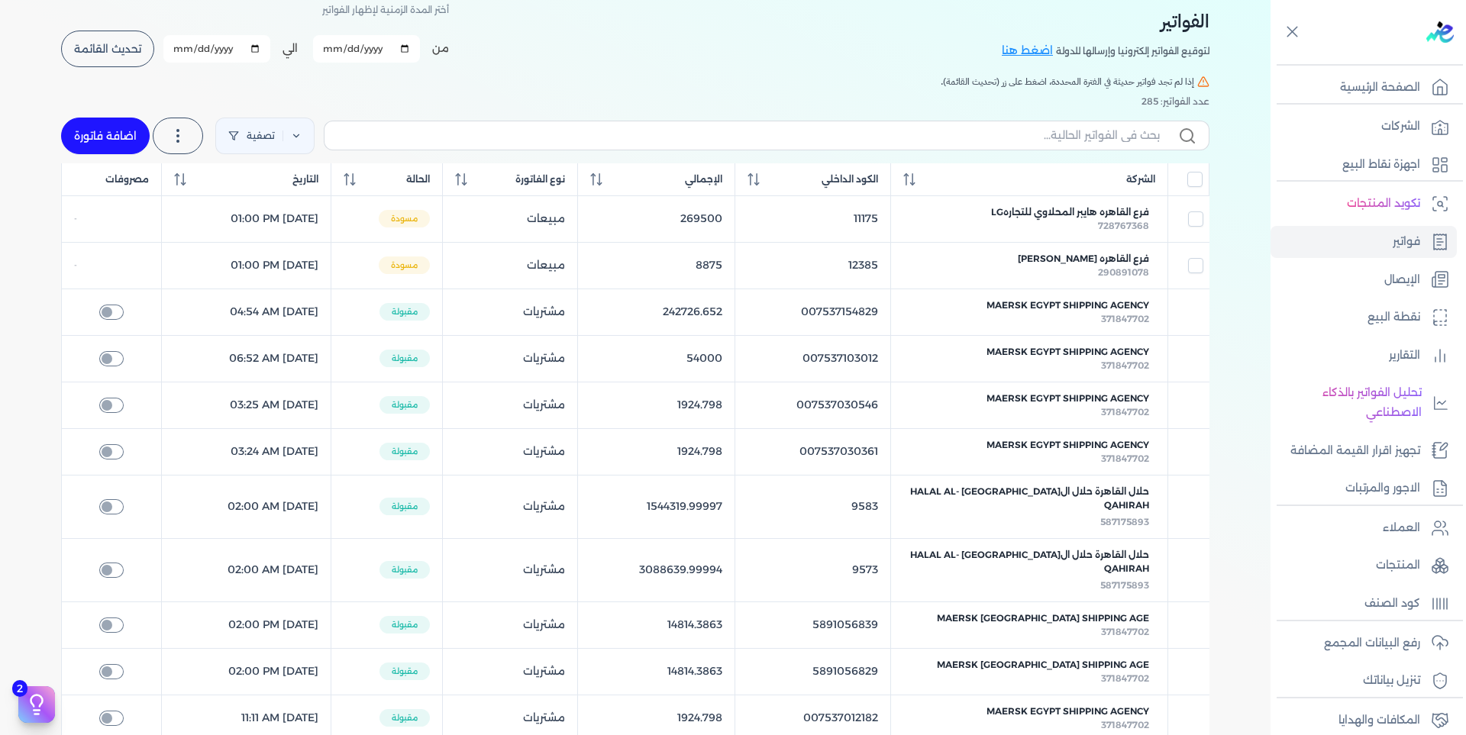
click at [1414, 124] on p "الشركات" at bounding box center [1401, 127] width 39 height 20
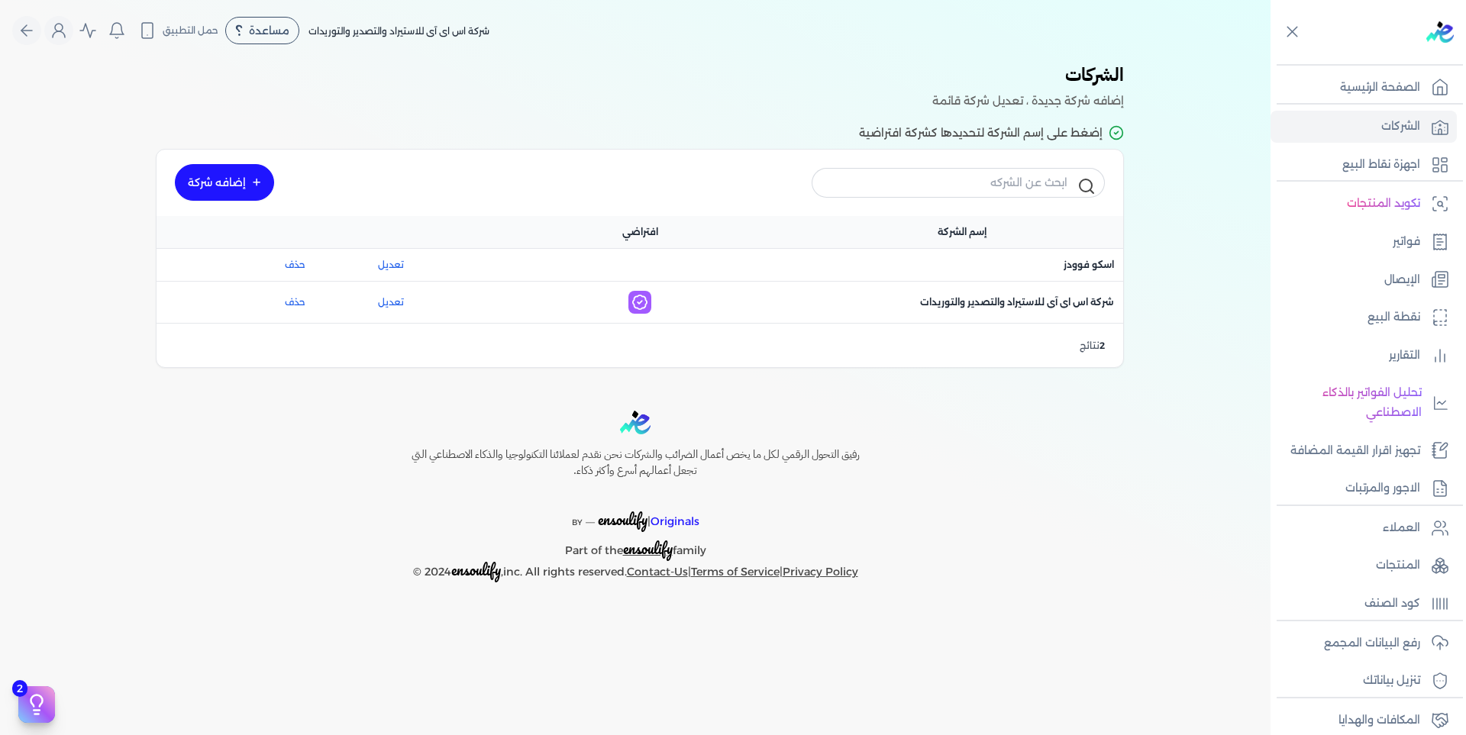
drag, startPoint x: 968, startPoint y: 300, endPoint x: 731, endPoint y: 389, distance: 253.5
click at [769, 389] on div "Toggle Navigation الاسعار العمولات مساعدة خدمة العملاء دليل المستخدم تسجيل الدخ…" at bounding box center [635, 367] width 1271 height 735
click at [392, 296] on link "تعديل" at bounding box center [390, 303] width 121 height 14
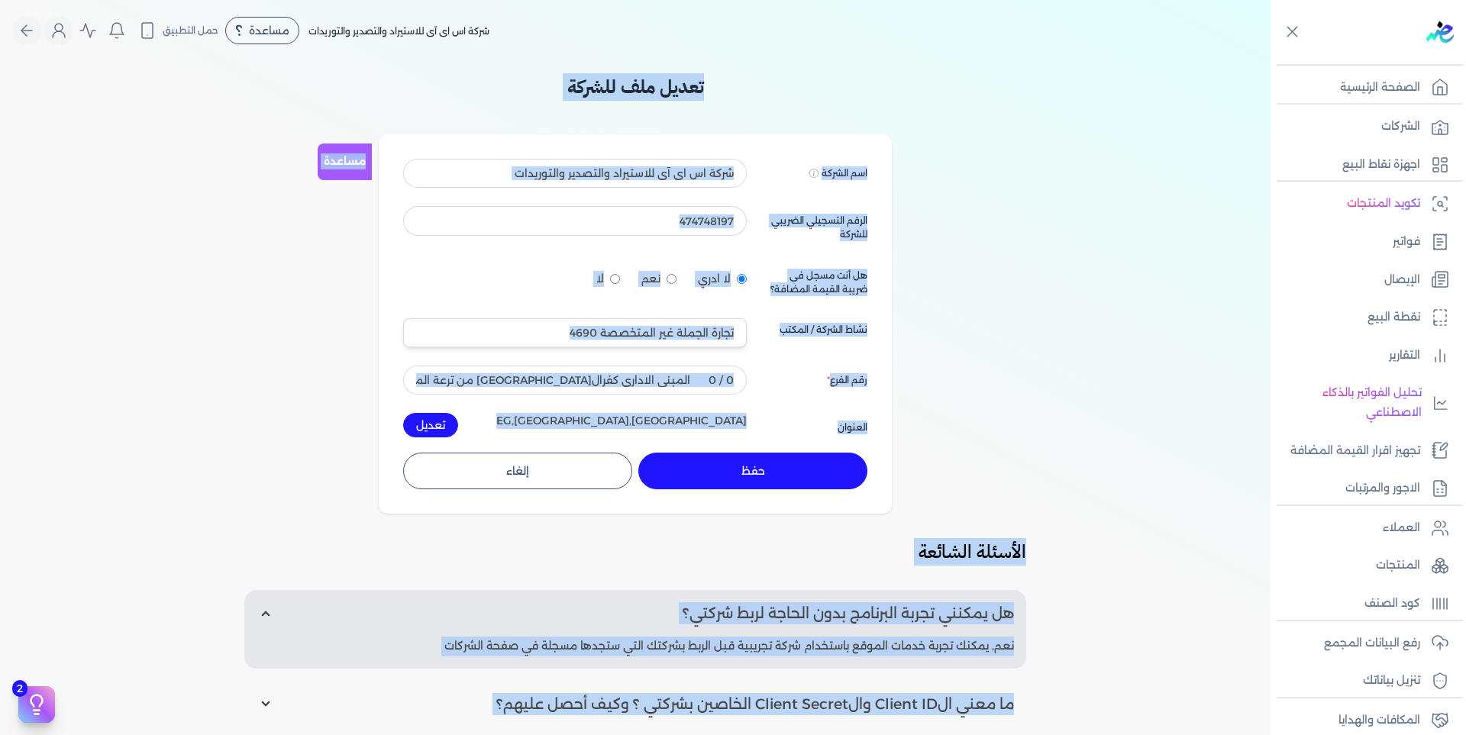
click at [579, 273] on div "لا ادري نعم لا" at bounding box center [575, 279] width 344 height 36
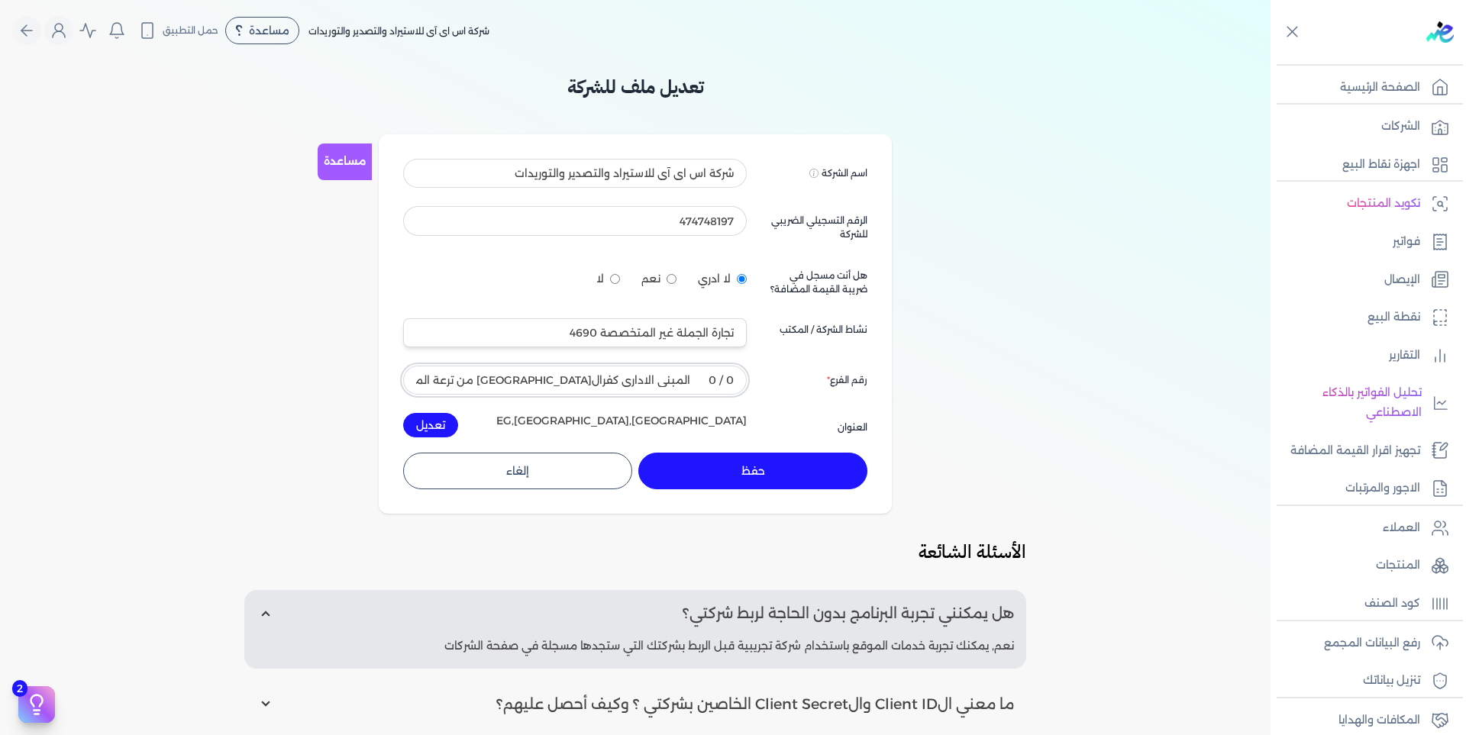
click at [699, 388] on input "0 / 0 المبنى الادارى كفرال[GEOGRAPHIC_DATA] من ترعة المنصورية - الهرم- [GEOGRAP…" at bounding box center [575, 380] width 344 height 29
click at [686, 381] on input "text" at bounding box center [575, 380] width 344 height 29
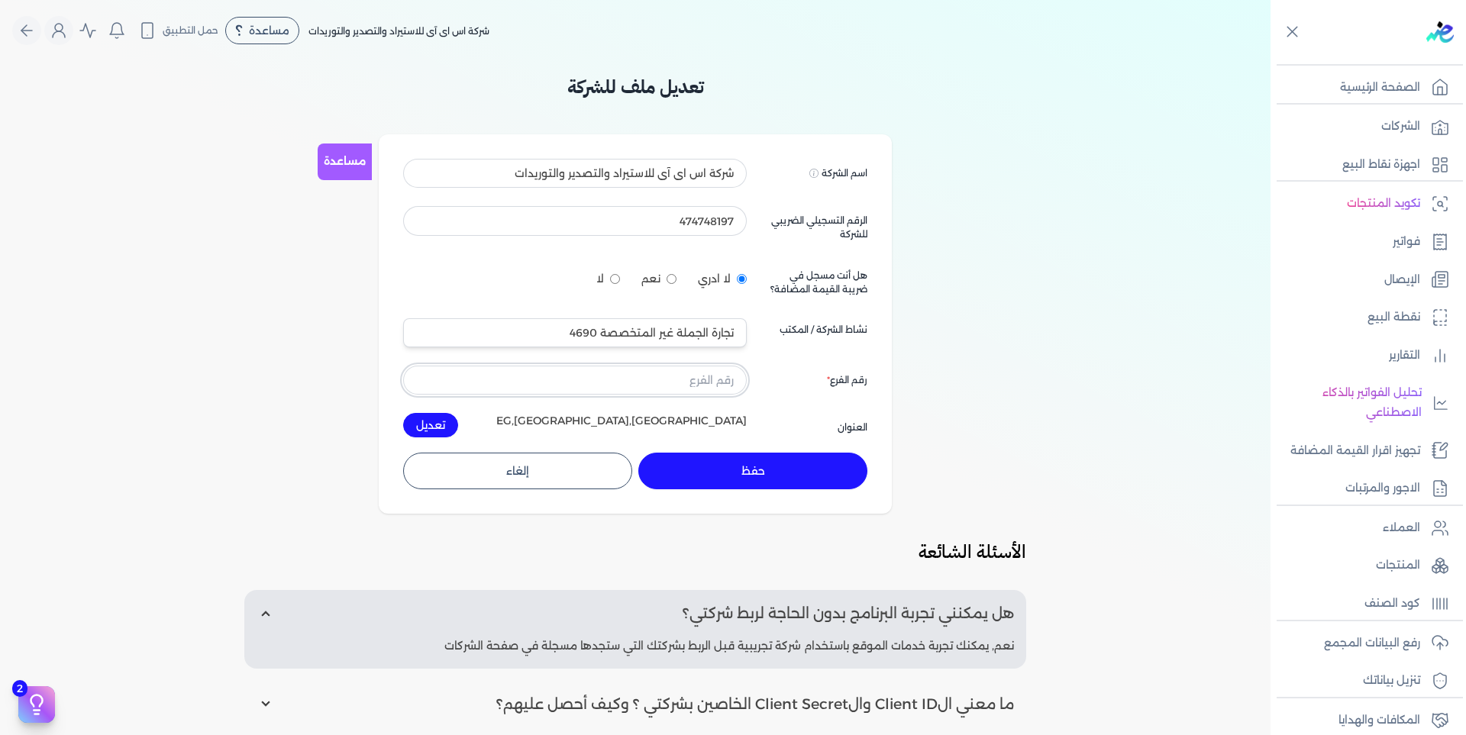
paste input "011444420905"
type input "011444420905"
click at [810, 482] on button "حفظ" at bounding box center [752, 471] width 229 height 37
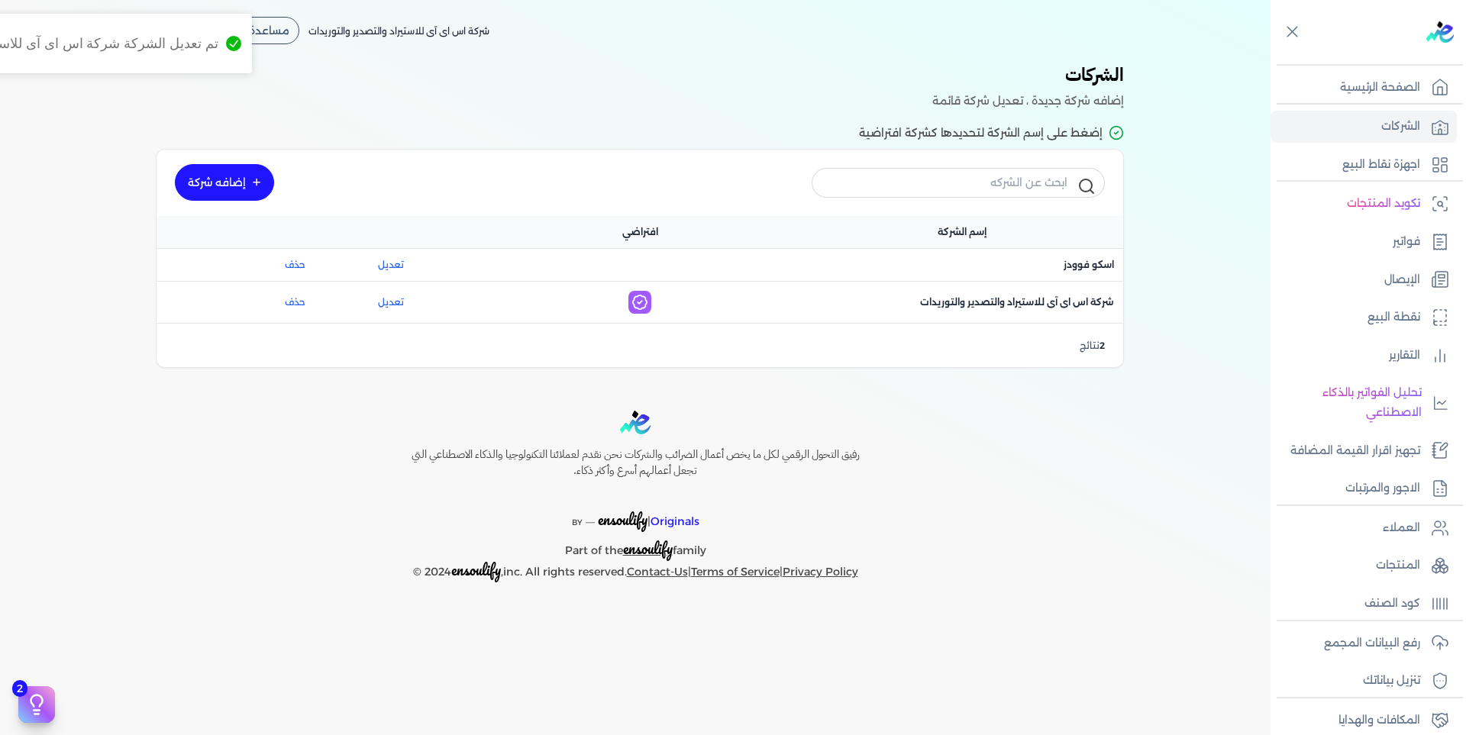
click at [1357, 123] on link "الشركات" at bounding box center [1364, 127] width 186 height 32
click at [1404, 92] on p "الصفحة الرئيسية" at bounding box center [1380, 88] width 80 height 20
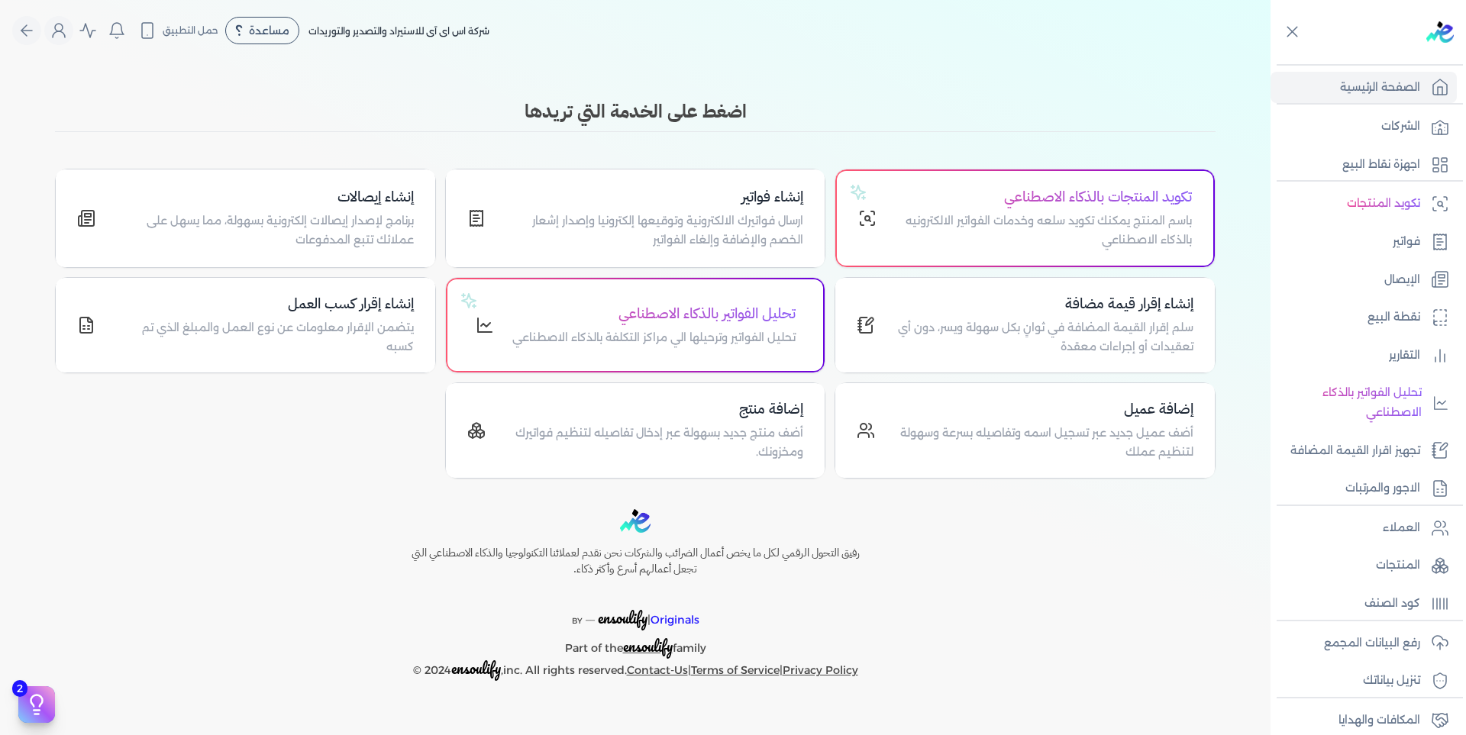
drag, startPoint x: 983, startPoint y: 647, endPoint x: 760, endPoint y: 686, distance: 226.4
click at [983, 647] on div "رفيق التحول الرقمي لكل ما يخص أعمال الضرائب والشركات نحن نقدم لعملائنا التكنولو…" at bounding box center [635, 595] width 1271 height 172
click at [1417, 121] on p "الشركات" at bounding box center [1401, 127] width 39 height 20
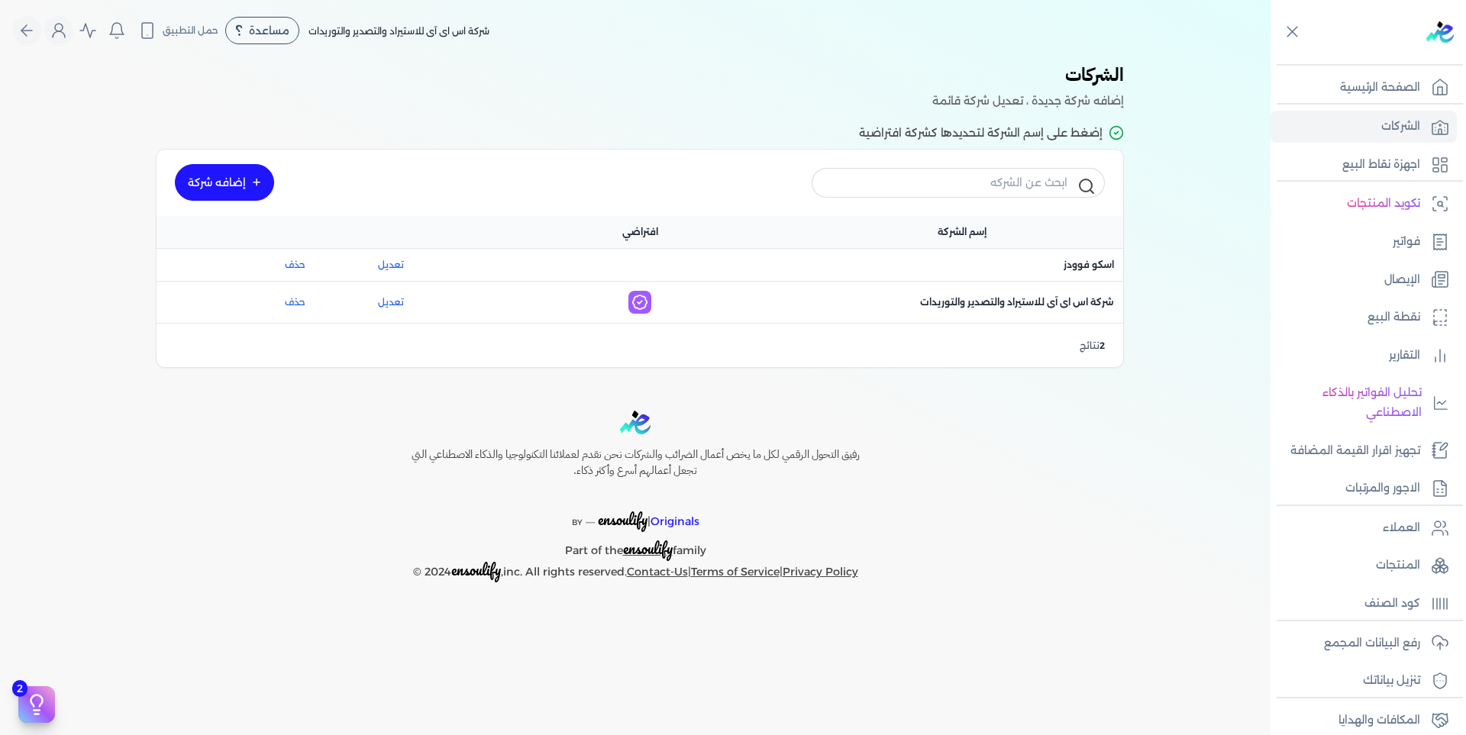
click at [404, 262] on link "تعديل" at bounding box center [390, 265] width 121 height 14
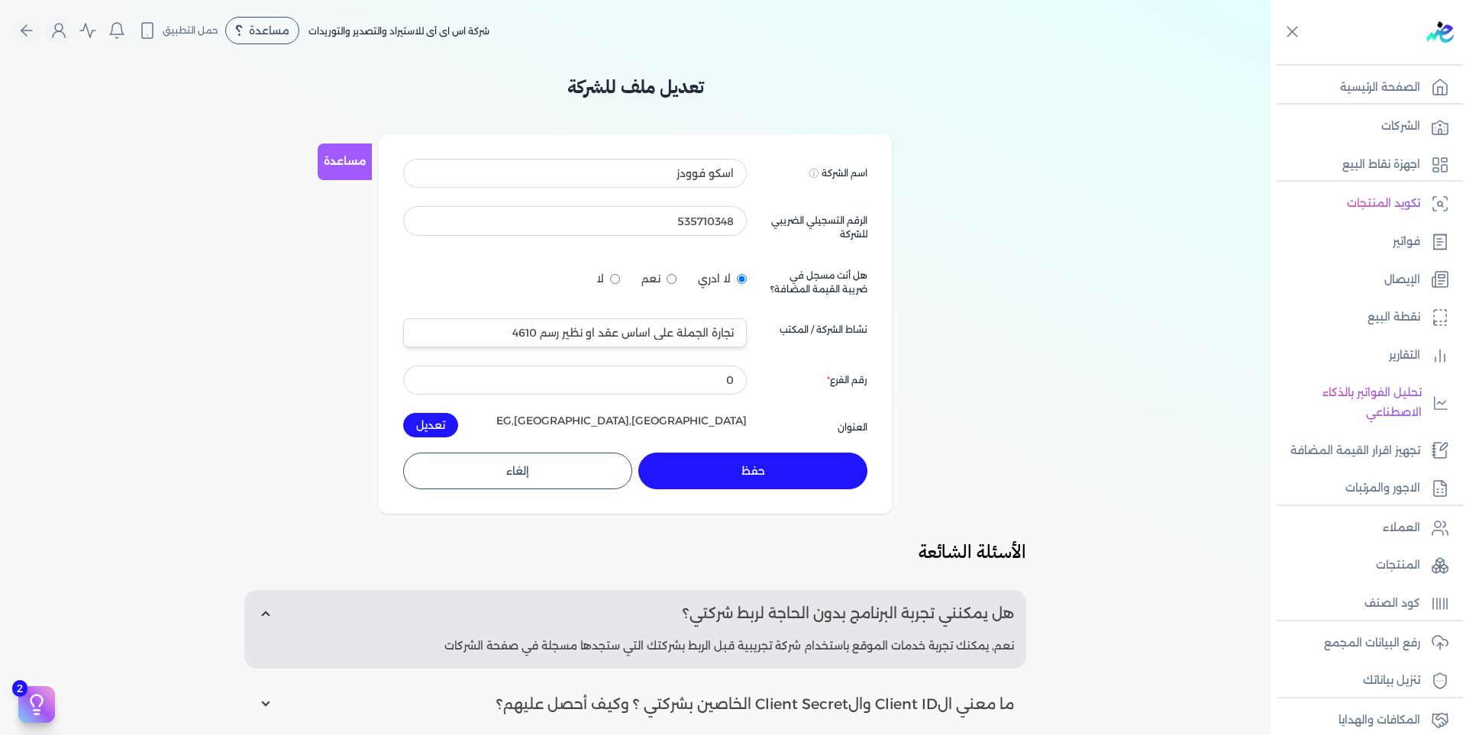
click at [1215, 190] on div "تعديل ملف للشركة مساعدة اسم الشركة Displayed on public forums, such as Preline …" at bounding box center [635, 488] width 1271 height 830
click at [1429, 123] on link "الشركات" at bounding box center [1364, 127] width 186 height 32
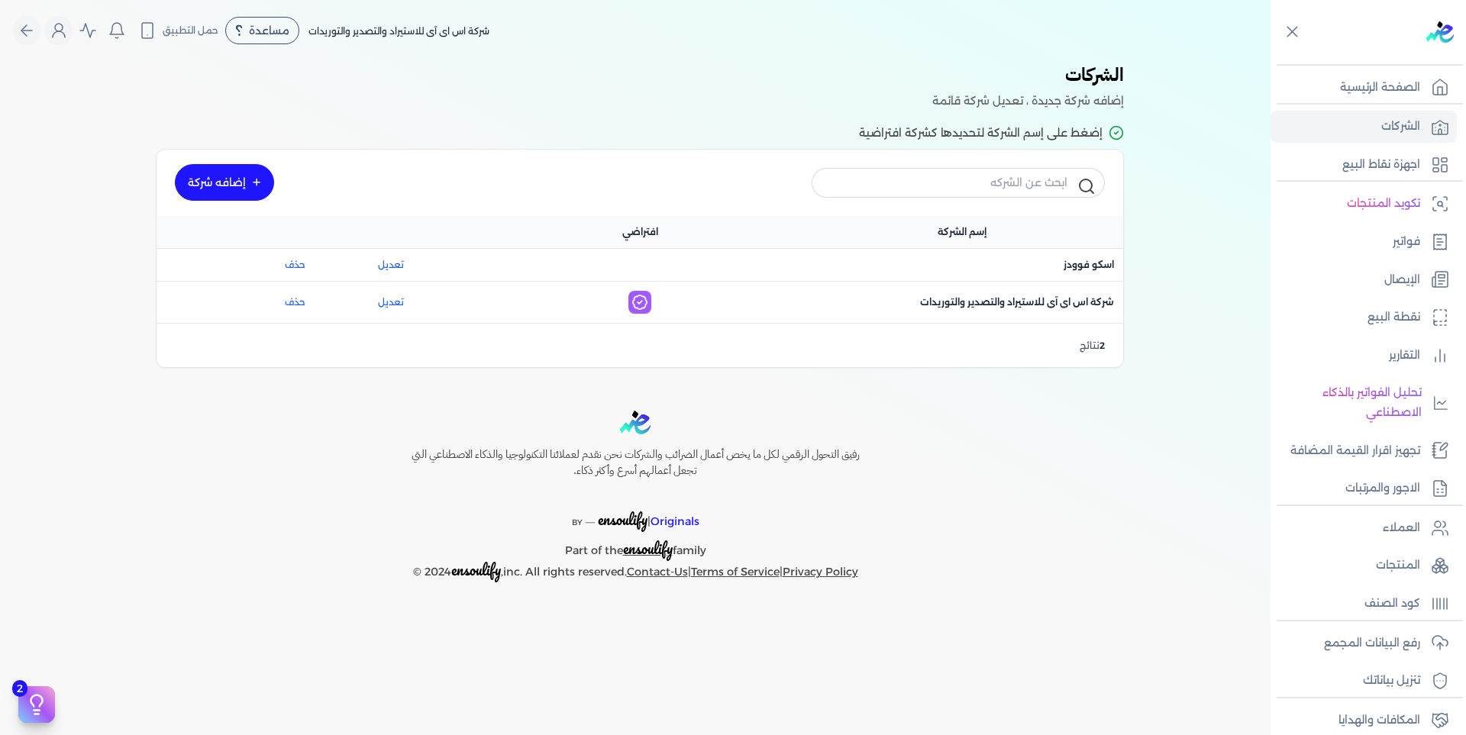
click at [1008, 299] on span "اسم الشركة : شركة اس اى آى للاستيراد والتصدير والتوريدات" at bounding box center [1017, 303] width 194 height 14
click at [390, 303] on link "تعديل" at bounding box center [390, 303] width 121 height 14
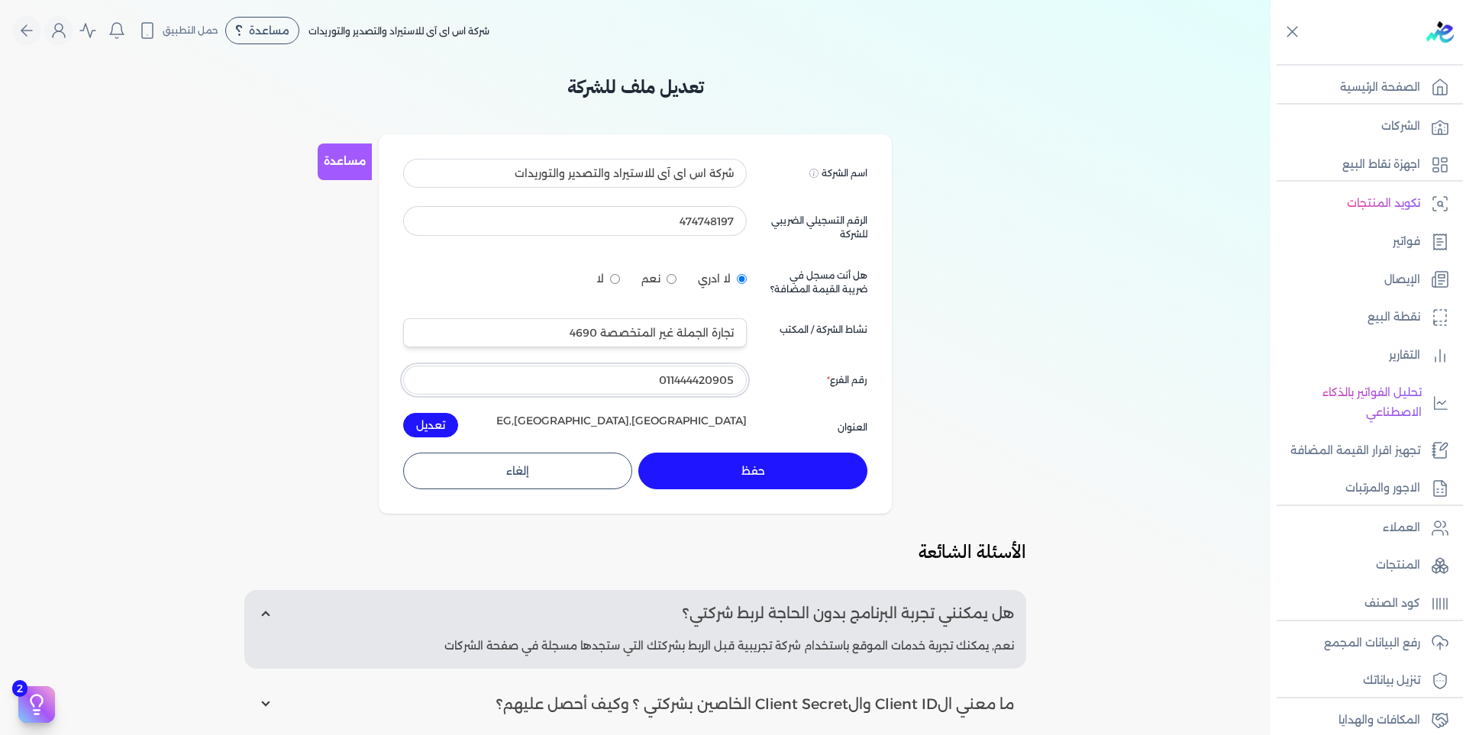
click at [992, 390] on div "تعديل ملف للشركة مساعدة اسم الشركة Displayed on public forums, such as Preline …" at bounding box center [635, 488] width 1271 height 830
drag, startPoint x: 713, startPoint y: 386, endPoint x: 865, endPoint y: 406, distance: 153.3
click at [831, 397] on div "اسم الشركة Displayed on public forums, such as Preline شركة اس اى آى للاستيراد …" at bounding box center [635, 298] width 464 height 279
type input "0"
click at [808, 462] on button "حفظ" at bounding box center [752, 471] width 229 height 37
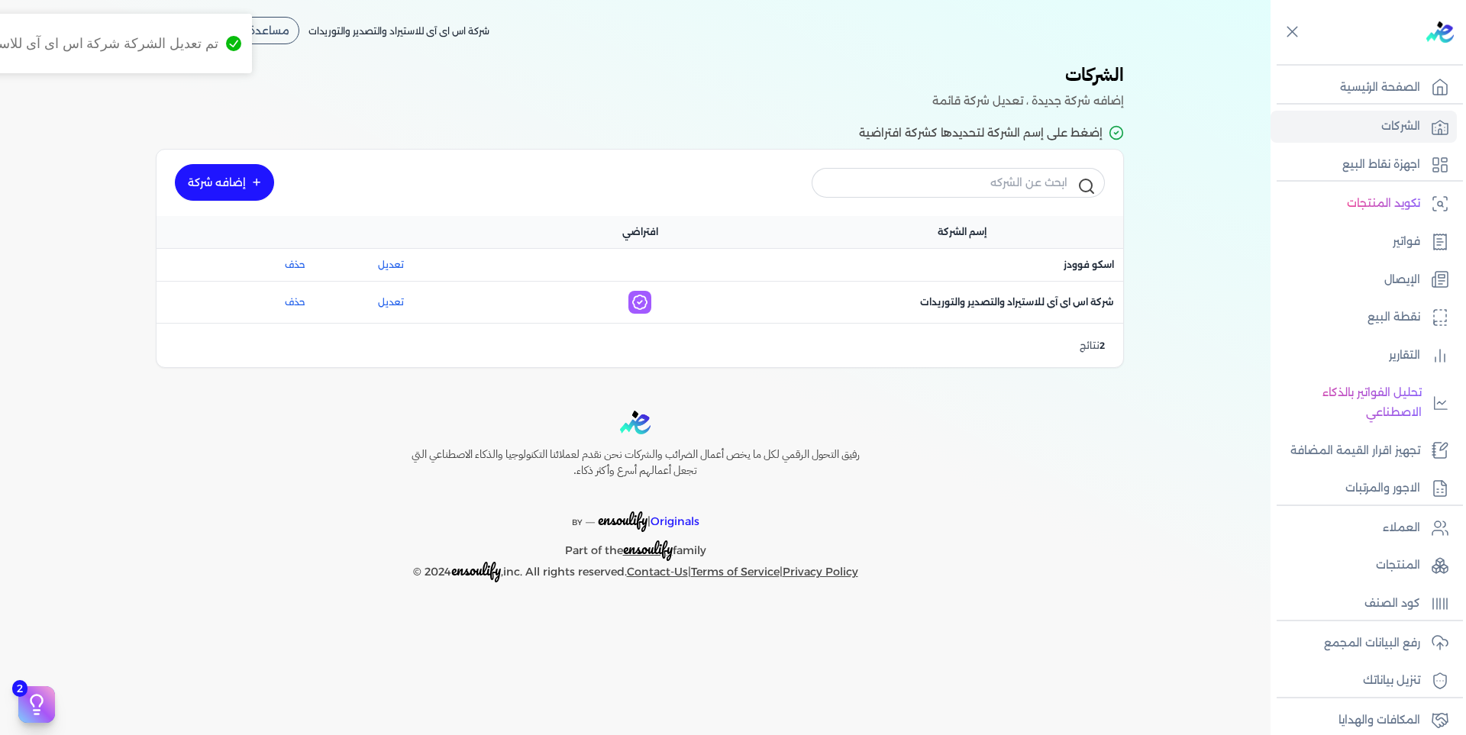
click at [1085, 263] on span "اسم الشركة : اسكو فوودز" at bounding box center [1089, 265] width 50 height 14
click at [399, 267] on link "تعديل" at bounding box center [390, 270] width 121 height 14
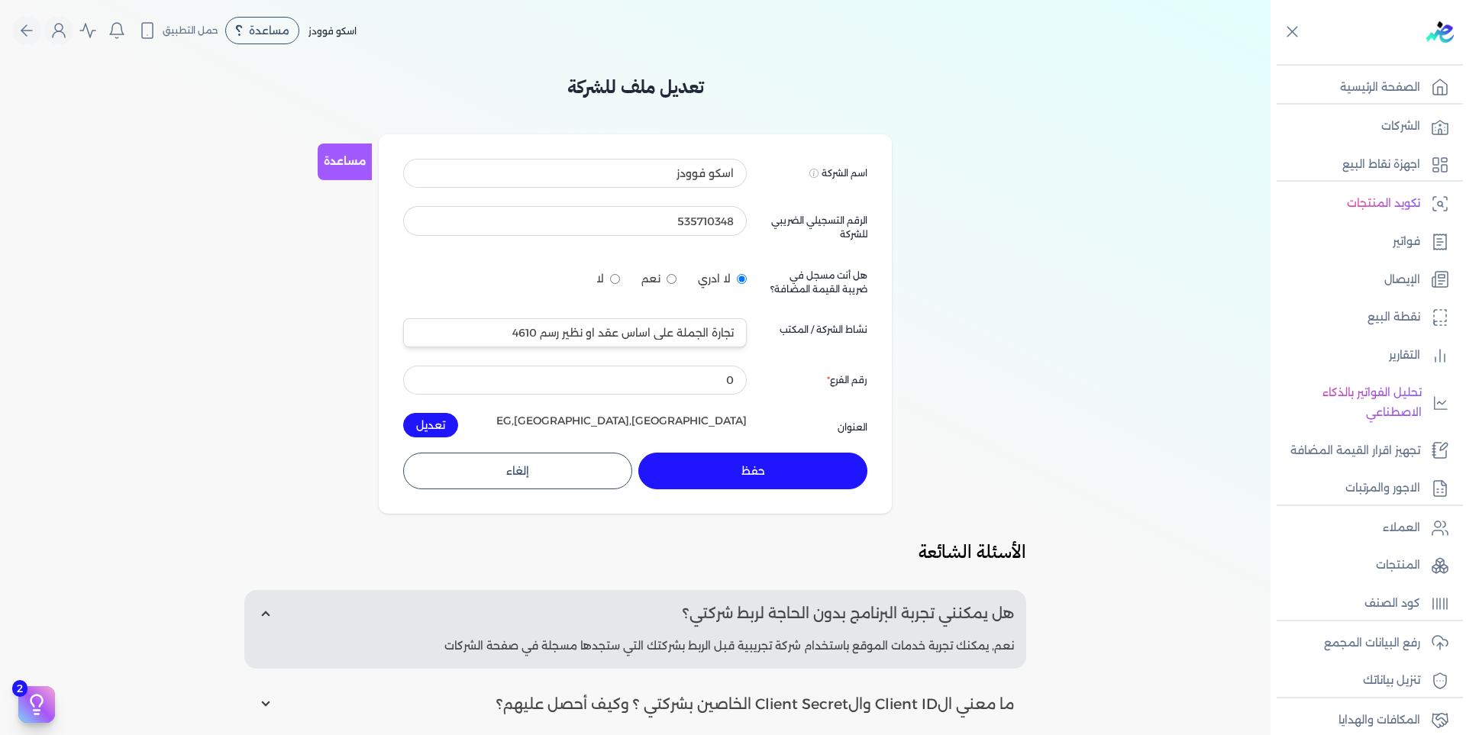
click at [1381, 121] on link "الشركات" at bounding box center [1364, 127] width 186 height 32
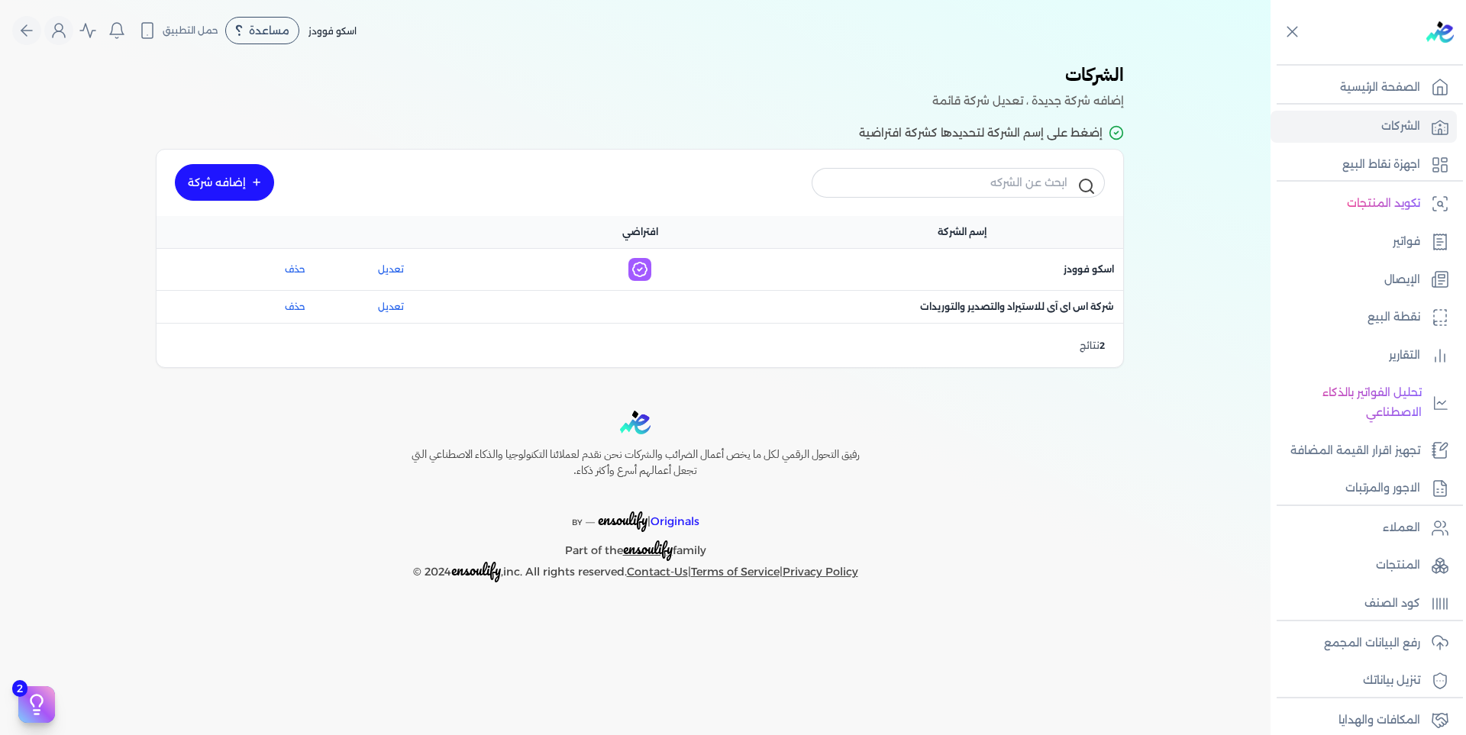
click at [981, 310] on span "اسم الشركة : شركة اس اى آى للاستيراد والتصدير والتوريدات" at bounding box center [1017, 307] width 194 height 14
click at [1039, 427] on div "رفيق التحول الرقمي لكل ما يخص أعمال الضرائب والشركات نحن نقدم لعملائنا التكنولو…" at bounding box center [635, 497] width 1271 height 172
click at [387, 264] on link "تعديل" at bounding box center [390, 265] width 121 height 14
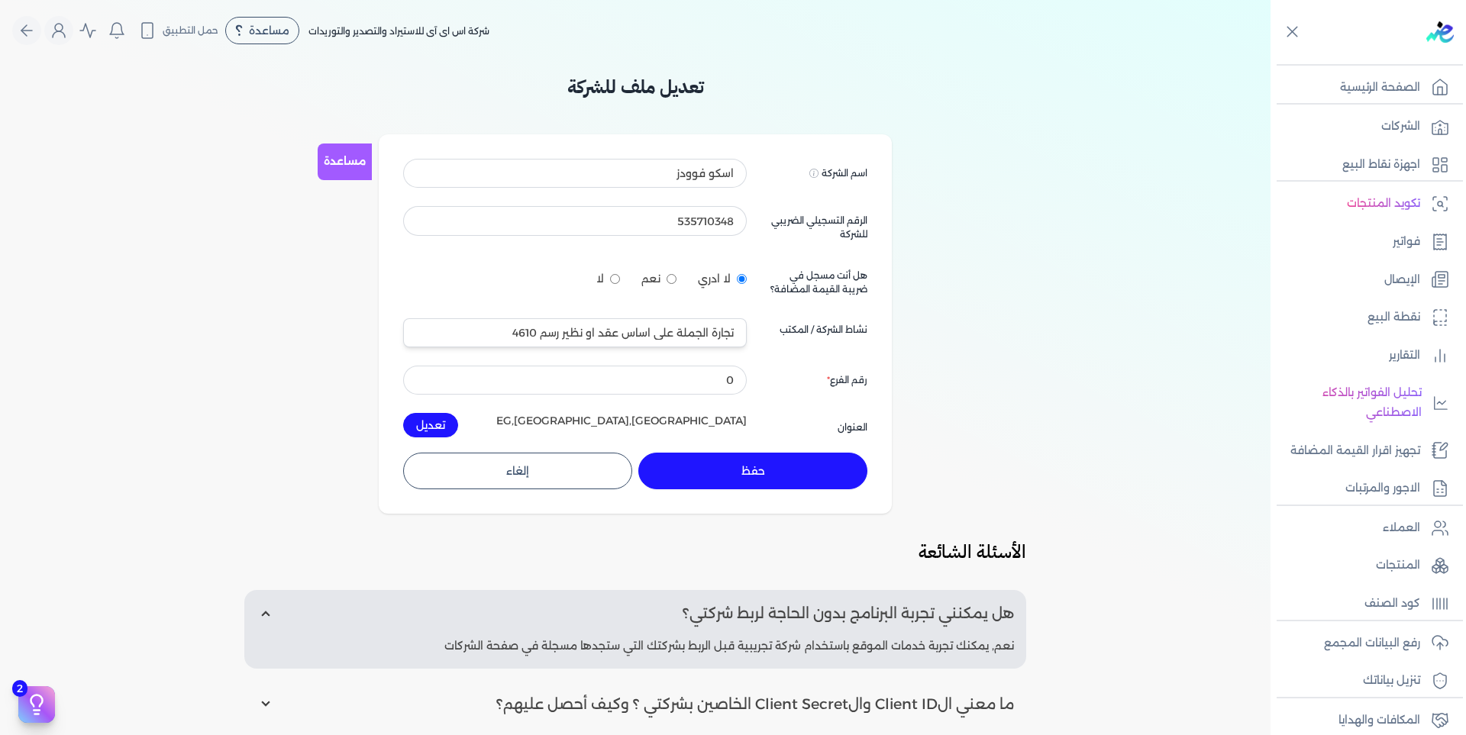
click at [719, 473] on button "حفظ" at bounding box center [752, 471] width 229 height 37
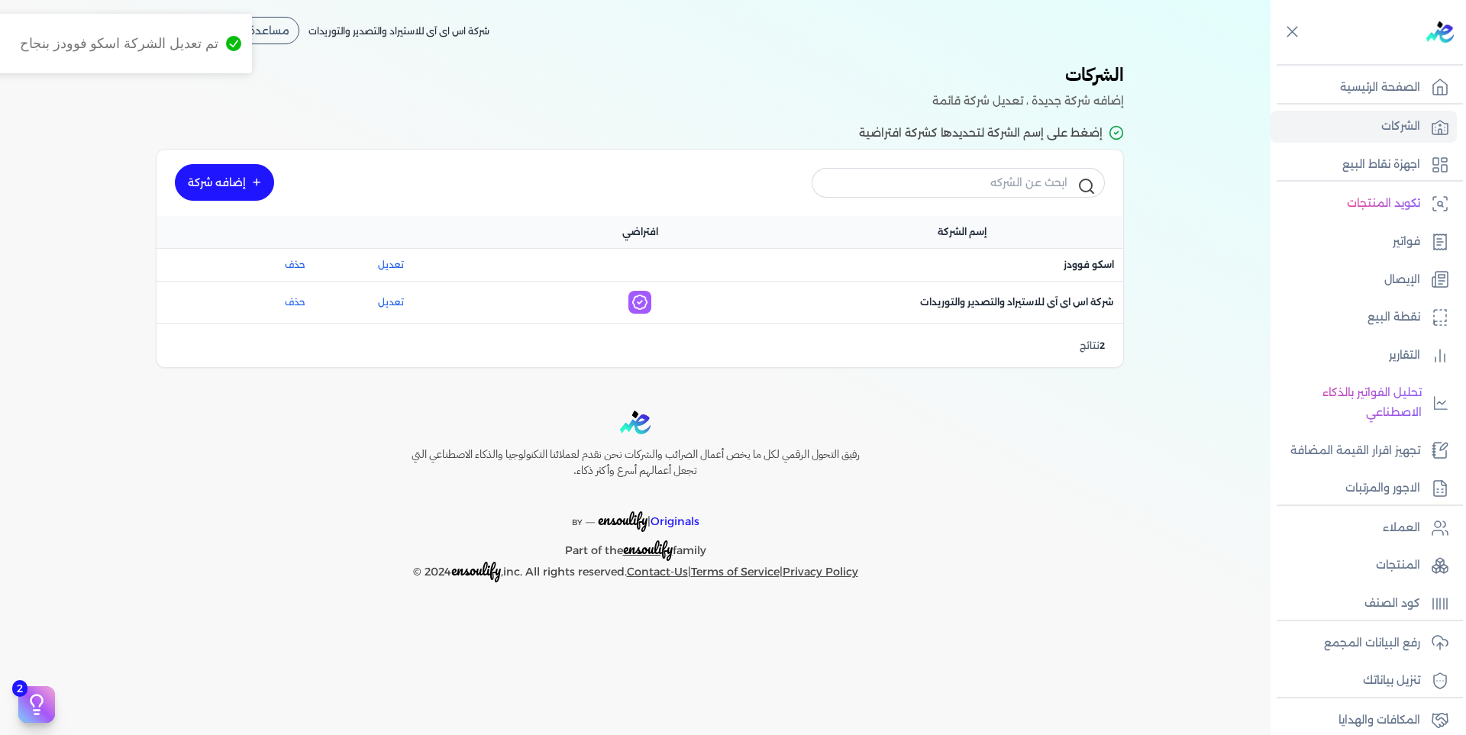
click at [382, 302] on link "تعديل" at bounding box center [390, 303] width 121 height 14
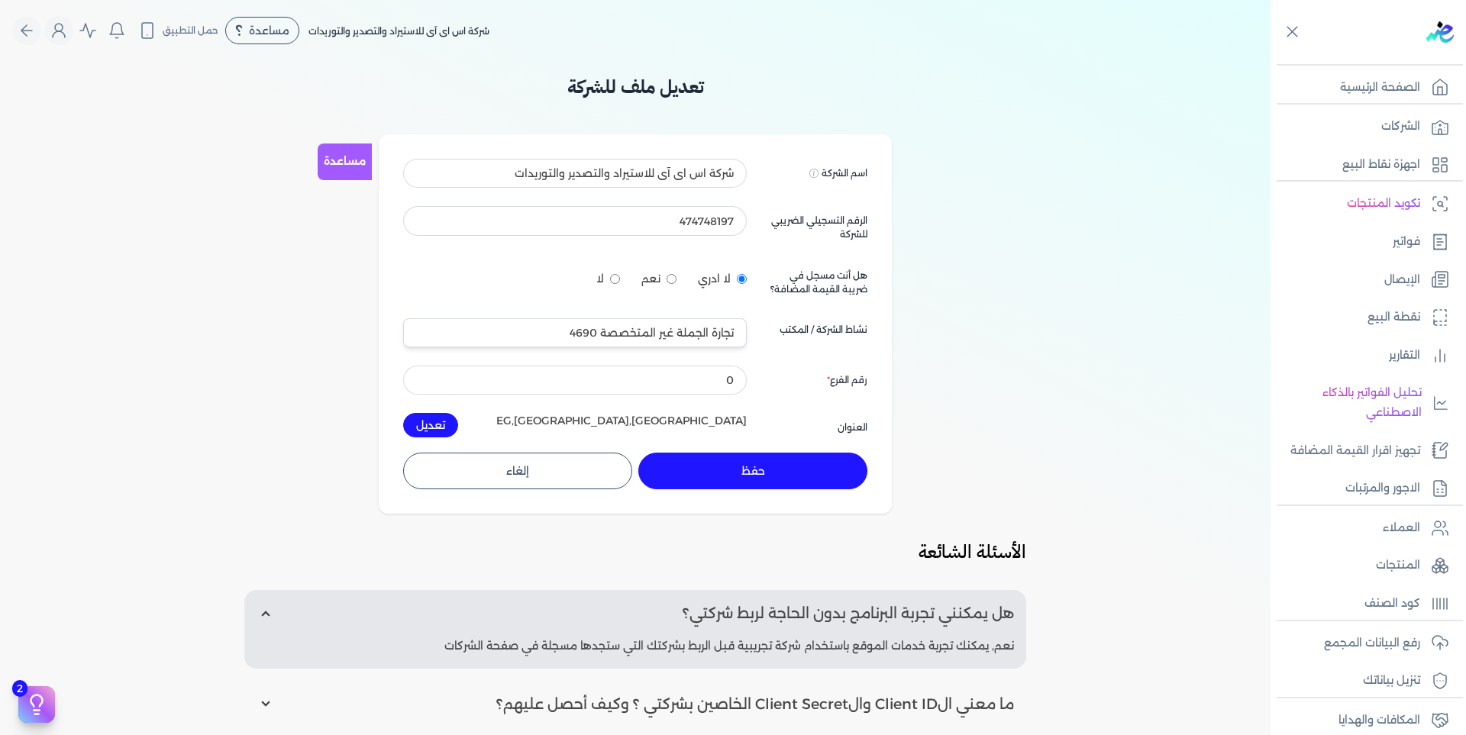
click at [774, 466] on button "حفظ" at bounding box center [752, 471] width 229 height 37
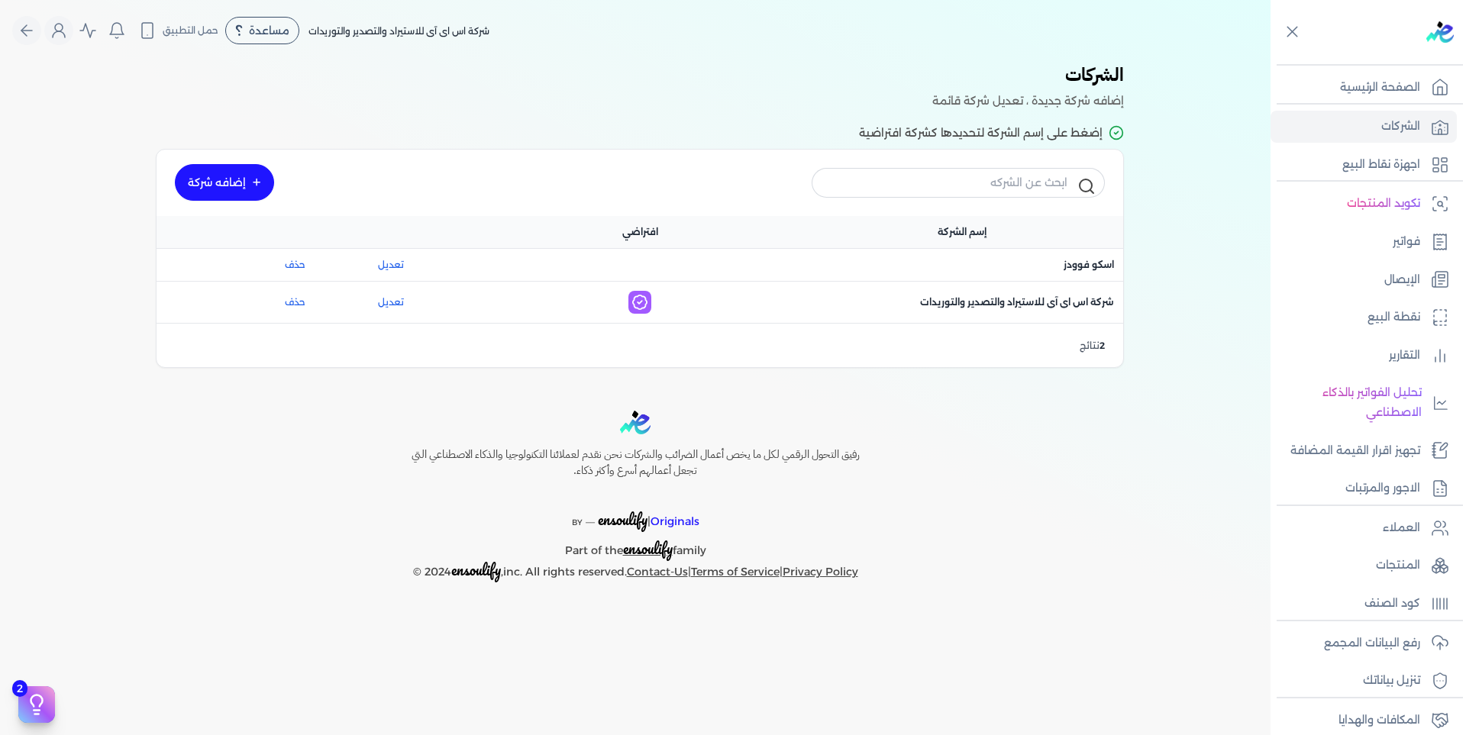
click at [1398, 247] on p "فواتير" at bounding box center [1406, 242] width 27 height 20
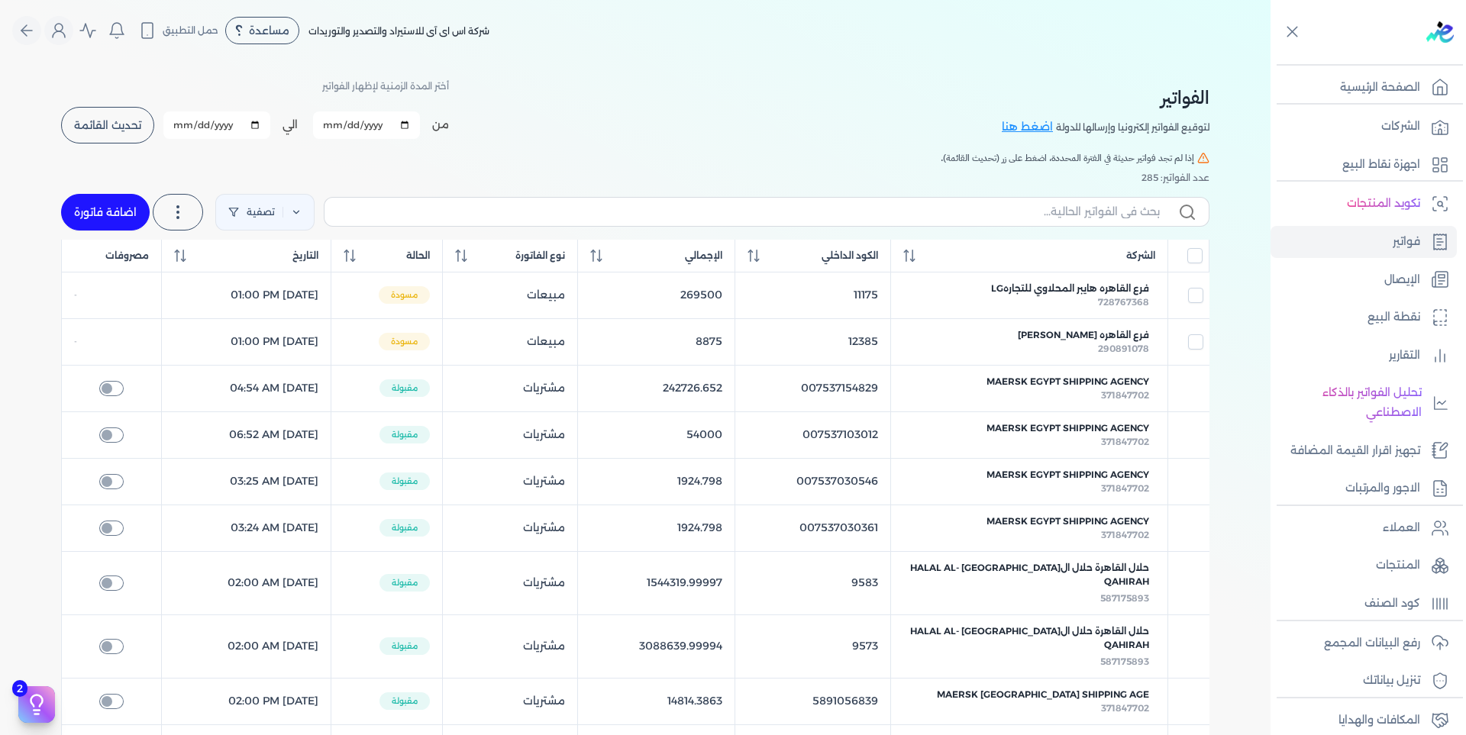
click at [1197, 297] on input "checkbox" at bounding box center [1195, 295] width 15 height 15
checkbox input "true"
click at [1198, 338] on input "checkbox" at bounding box center [1195, 342] width 15 height 15
checkbox input "true"
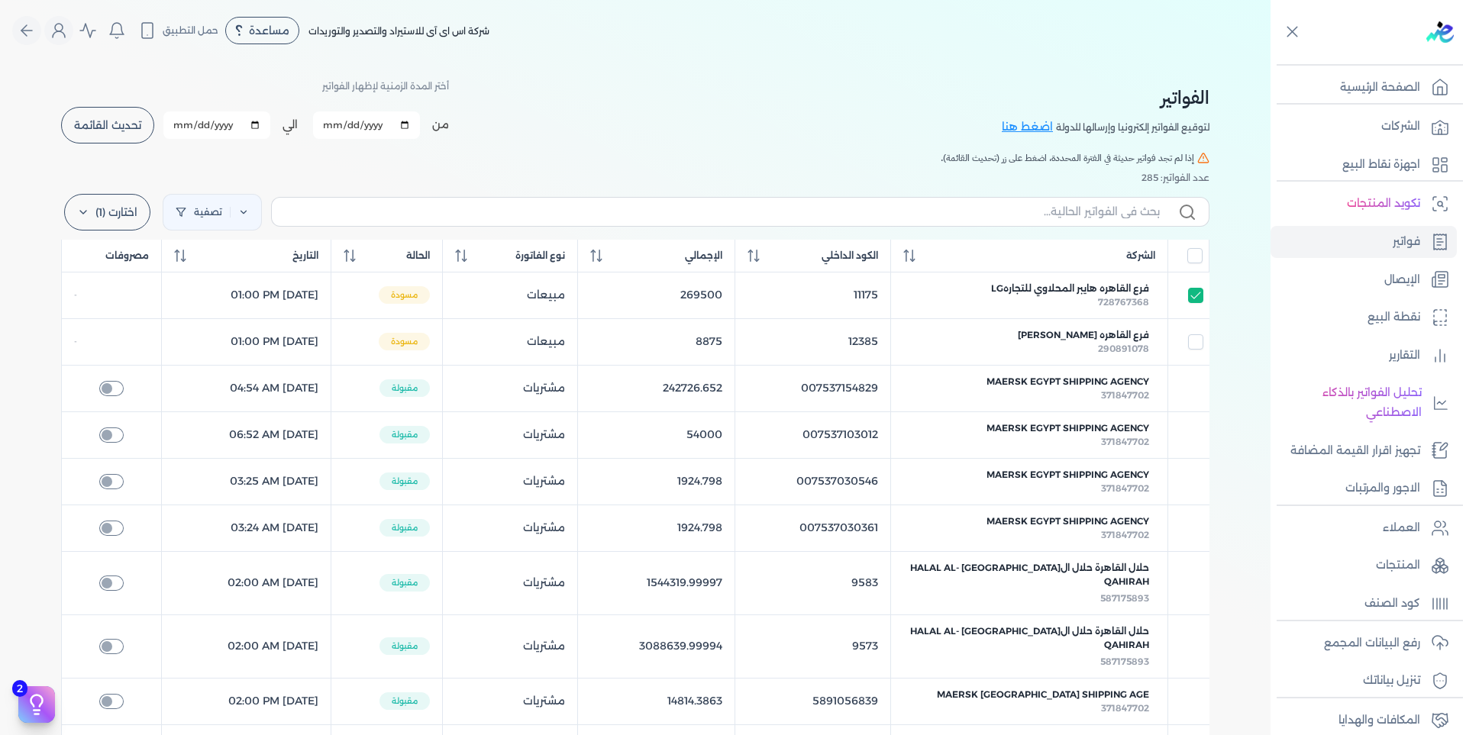
checkbox input "true"
click at [116, 212] on label "اختارت (2)" at bounding box center [108, 212] width 89 height 37
click at [178, 252] on button "مسح" at bounding box center [140, 253] width 147 height 27
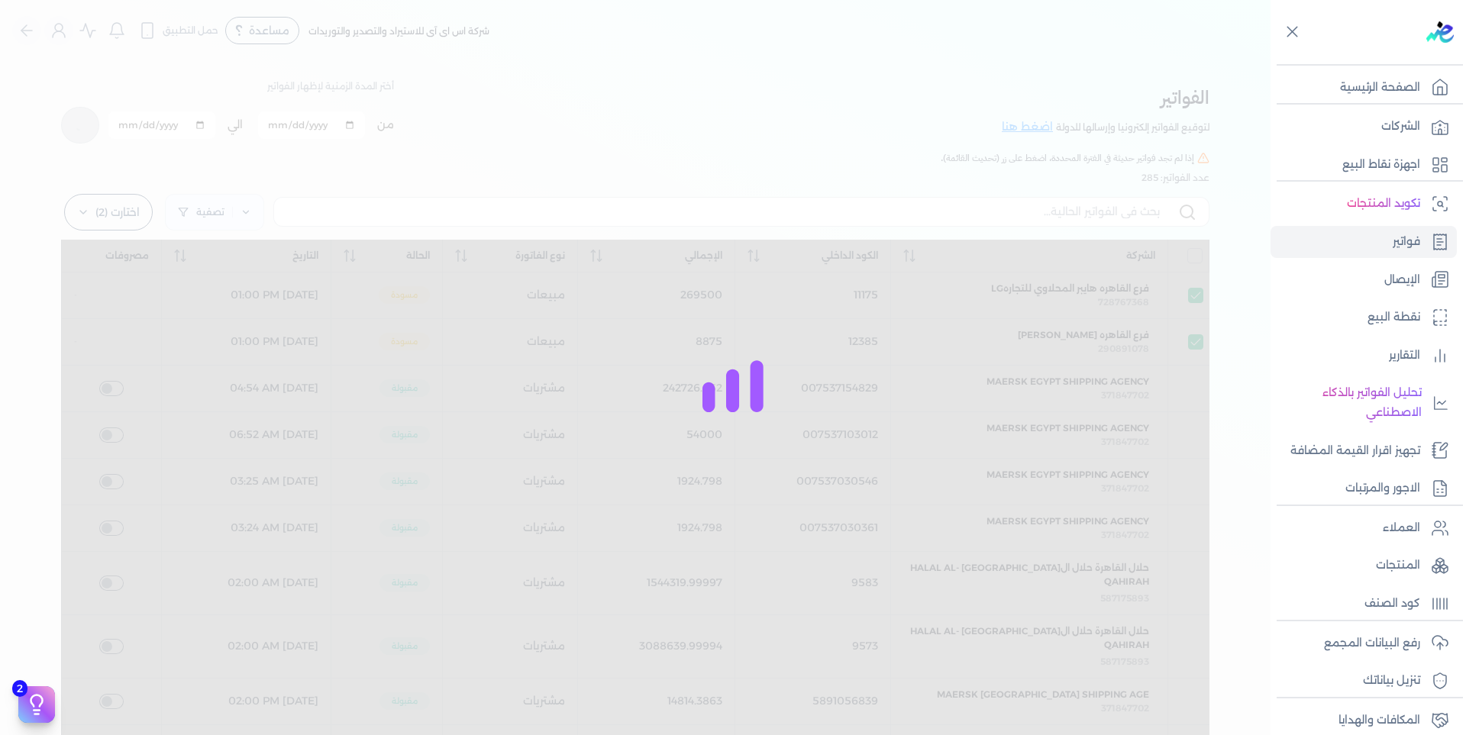
checkbox input "false"
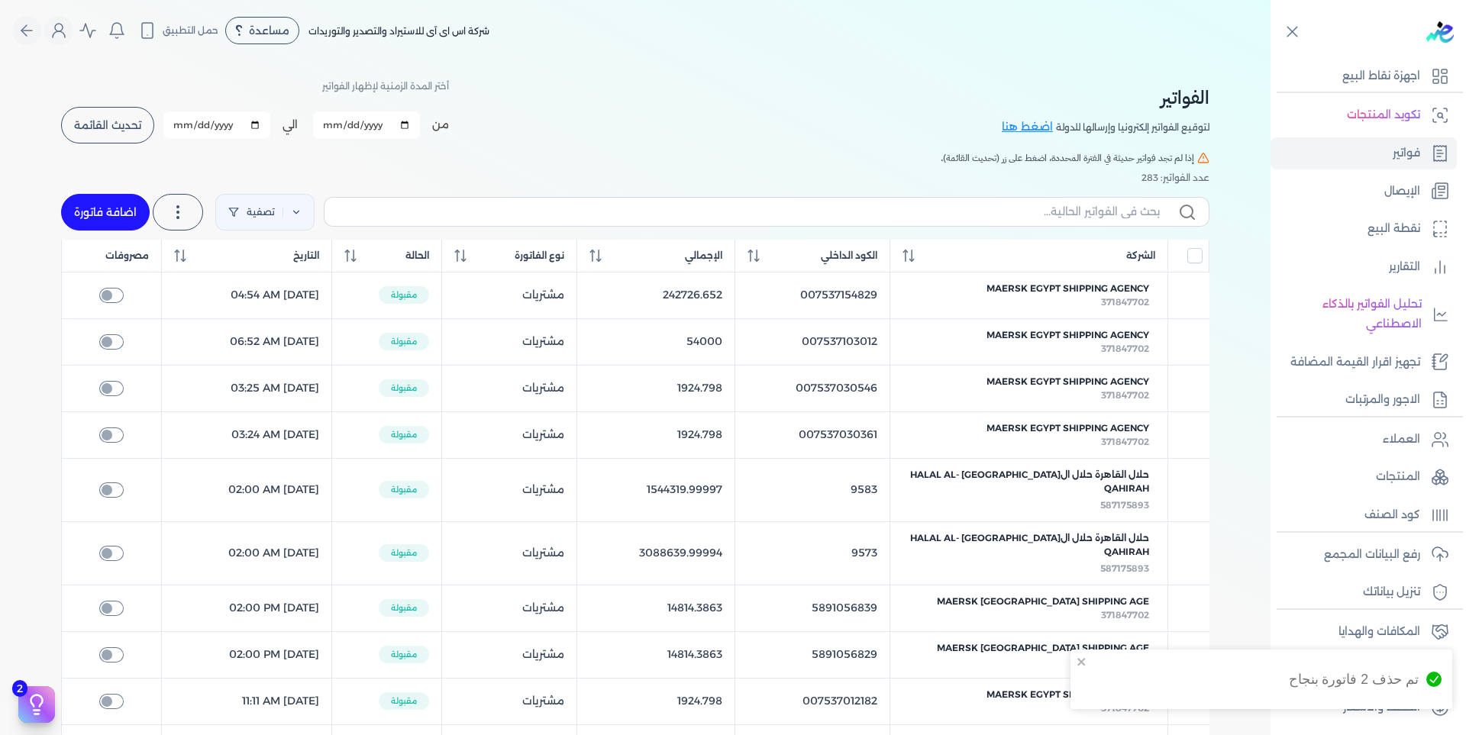
scroll to position [89, 0]
click at [1407, 550] on p "رفع البيانات المجمع" at bounding box center [1372, 555] width 96 height 20
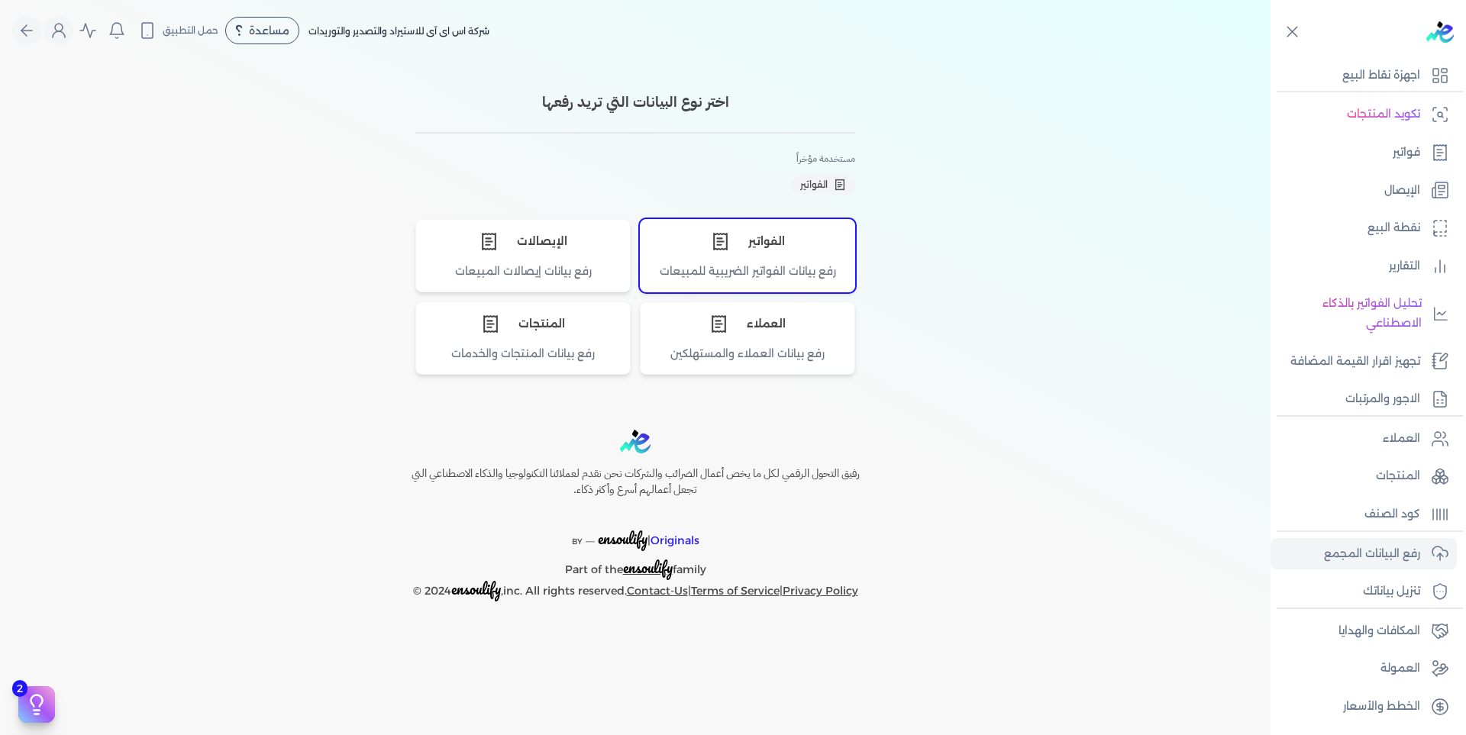
click at [735, 246] on div "الفواتير" at bounding box center [748, 242] width 214 height 44
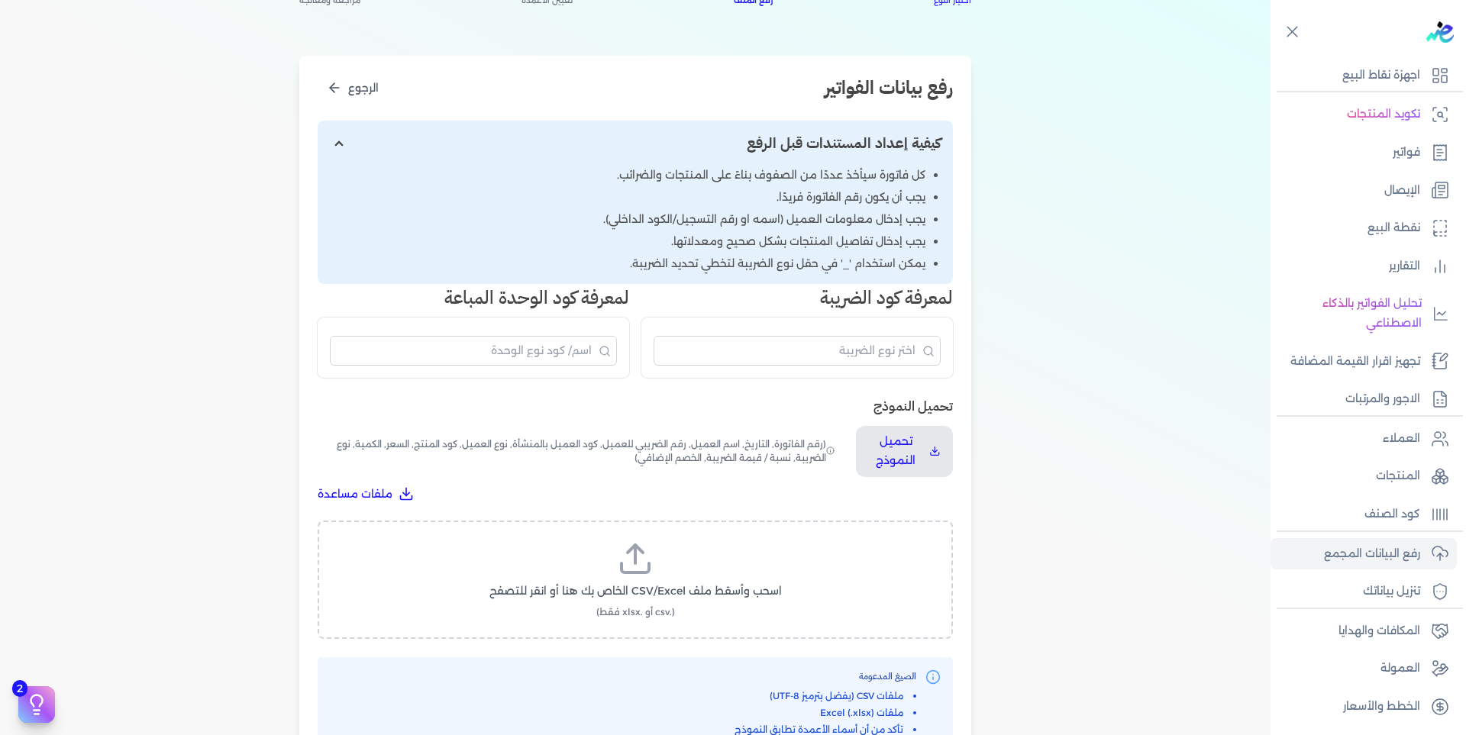
scroll to position [305, 0]
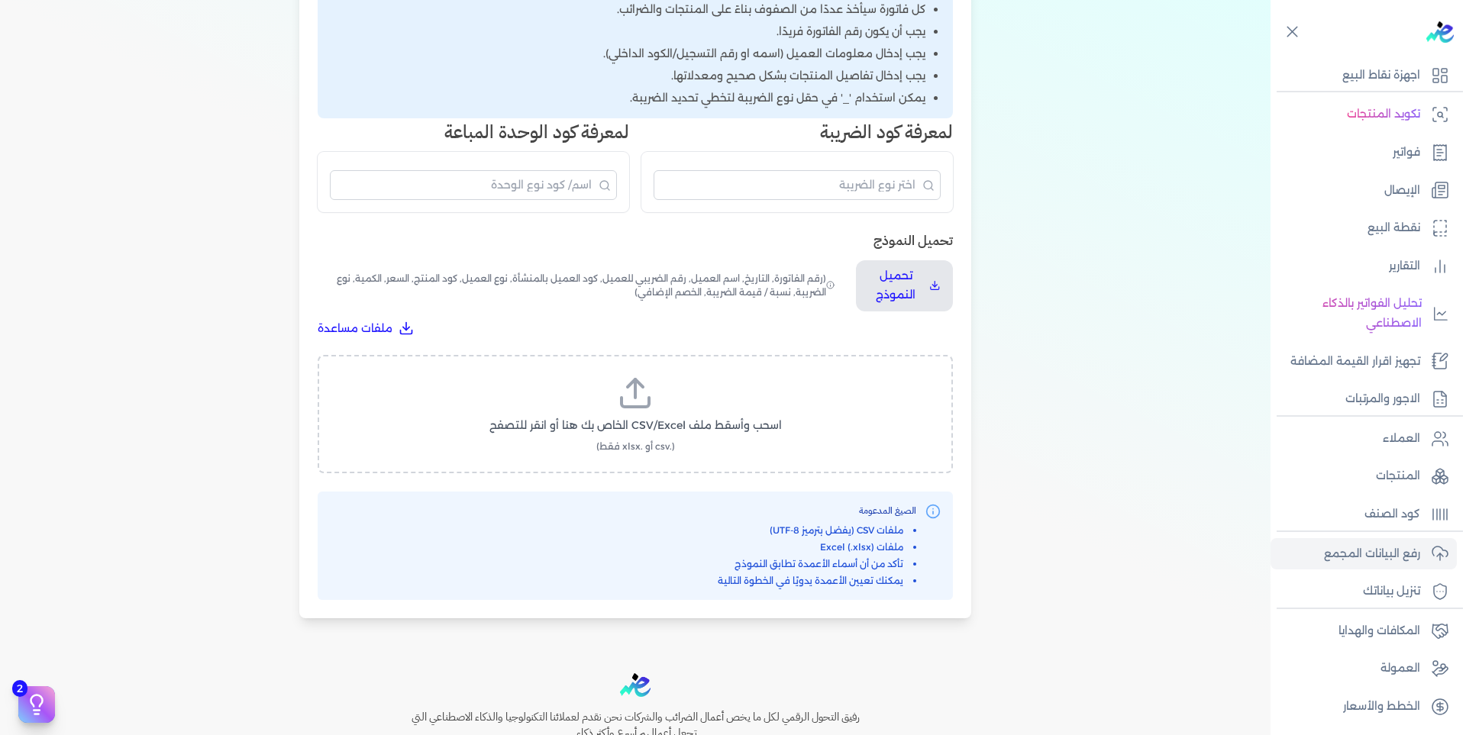
click at [690, 585] on div "الصيغ المدعومة ملفات CSV (يفضل بترميز UTF-8) ملفات Excel (.xlsx) تأكد من أن أسم…" at bounding box center [635, 546] width 611 height 84
click at [669, 440] on span "(.csv أو .xlsx فقط)" at bounding box center [635, 447] width 79 height 14
click at [0, 0] on input "اسحب وأسقط ملف CSV/Excel الخاص بك هنا أو انقر للتصفح (.csv أو .xlsx فقط)" at bounding box center [0, 0] width 0 height 0
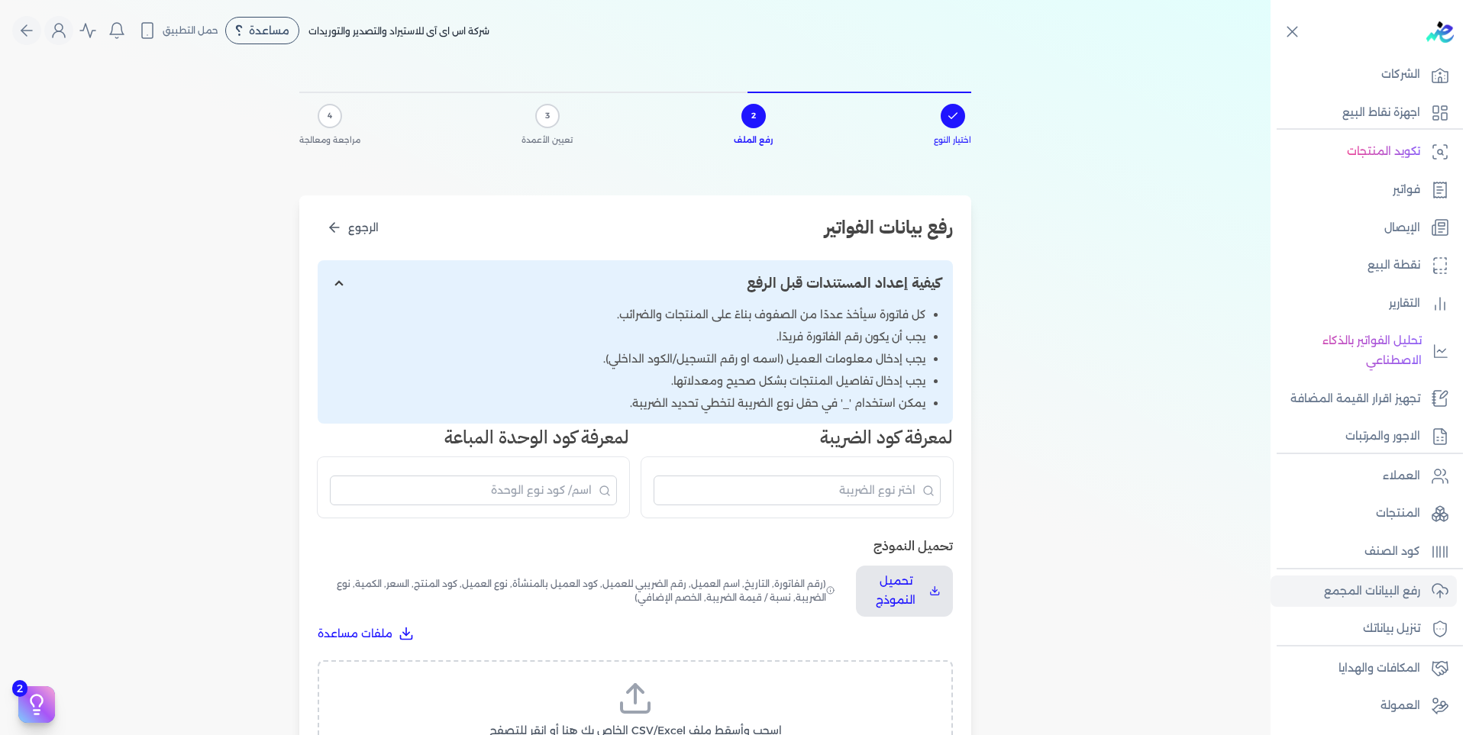
scroll to position [0, 0]
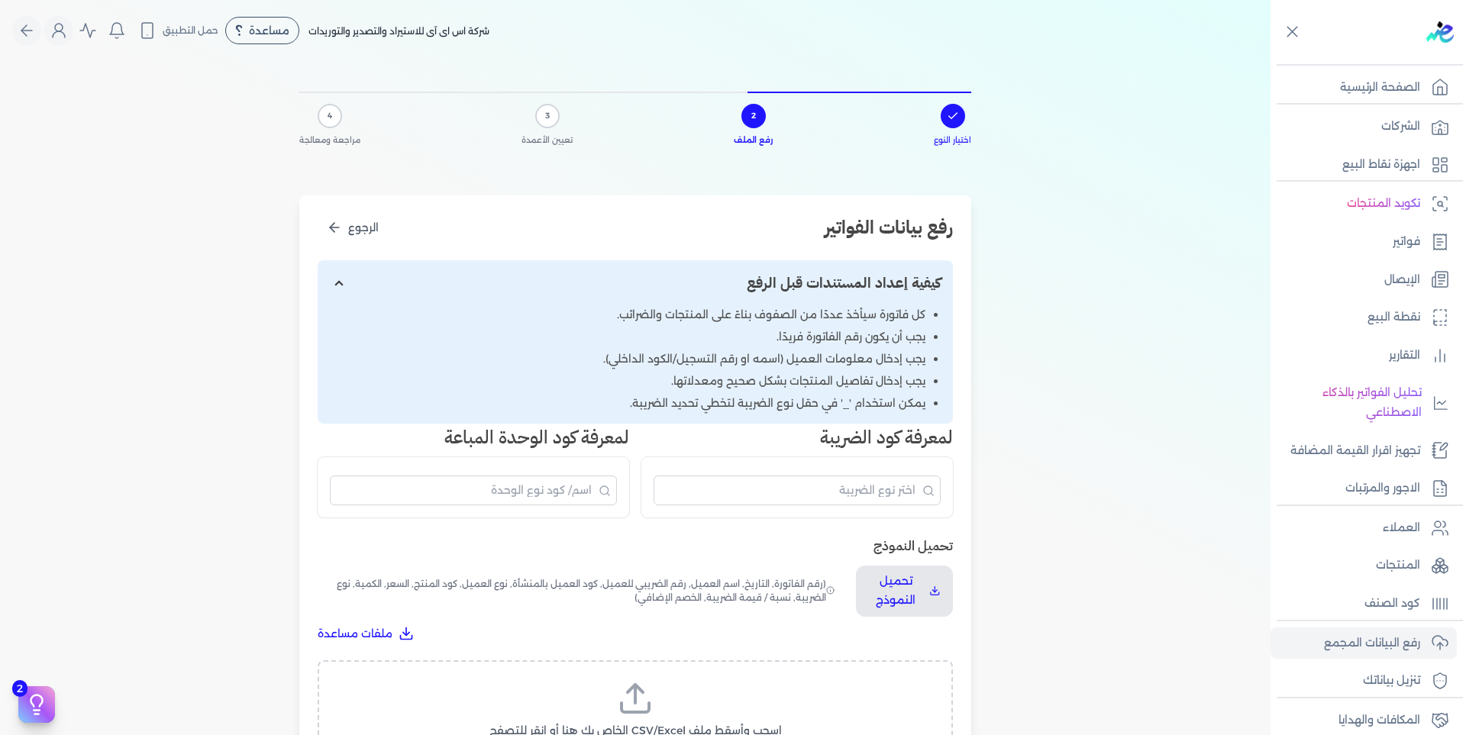
click at [1398, 225] on ul "تكويد المنتجات فواتير الإيصال نقطة البيع التقارير تحليل الفواتير بالذكاء الاصطن…" at bounding box center [1364, 346] width 186 height 316
click at [1398, 236] on p "فواتير" at bounding box center [1406, 242] width 27 height 20
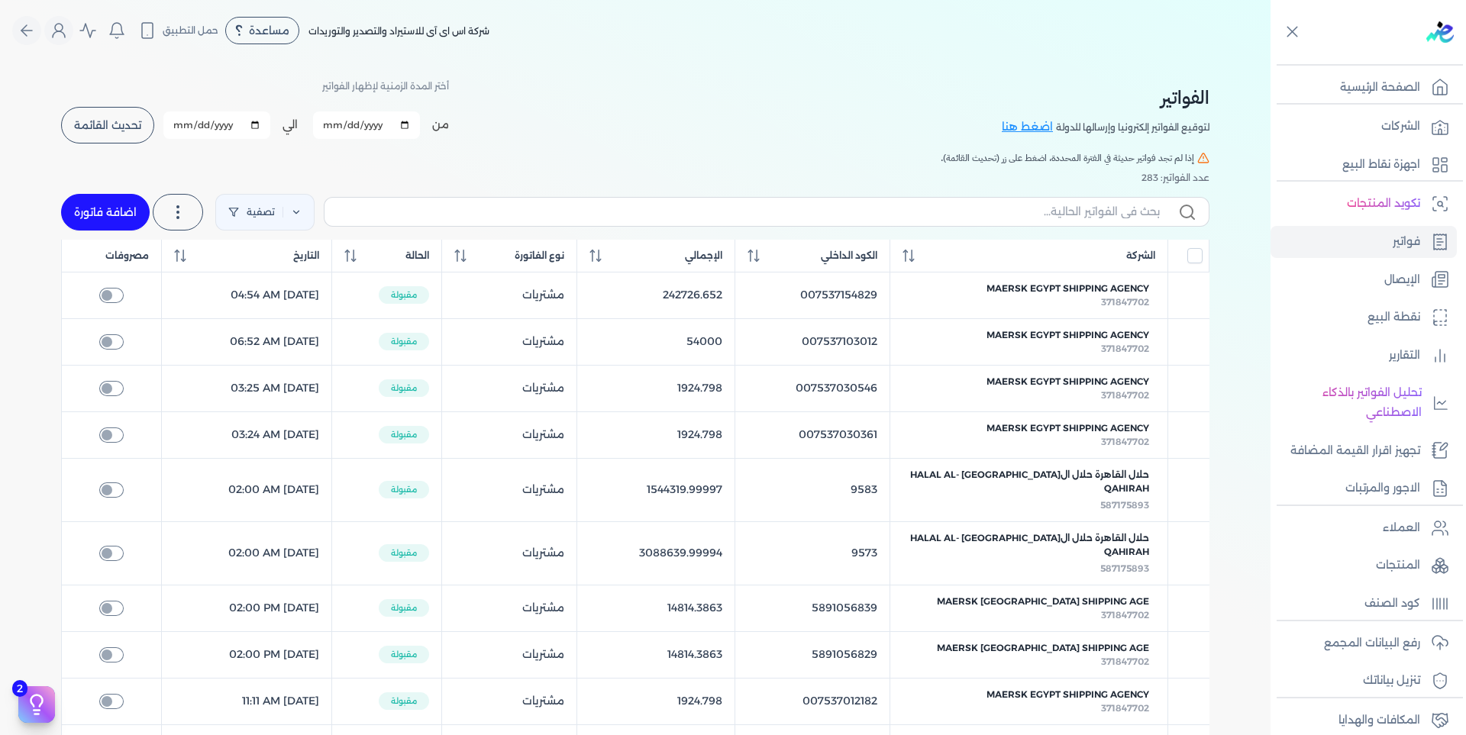
click at [101, 123] on span "تحديث القائمة" at bounding box center [107, 125] width 67 height 11
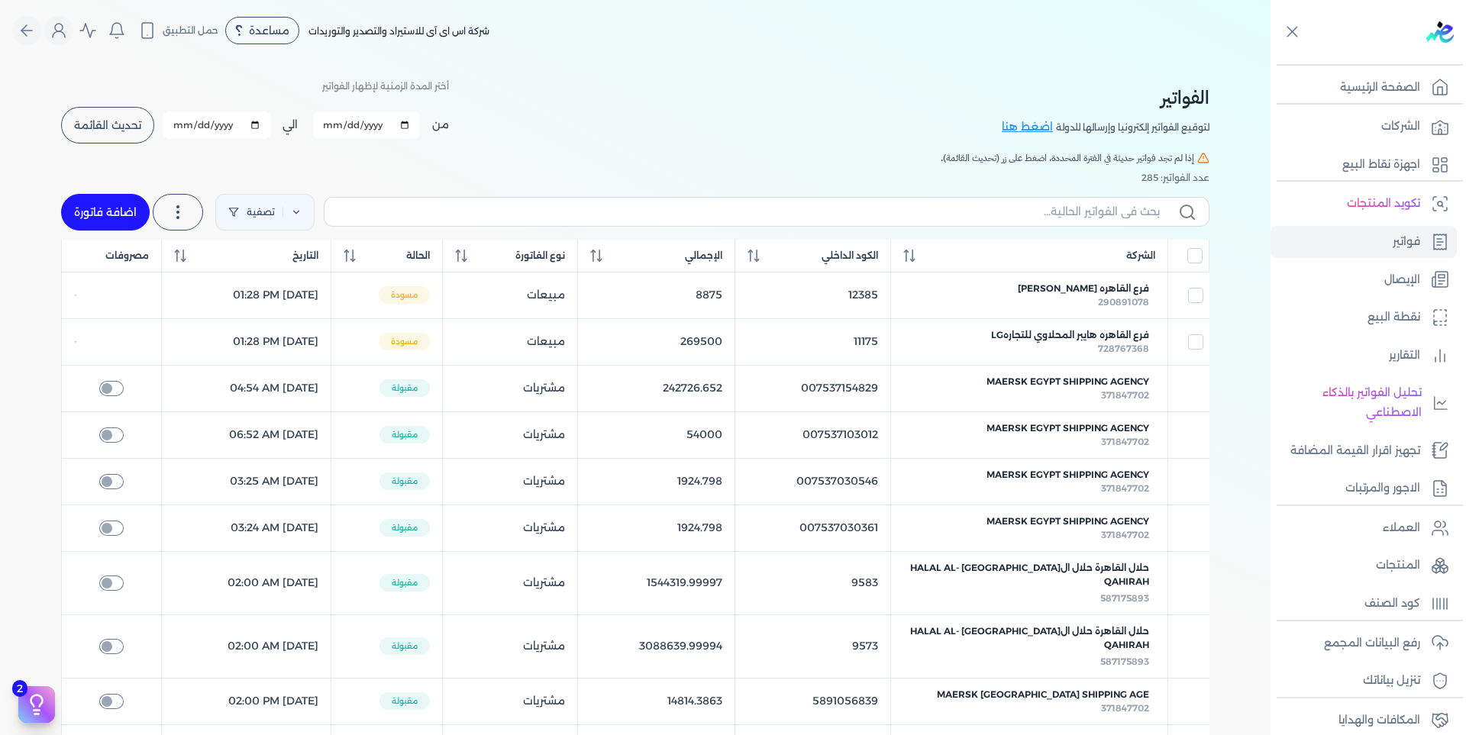
checkbox input "false"
